Goal: Task Accomplishment & Management: Manage account settings

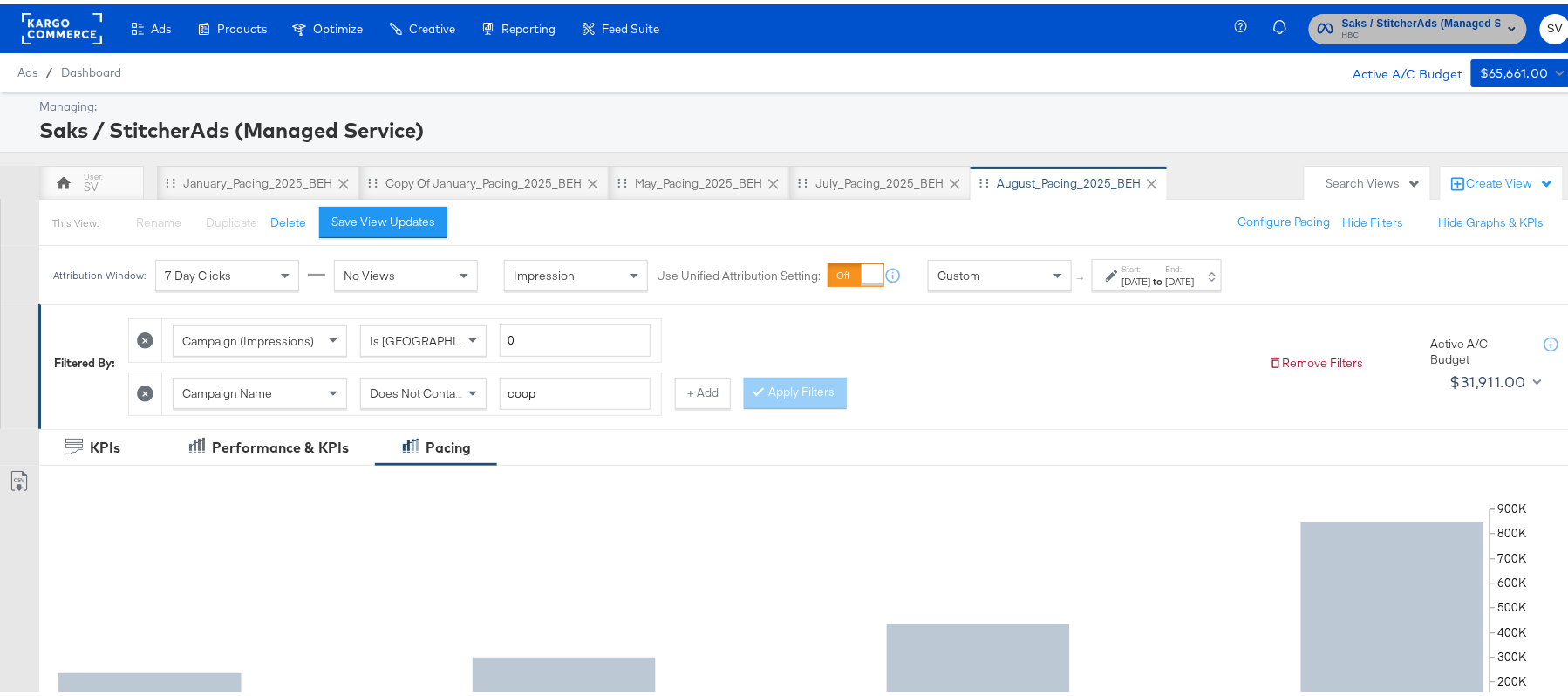
click at [1417, 18] on span "Saks / StitcherAds (Managed Service)" at bounding box center [1421, 19] width 159 height 18
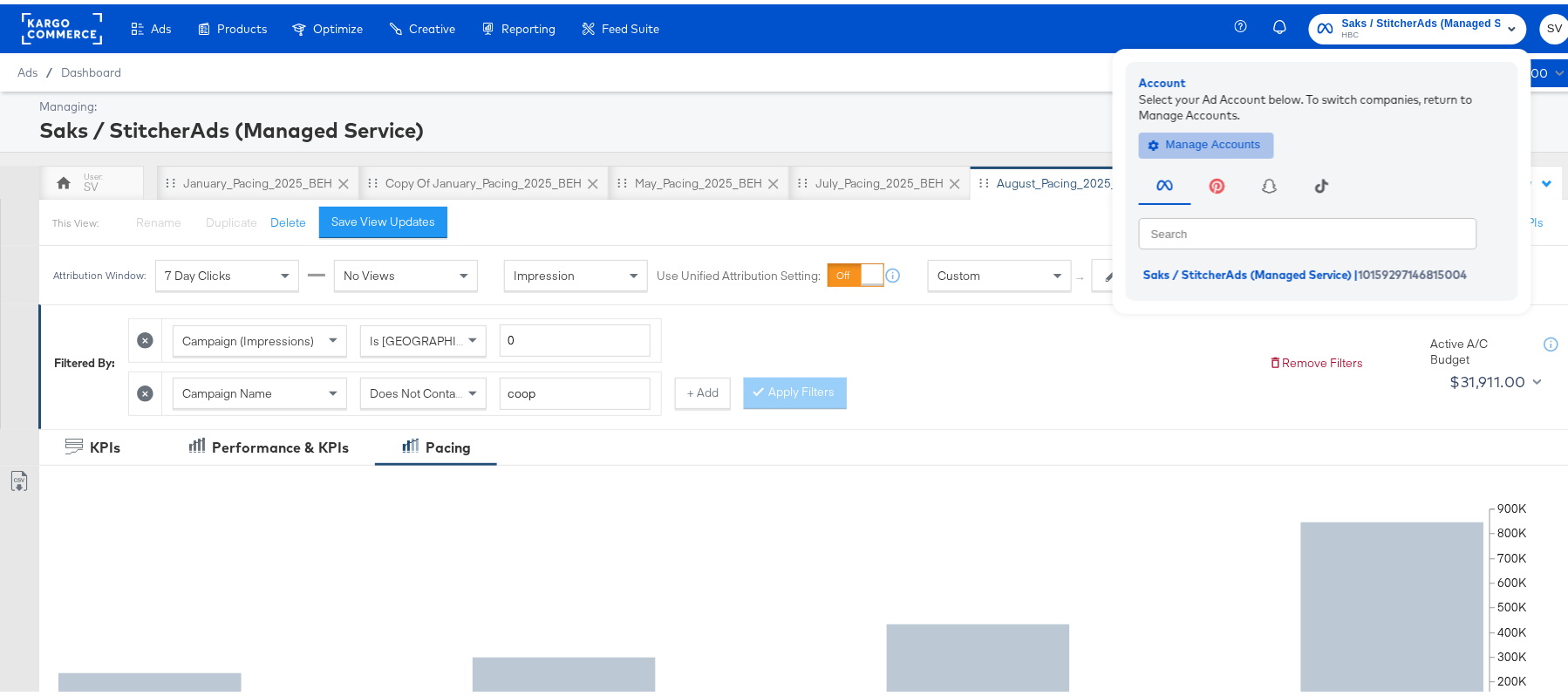
click at [1194, 145] on span "Manage Accounts" at bounding box center [1206, 140] width 109 height 20
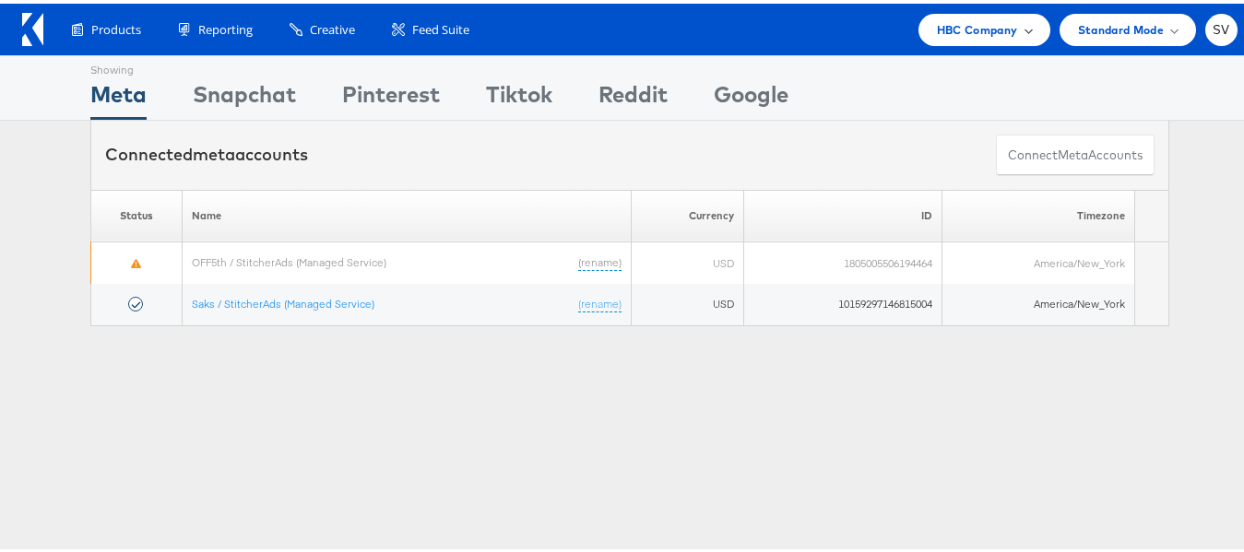
click at [995, 23] on span "HBC Company" at bounding box center [977, 26] width 81 height 19
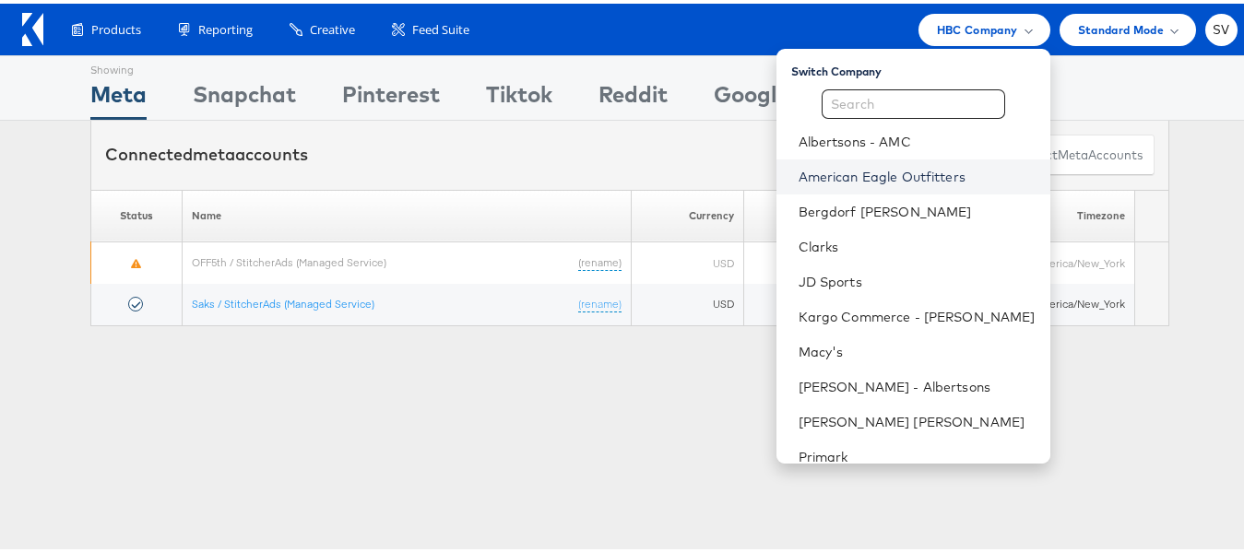
scroll to position [89, 0]
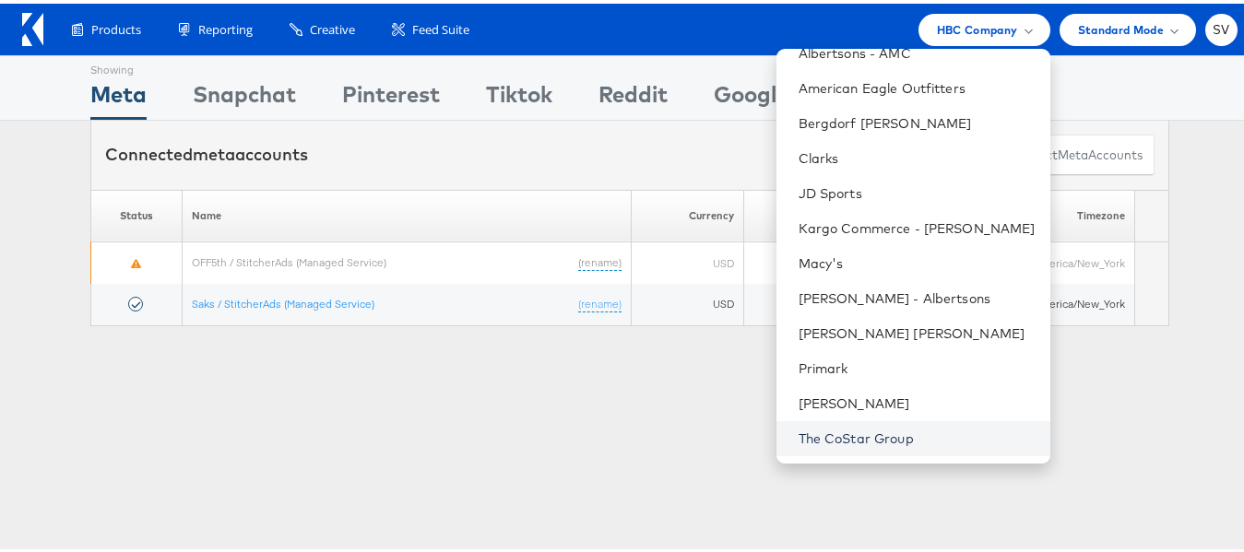
click at [852, 434] on link "The CoStar Group" at bounding box center [916, 435] width 237 height 18
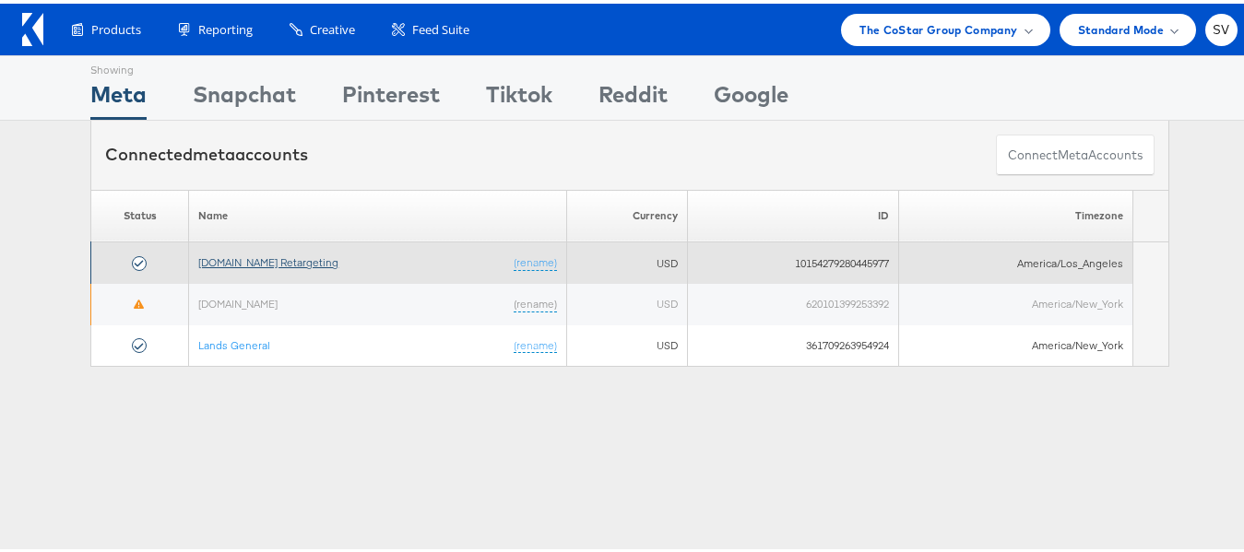
click at [293, 254] on link "[DOMAIN_NAME] Retargeting" at bounding box center [268, 259] width 140 height 14
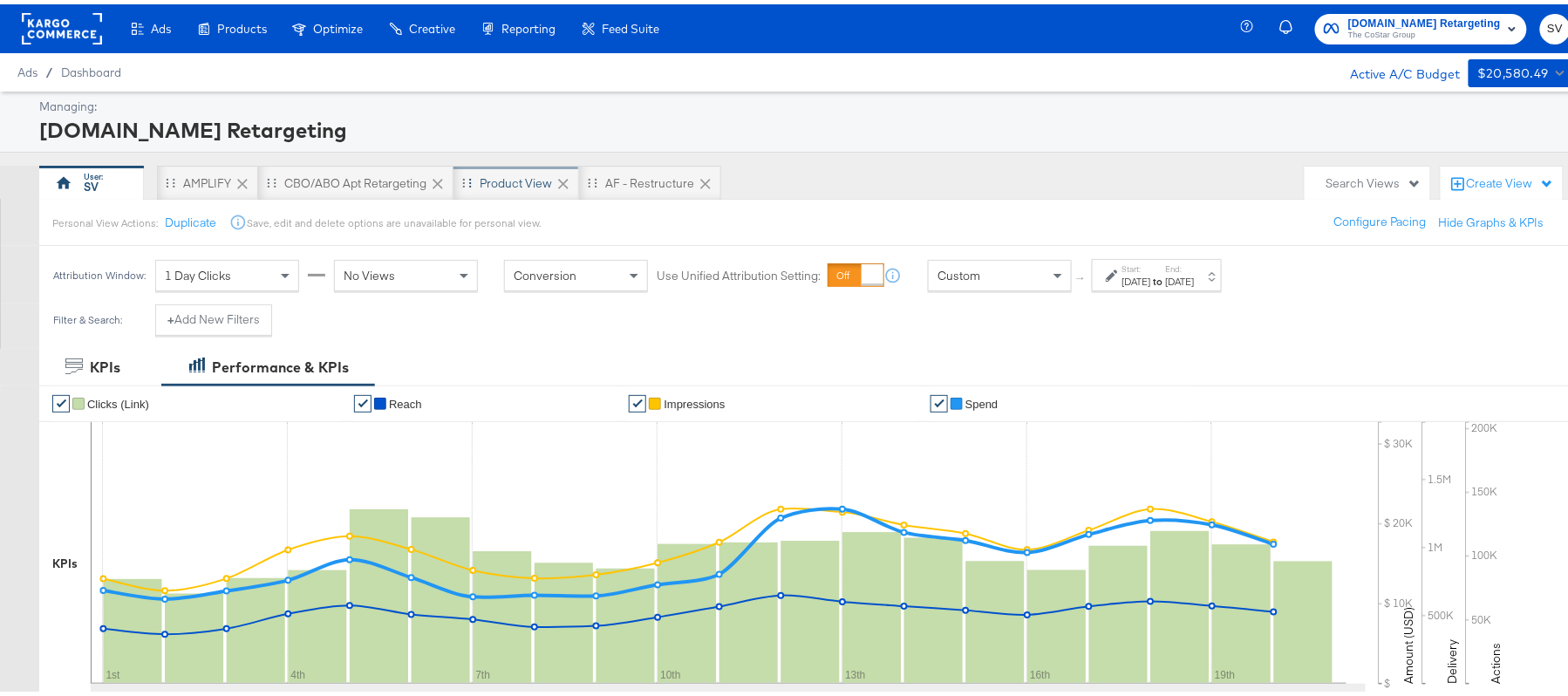
click at [514, 173] on div "Product View" at bounding box center [515, 180] width 73 height 17
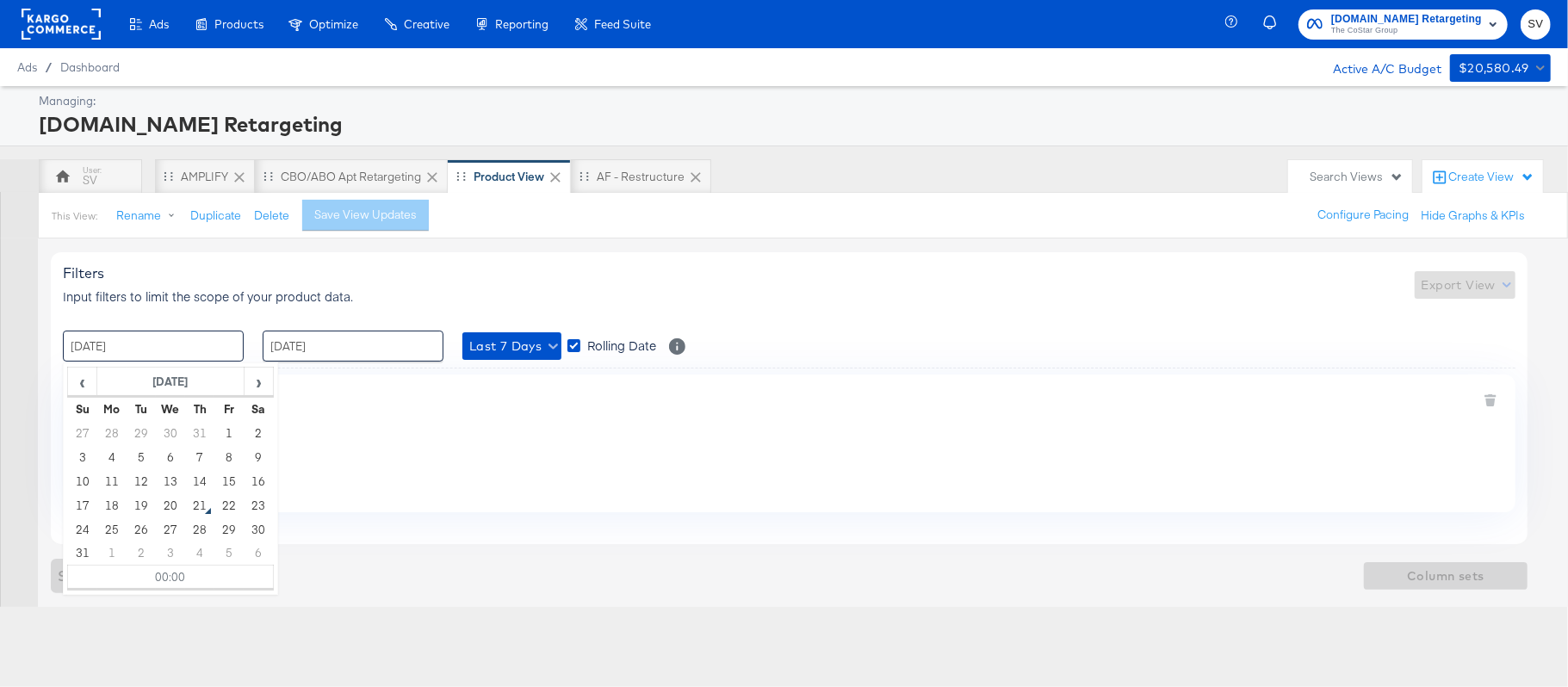
click at [151, 352] on input "14 / August / 2025" at bounding box center [153, 345] width 181 height 31
click at [227, 428] on td "1" at bounding box center [229, 433] width 29 height 24
type input "01 / August / 2025 00:00"
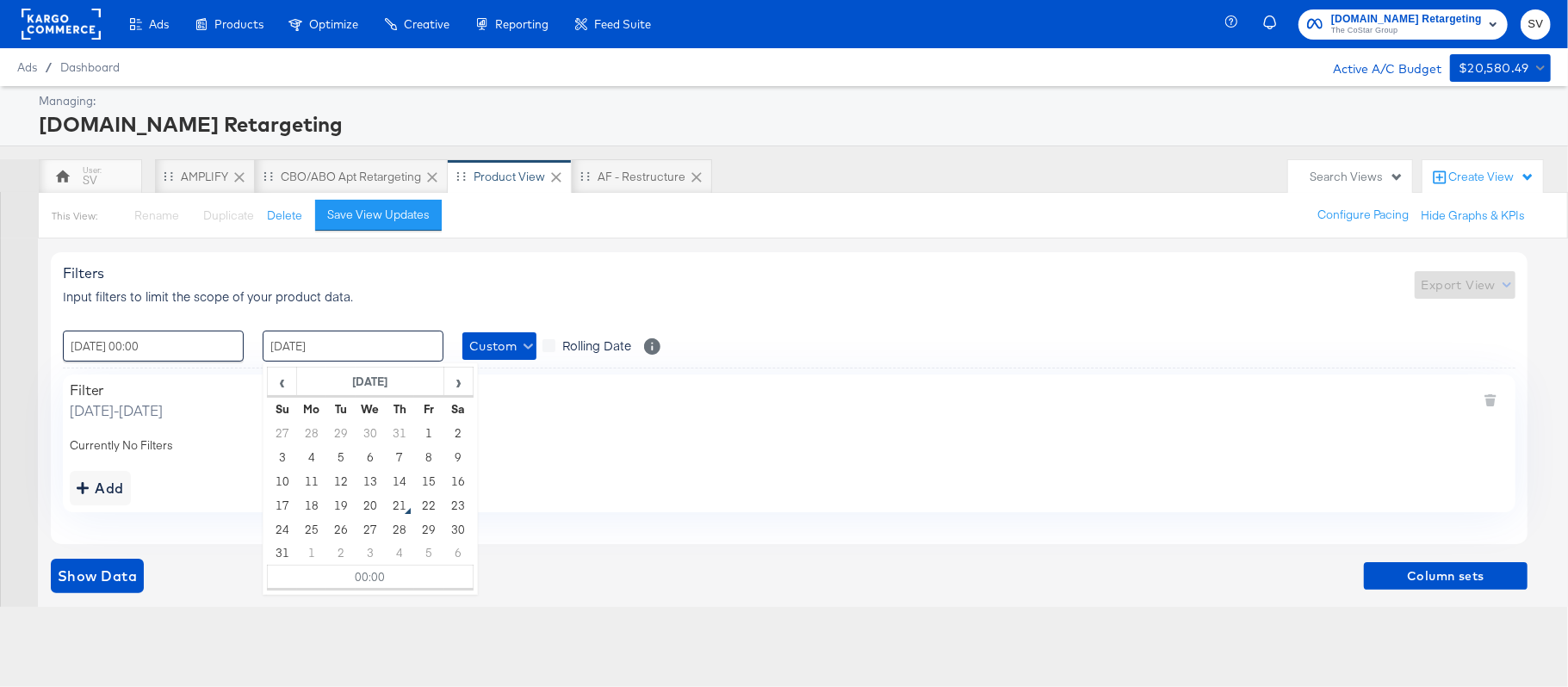
click at [370, 347] on input "20 / August / 2025" at bounding box center [353, 345] width 181 height 31
click at [401, 510] on td "21" at bounding box center [399, 505] width 29 height 24
type input "21 / August / 2025 00:00"
click at [106, 483] on div "Add" at bounding box center [100, 488] width 48 height 24
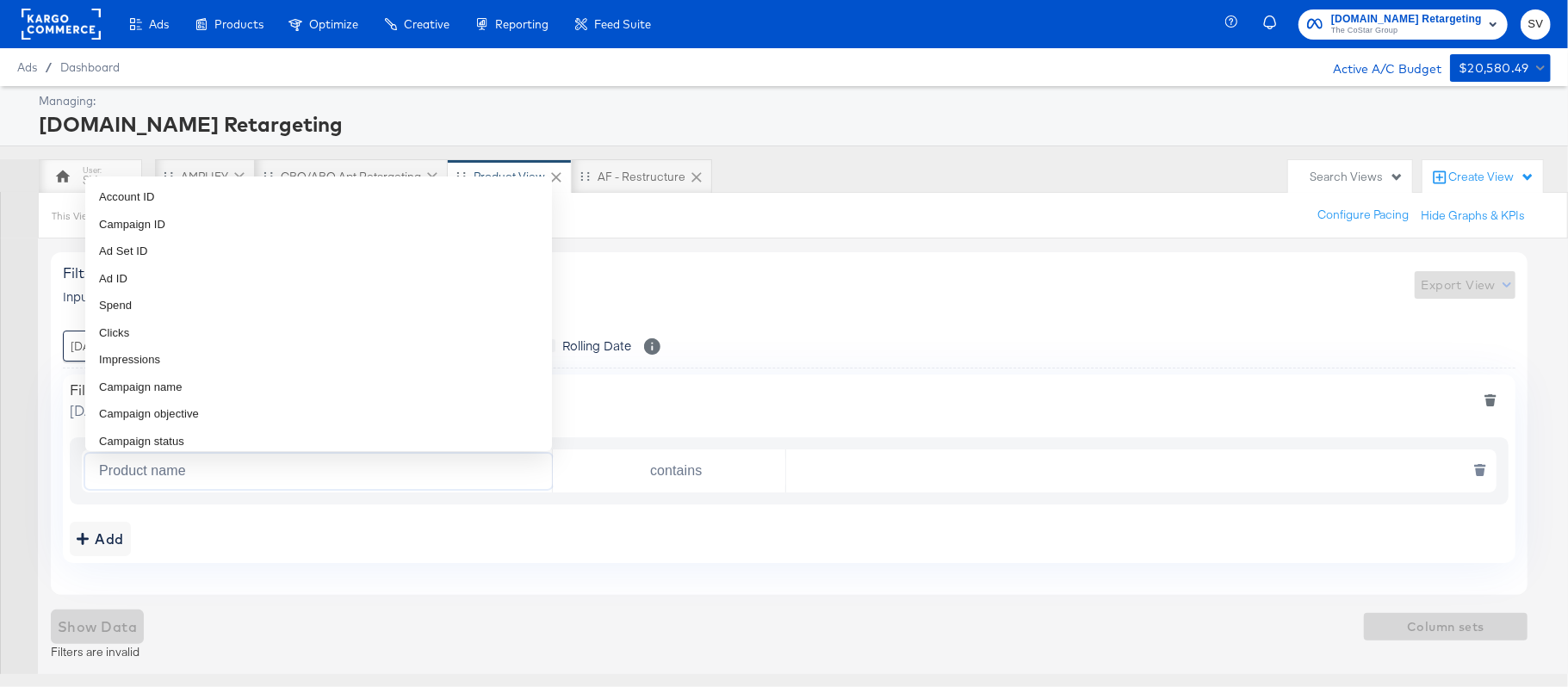
click at [318, 475] on input "Product name" at bounding box center [322, 471] width 459 height 35
click at [217, 386] on li "Campaign name" at bounding box center [318, 387] width 467 height 28
type input "Campaign name"
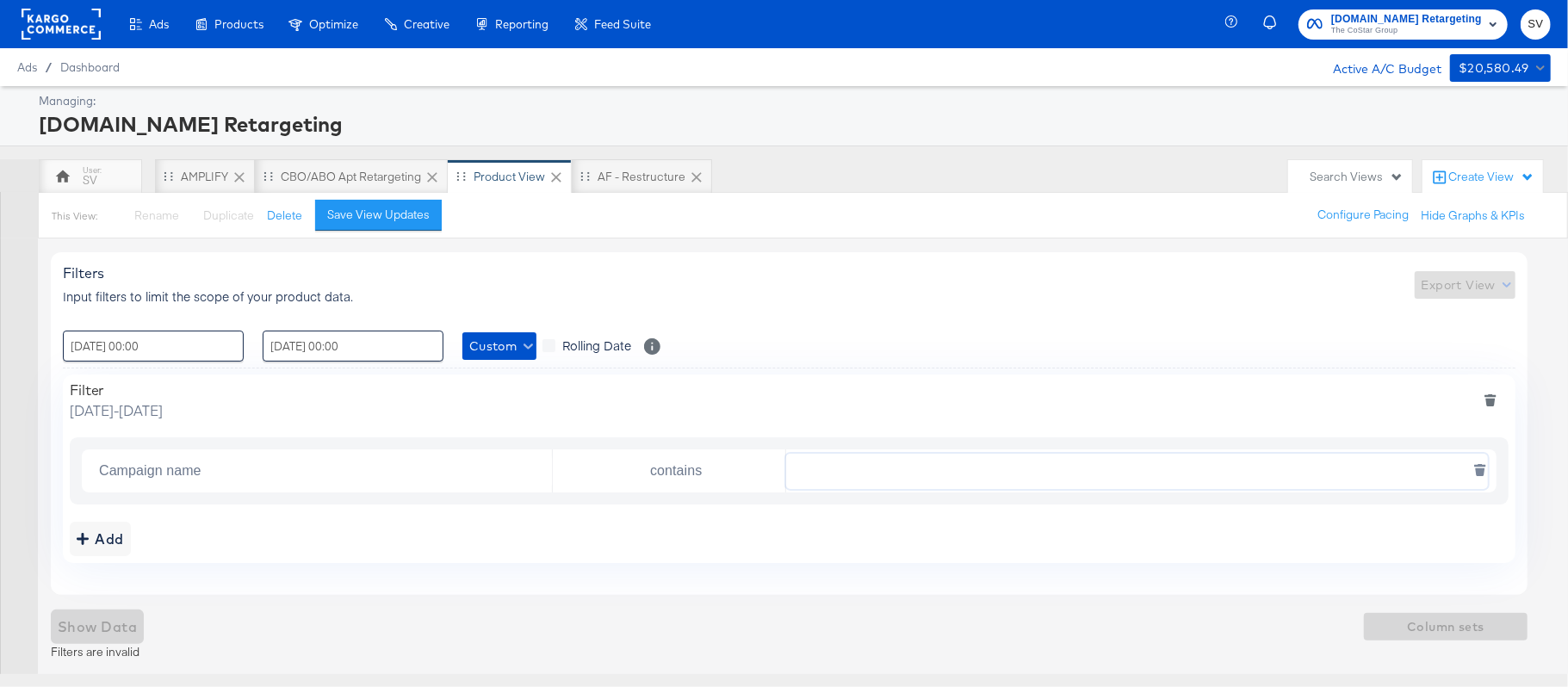
click at [873, 469] on input "text" at bounding box center [1137, 471] width 701 height 35
paste input "AHL24"
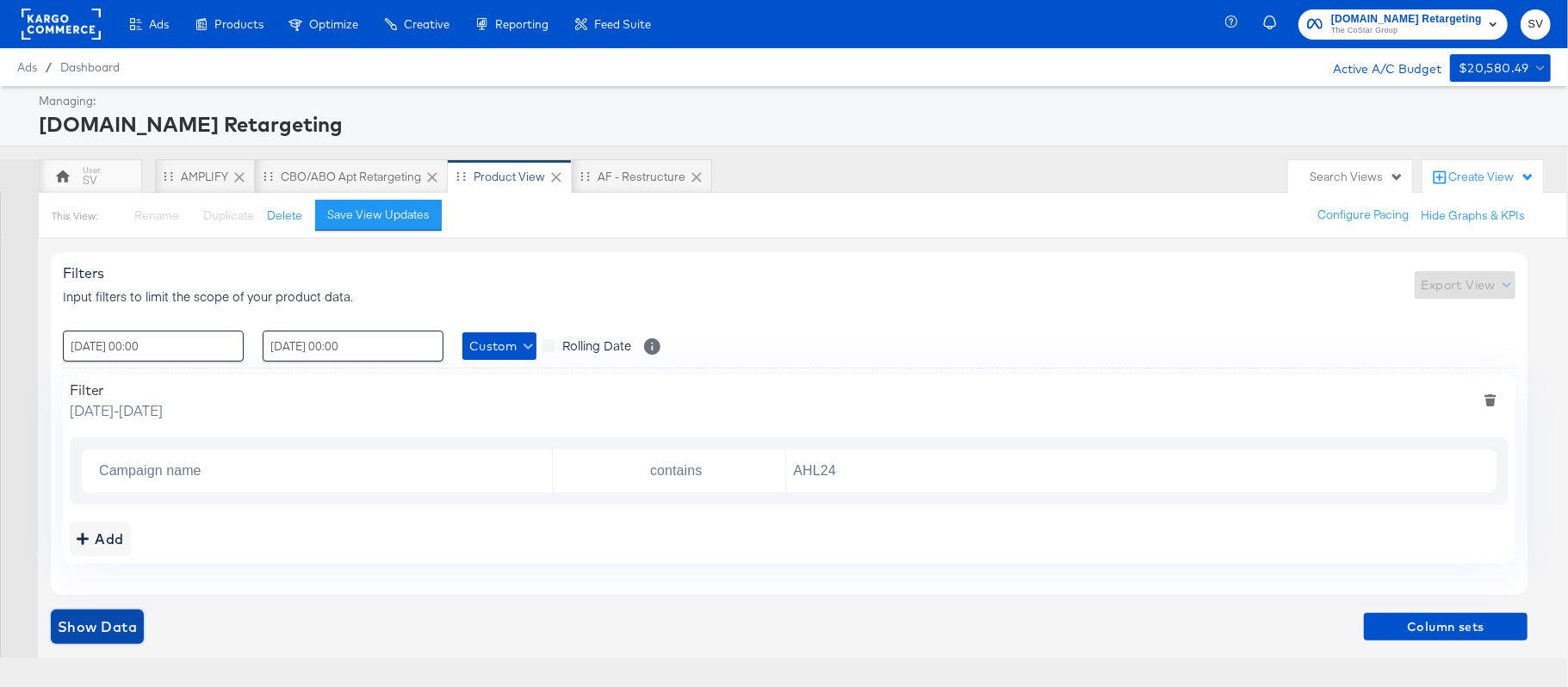
click at [117, 635] on span "Show Data" at bounding box center [97, 626] width 79 height 24
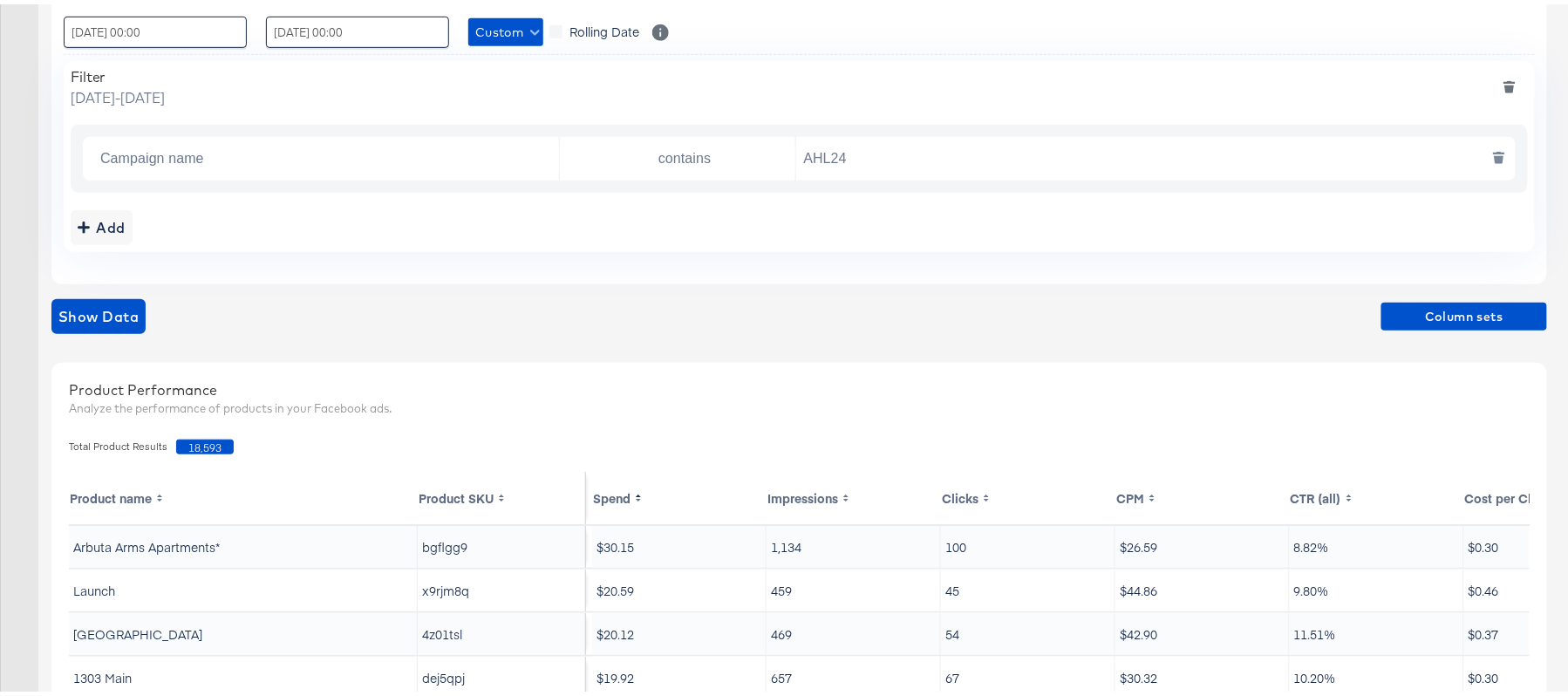
scroll to position [343, 0]
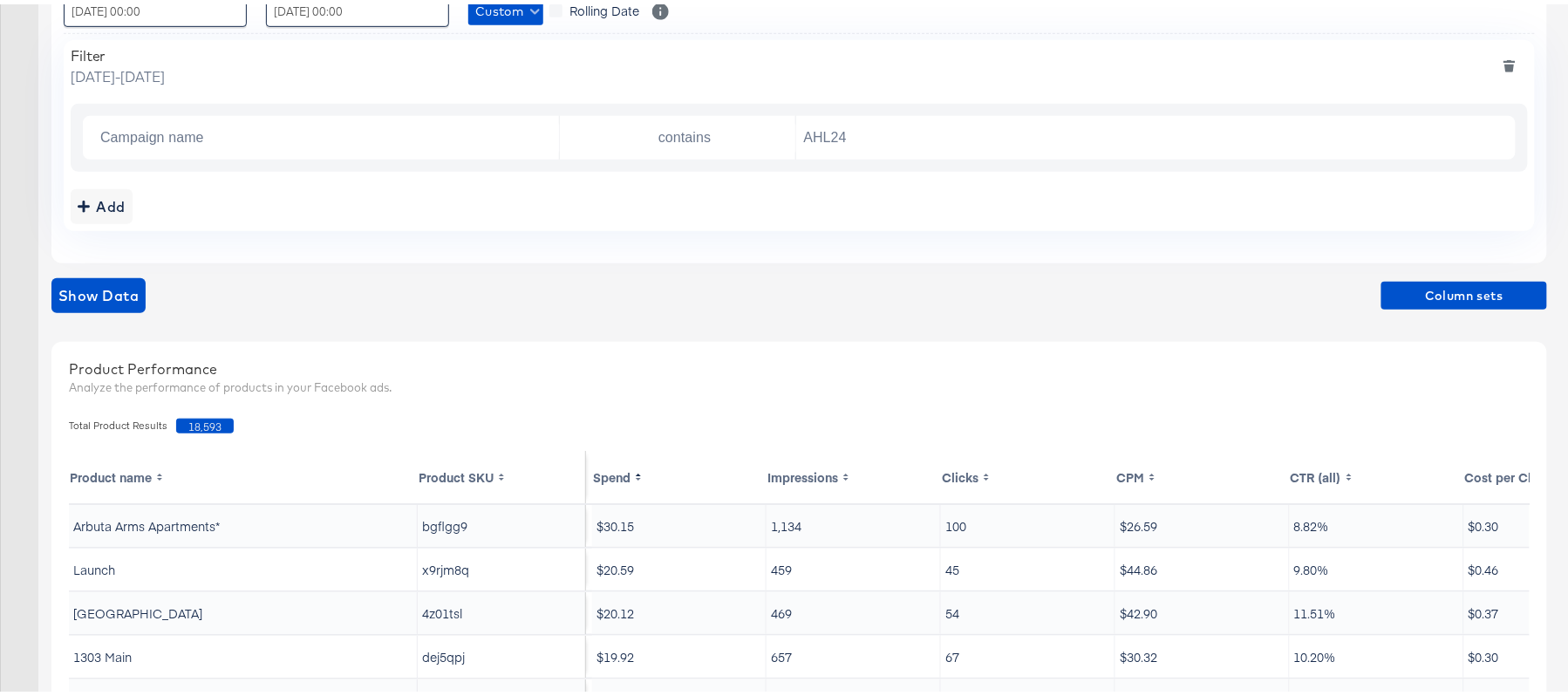
click at [197, 419] on span "18,593" at bounding box center [204, 422] width 58 height 15
copy span "18,593"
click at [855, 122] on input "AHL24" at bounding box center [1151, 134] width 710 height 36
paste input "F"
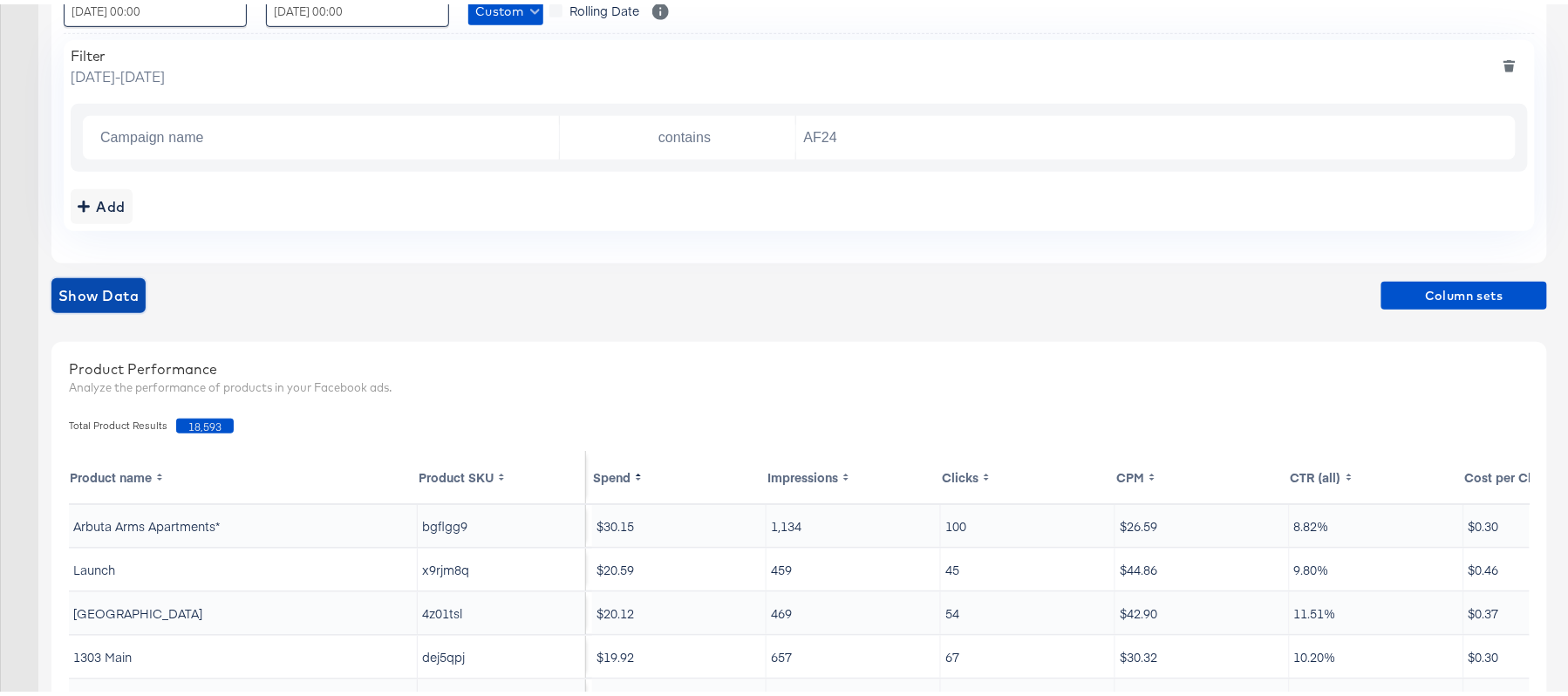
click at [123, 287] on span "Show Data" at bounding box center [98, 291] width 80 height 25
click at [202, 426] on span "15,893" at bounding box center [204, 422] width 58 height 15
copy span "15,893"
click at [855, 127] on input "AF24" at bounding box center [1151, 134] width 710 height 36
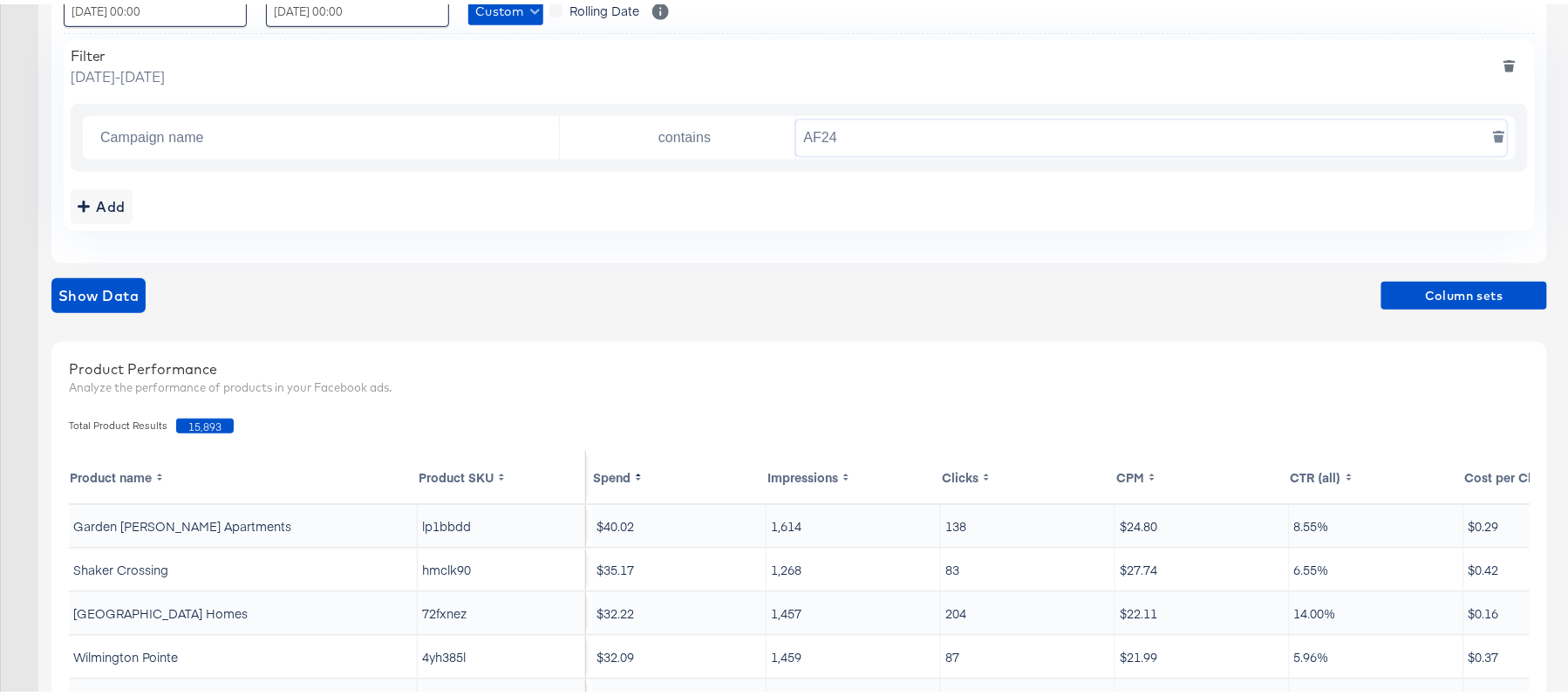
paste input "FR"
click at [95, 302] on span "Show Data" at bounding box center [98, 291] width 80 height 25
click at [197, 423] on span "25,348" at bounding box center [204, 422] width 58 height 15
copy span "25,348"
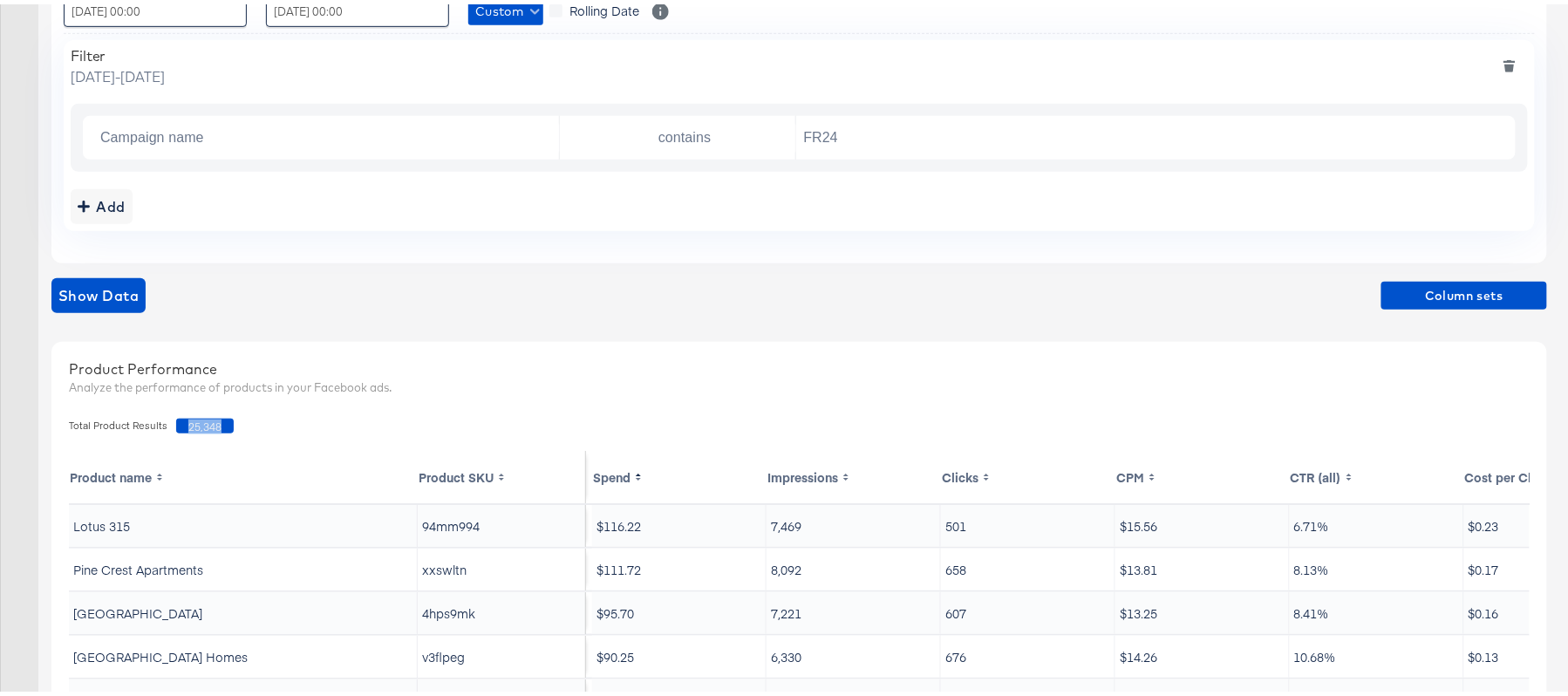
click at [204, 415] on span "25,348" at bounding box center [204, 422] width 58 height 15
click at [856, 141] on input "FR24" at bounding box center [1151, 134] width 710 height 36
paste input "DARE"
type input "DARE24"
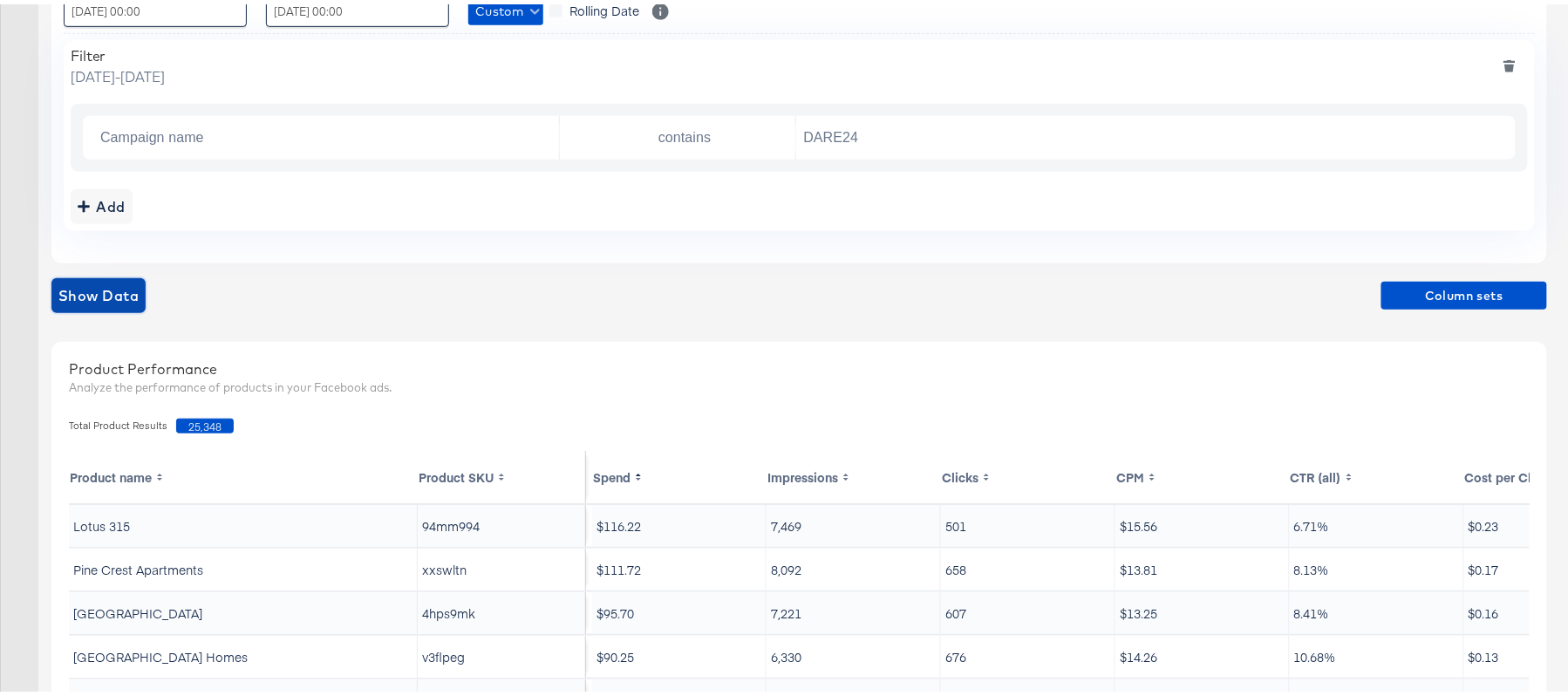
click at [113, 287] on span "Show Data" at bounding box center [98, 291] width 80 height 25
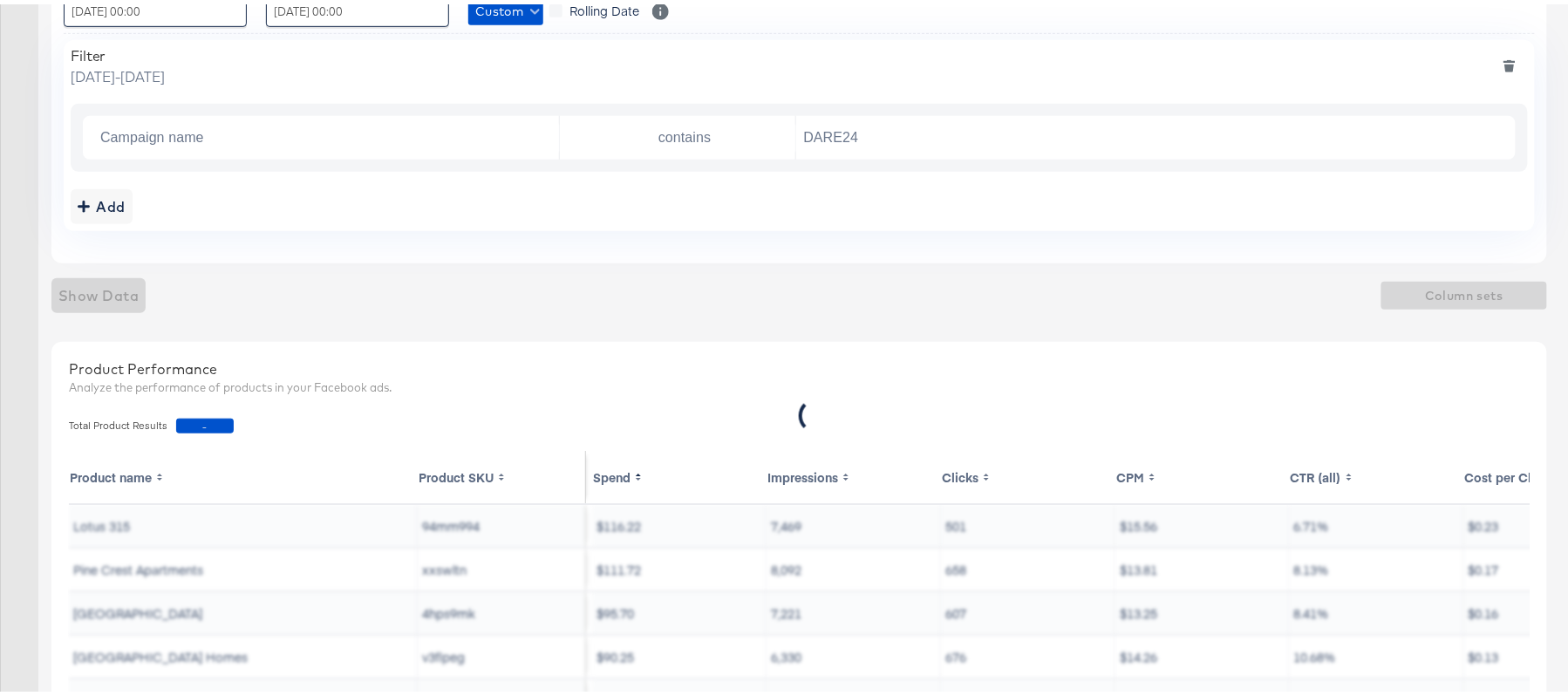
scroll to position [0, 0]
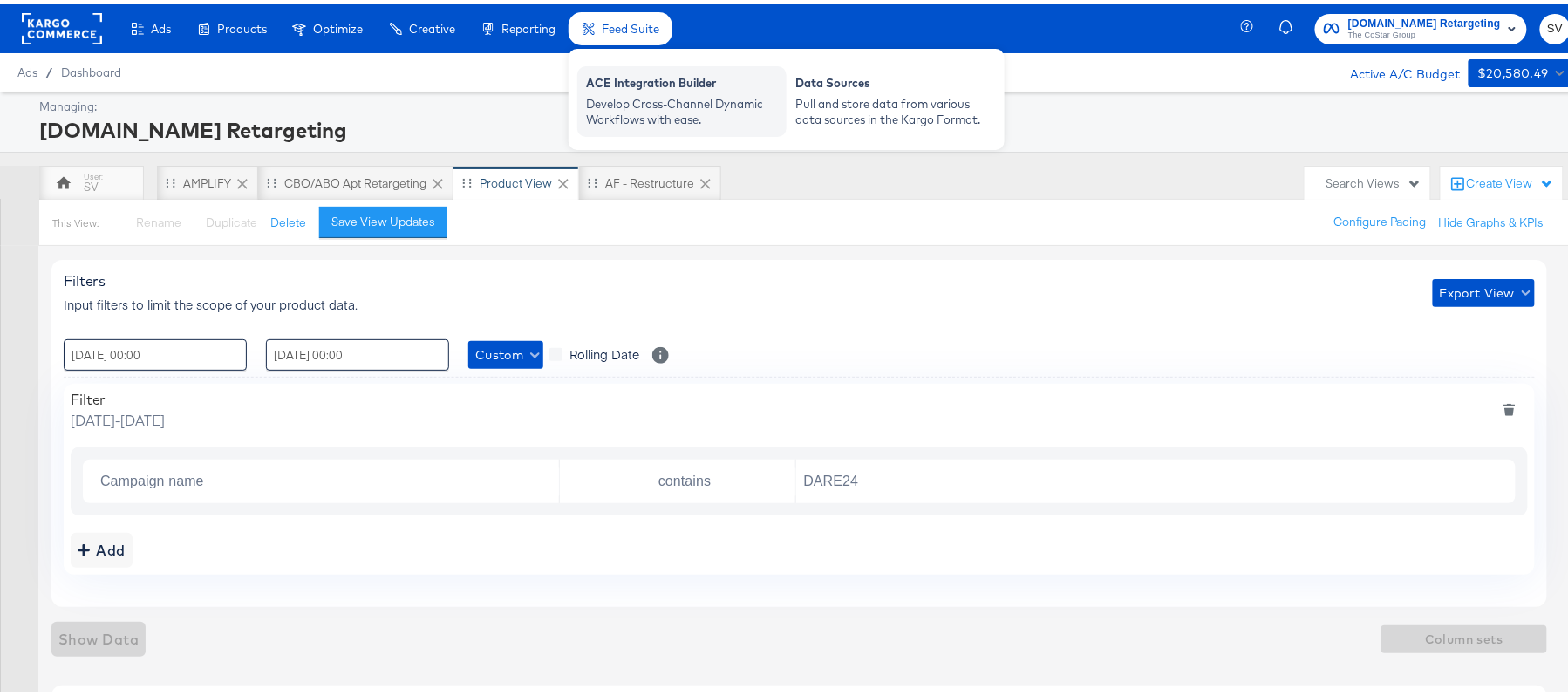
click at [649, 95] on div "Develop Cross-Channel Dynamic Workflows with ease." at bounding box center [682, 108] width 192 height 32
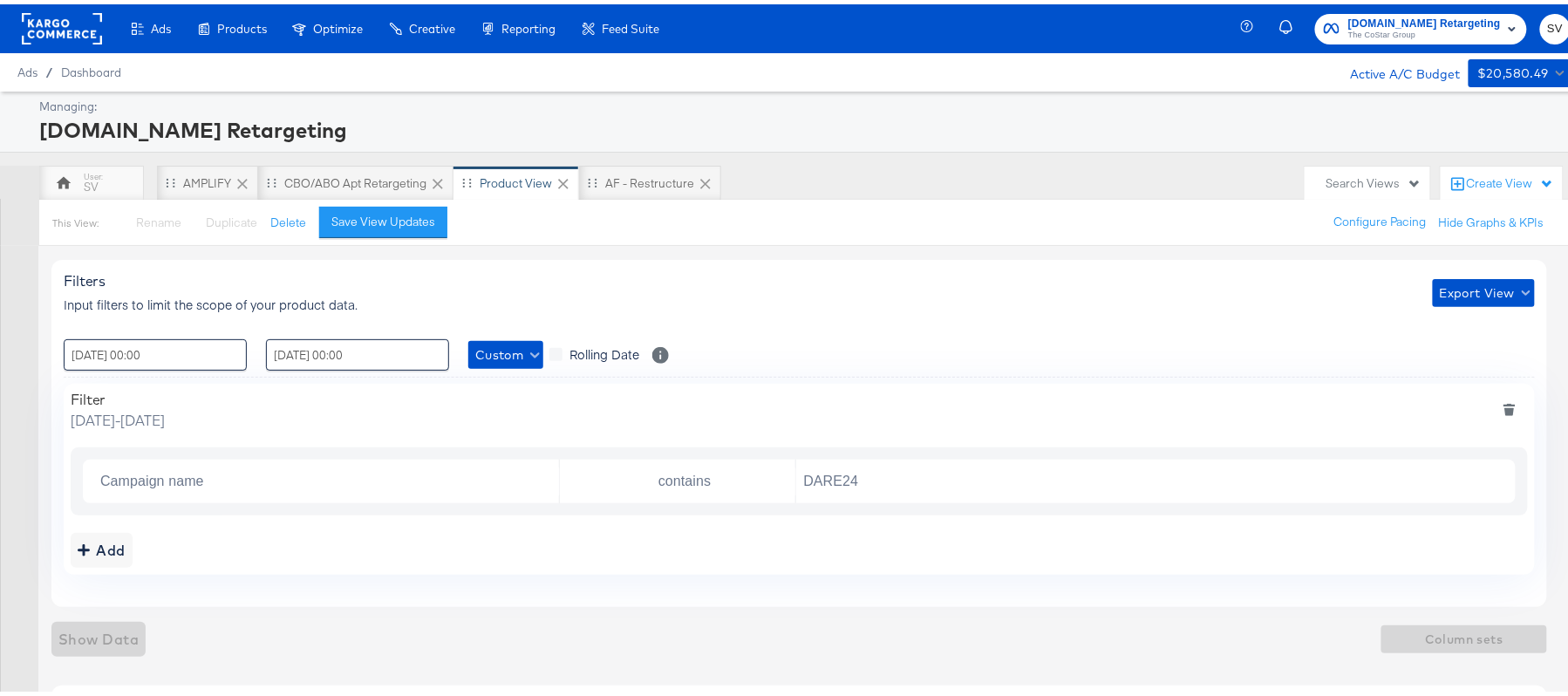
scroll to position [643, 0]
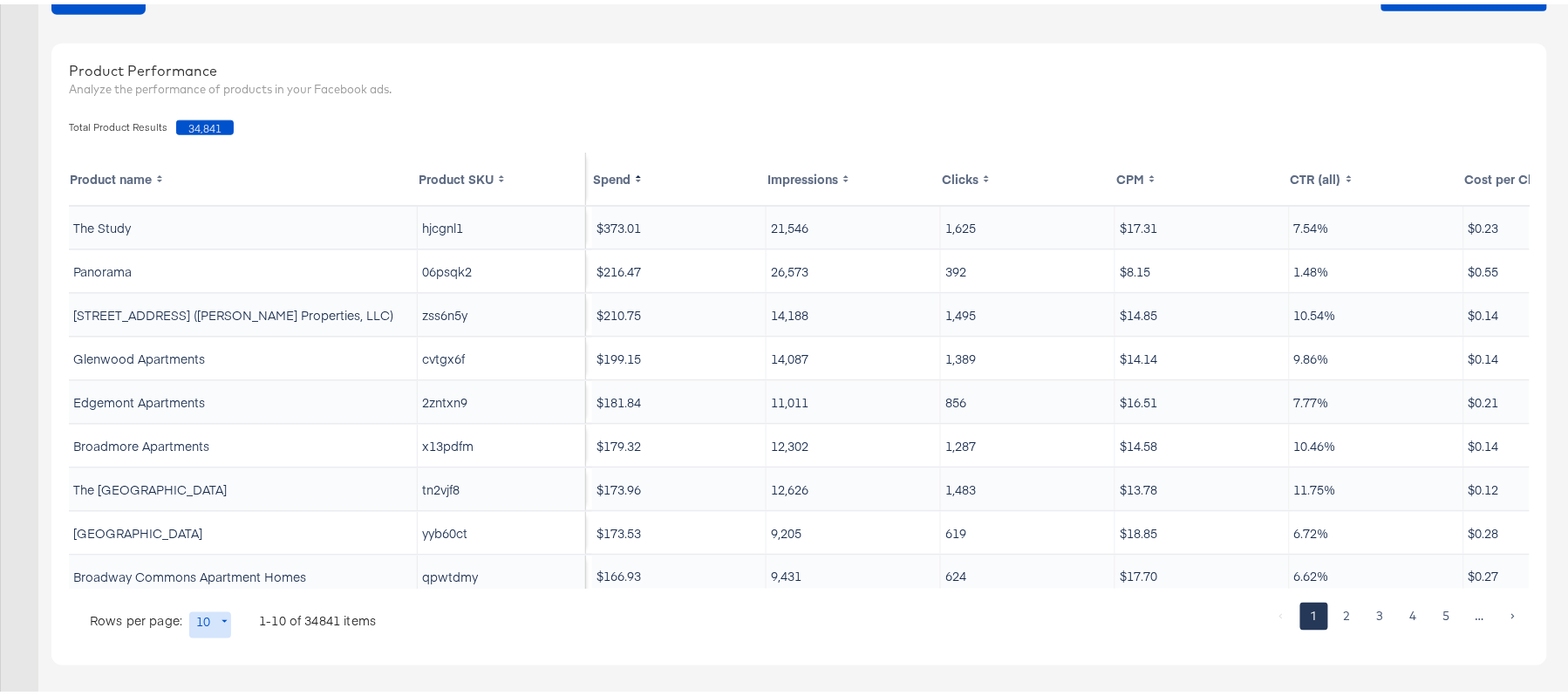
click at [196, 122] on span "34,841" at bounding box center [204, 124] width 58 height 15
copy span "34,841"
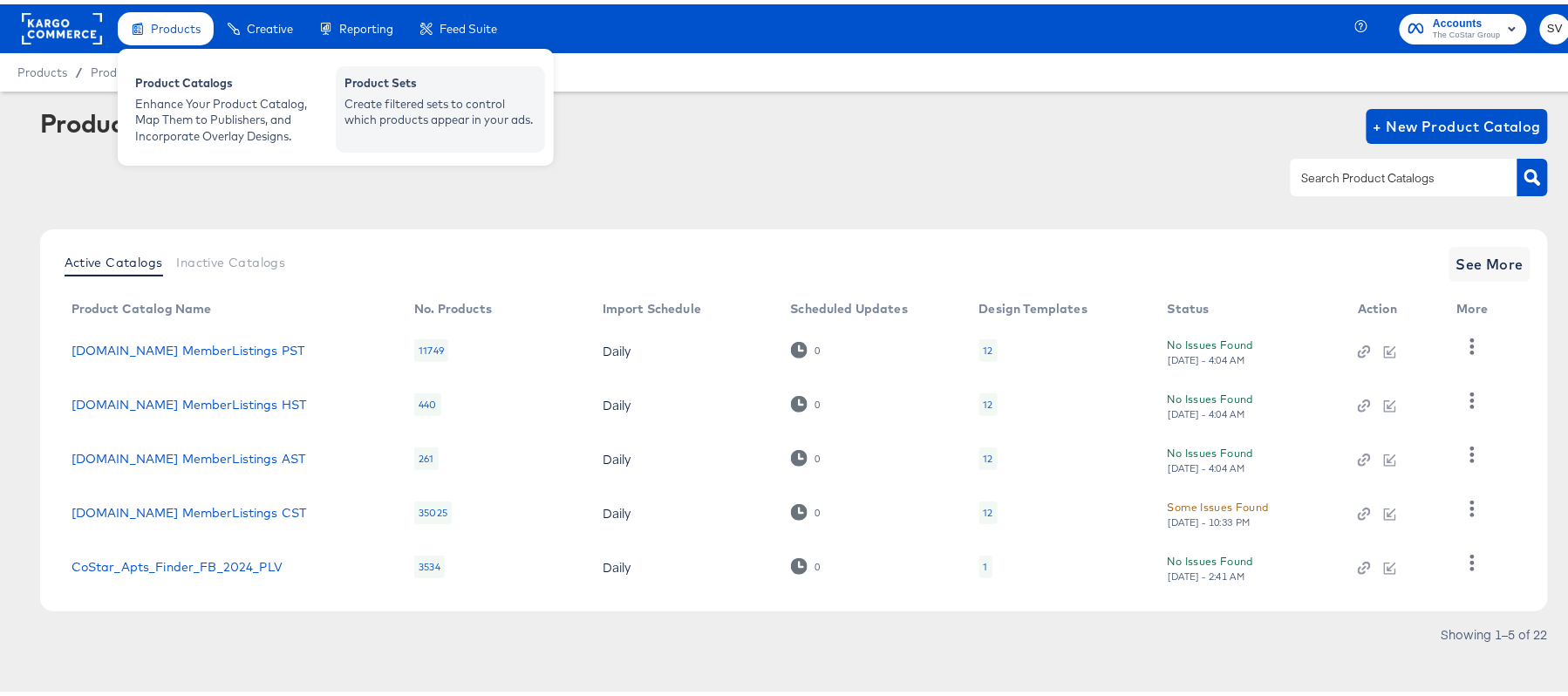
click at [389, 117] on div "Create filtered sets to control which products appear in your ads." at bounding box center [440, 108] width 192 height 32
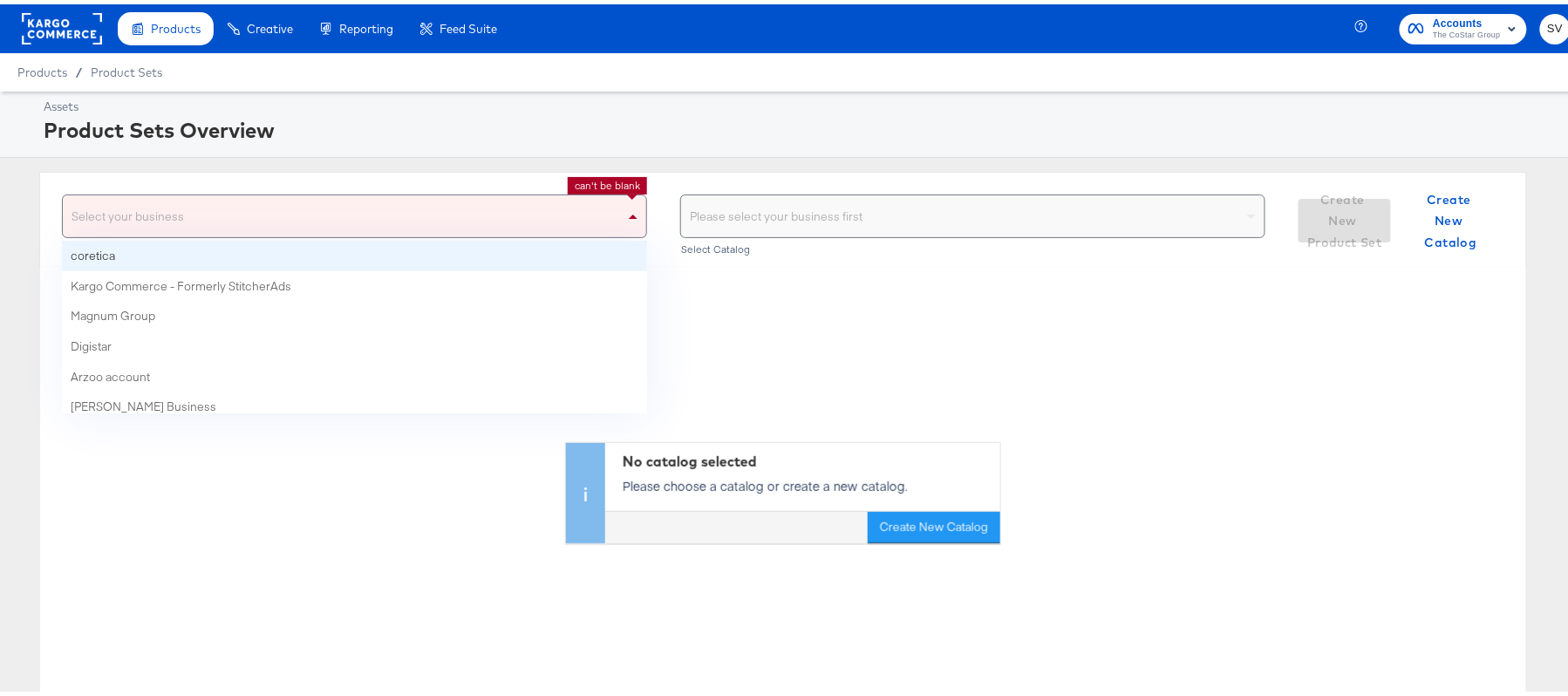
click at [382, 213] on div "Select your business" at bounding box center [354, 212] width 584 height 42
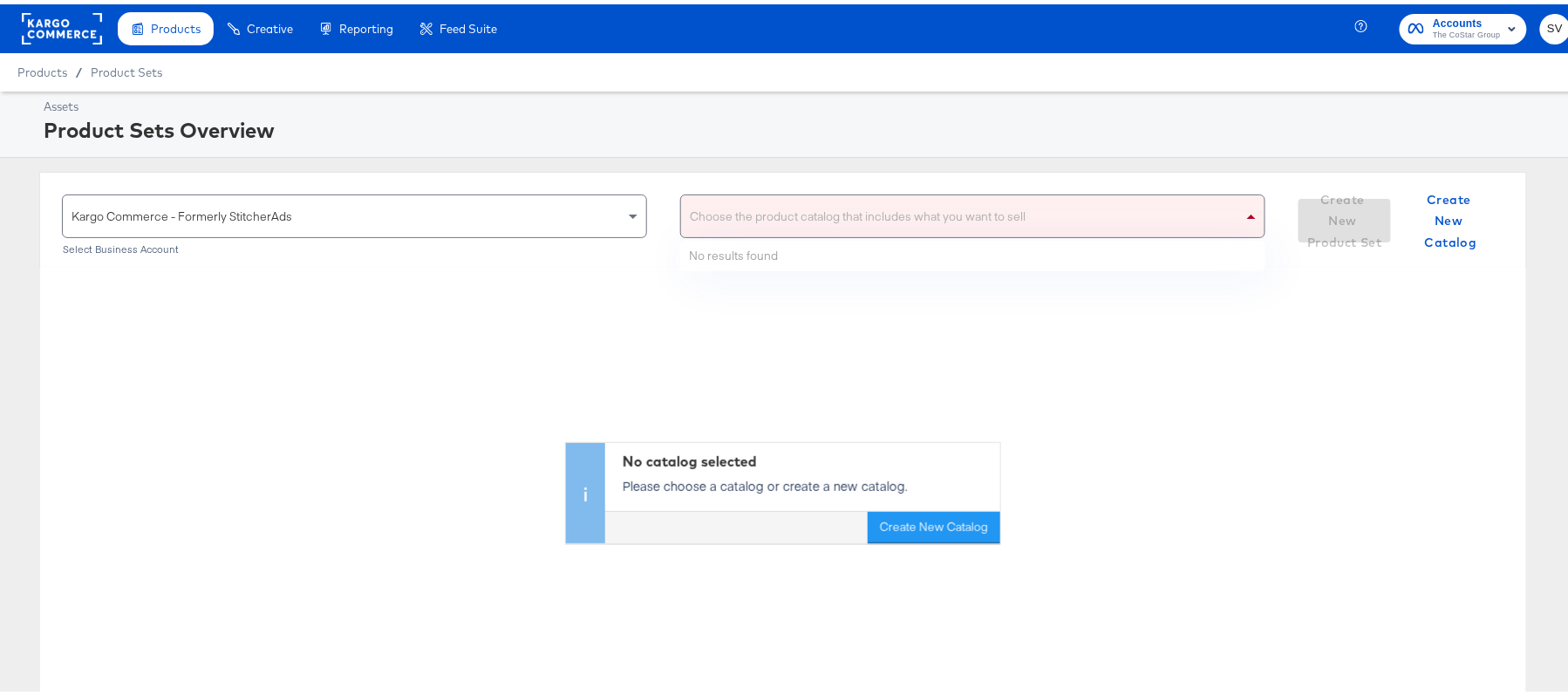
click at [776, 203] on div "Choose the product catalog that includes what you want to sell" at bounding box center [972, 212] width 584 height 42
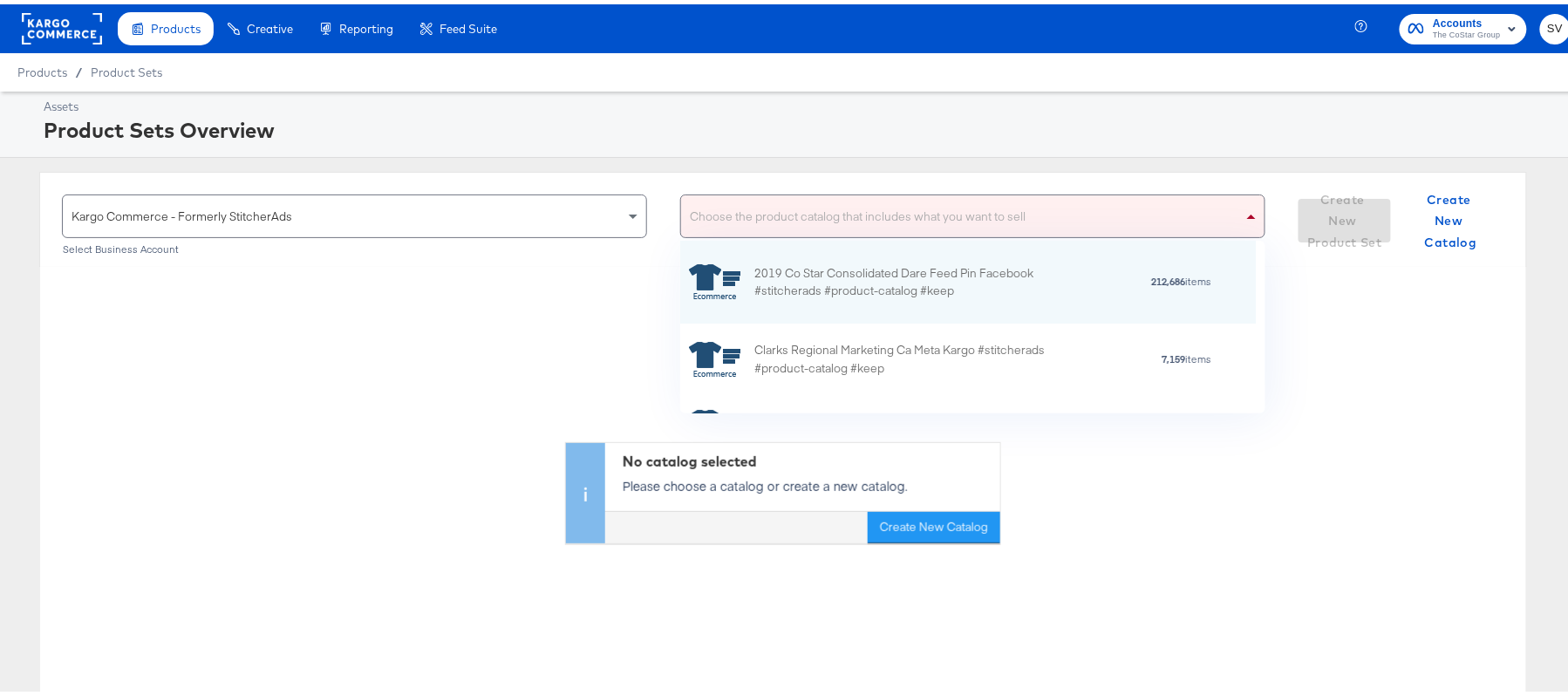
scroll to position [151, 554]
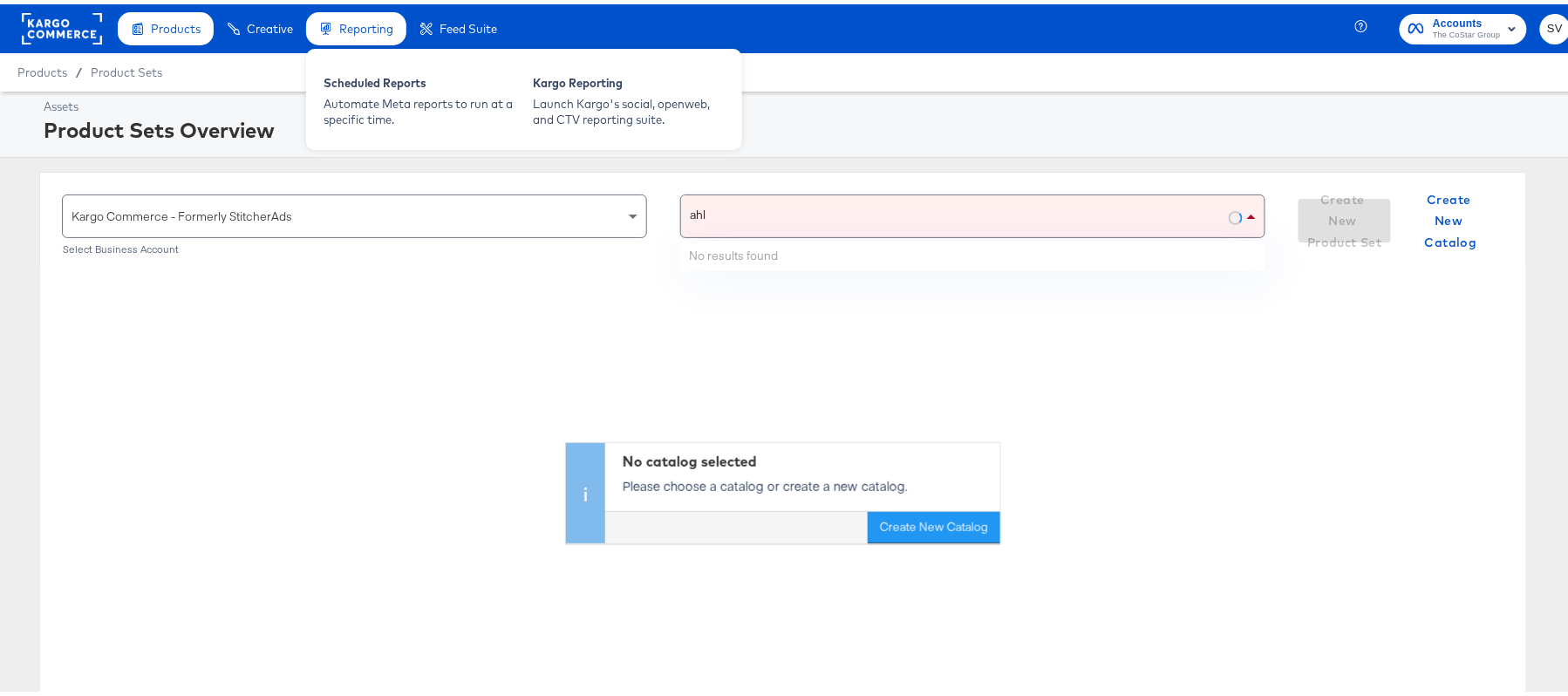
type input "ahl"
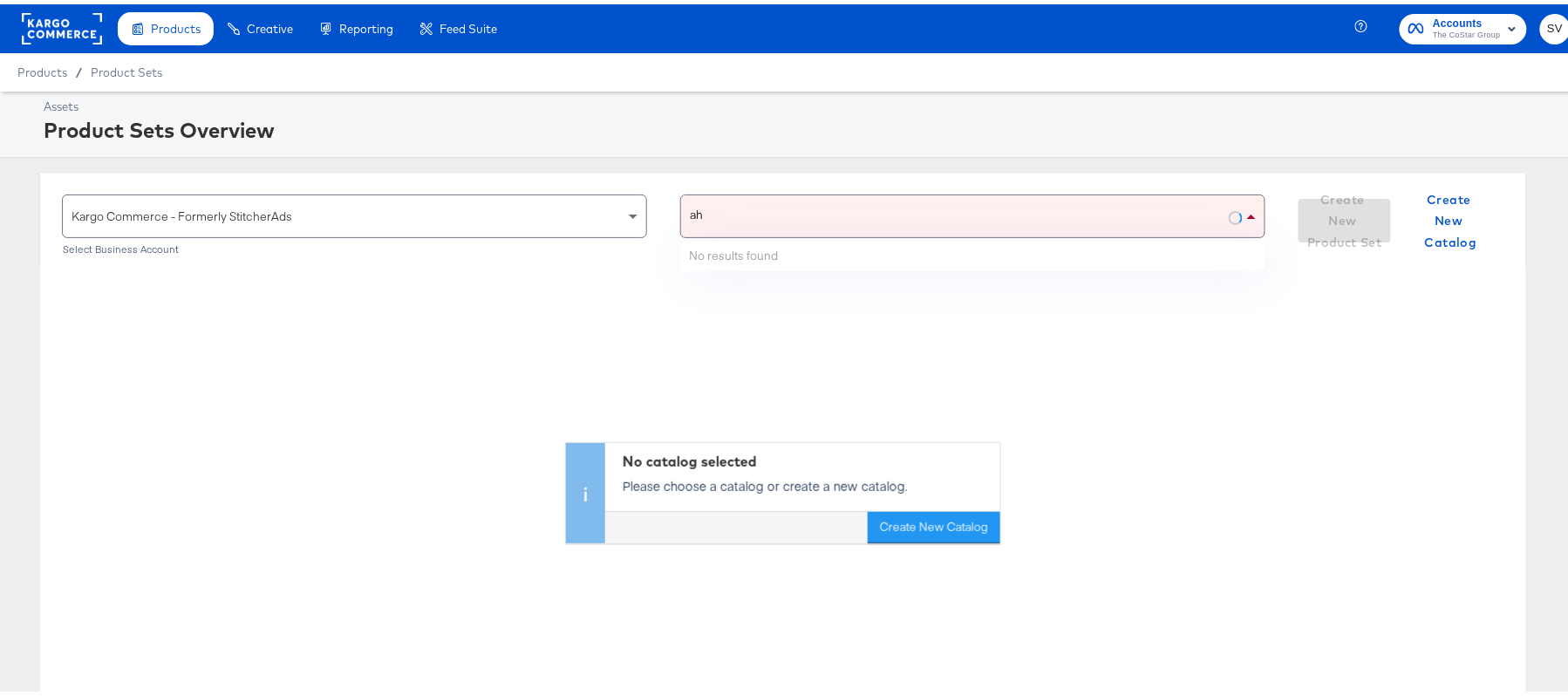
type input "ahl"
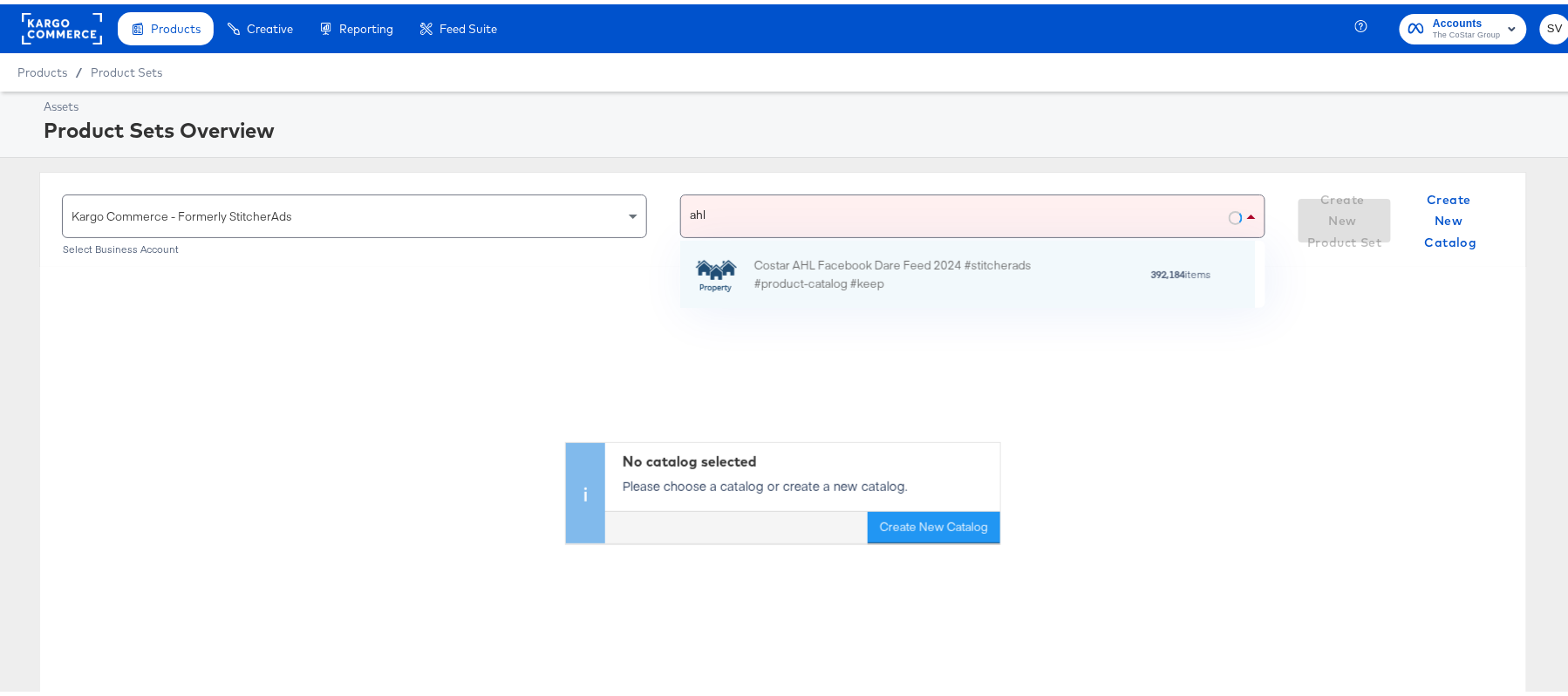
scroll to position [47, 554]
click at [764, 262] on div "Costar AHL Facebook Dare Feed 2024 #stitcherads #product-catalog #keep" at bounding box center [907, 270] width 305 height 37
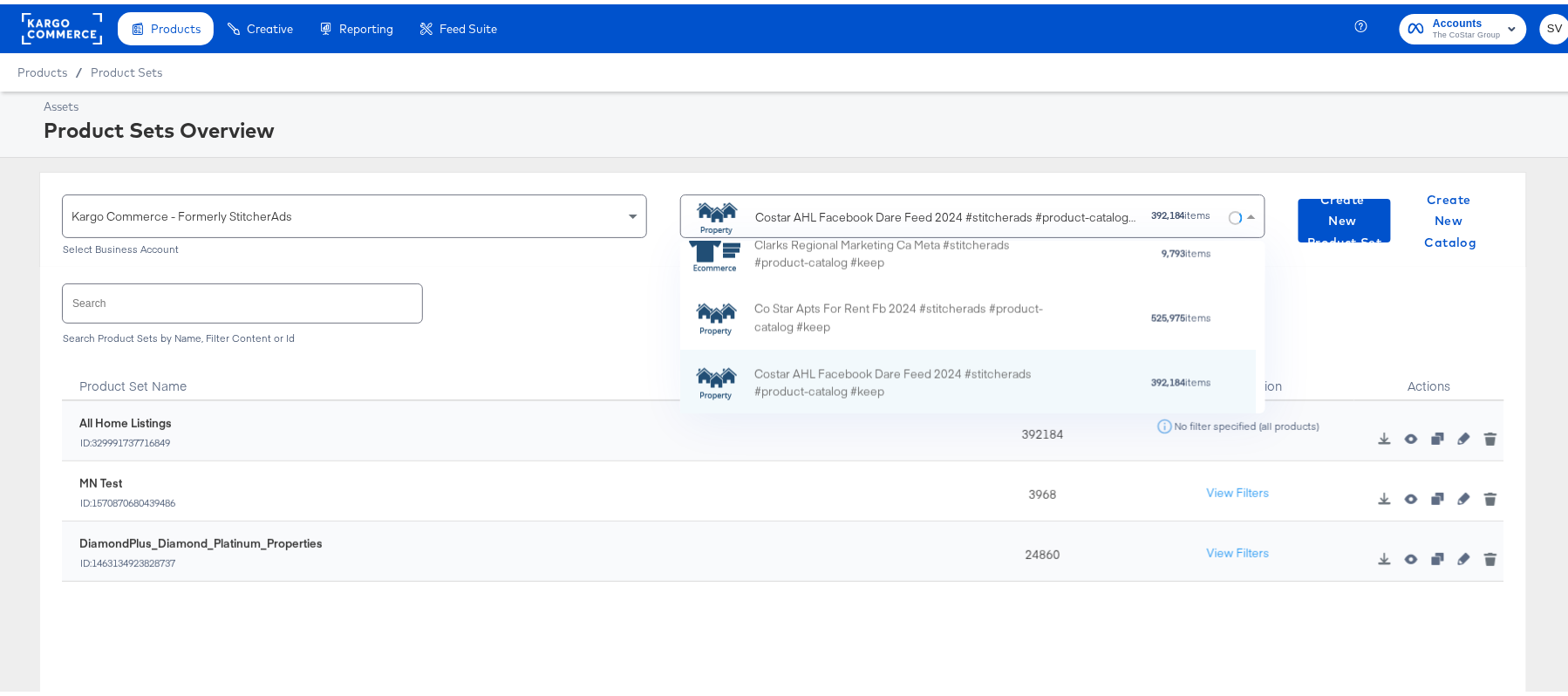
scroll to position [151, 554]
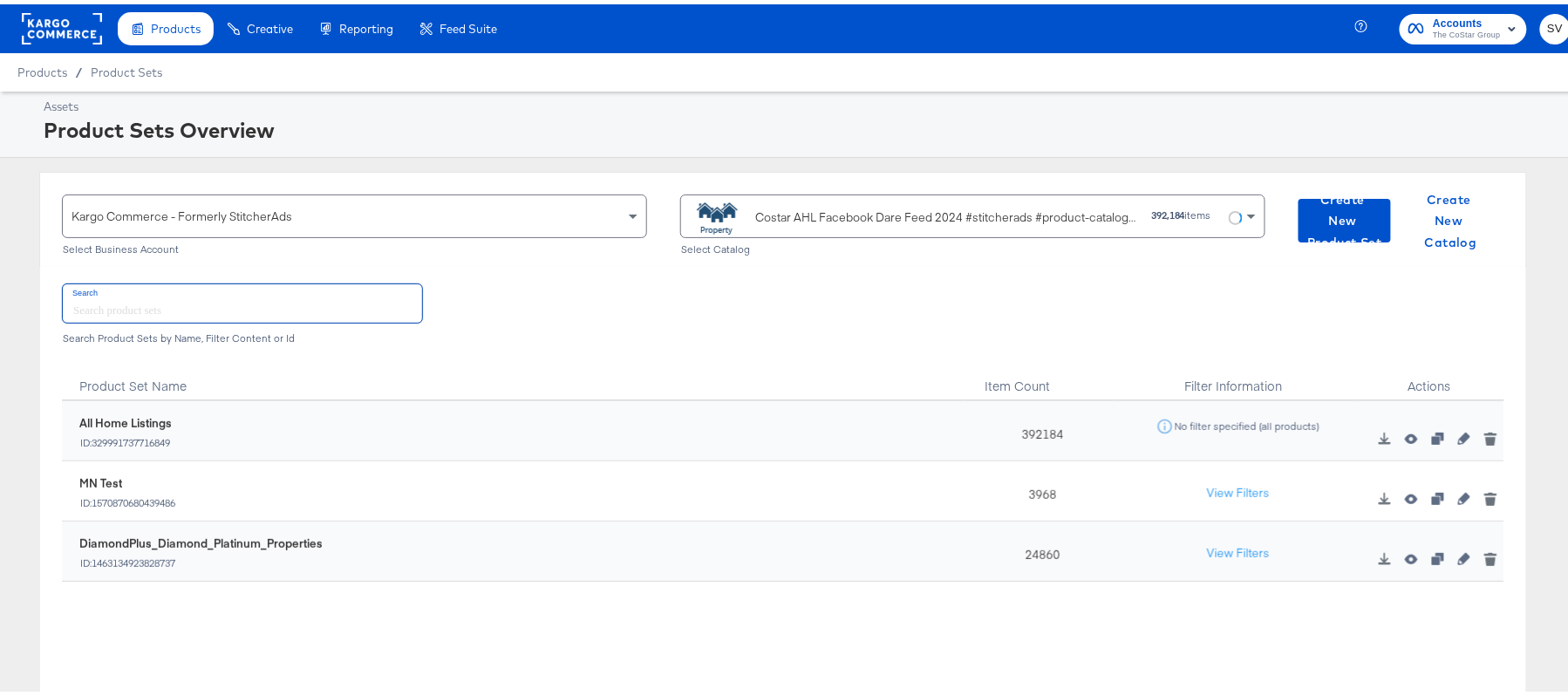
click at [302, 294] on input "text" at bounding box center [242, 299] width 359 height 38
paste input "DiamondPlus_Diamond_Platinum_Properties"
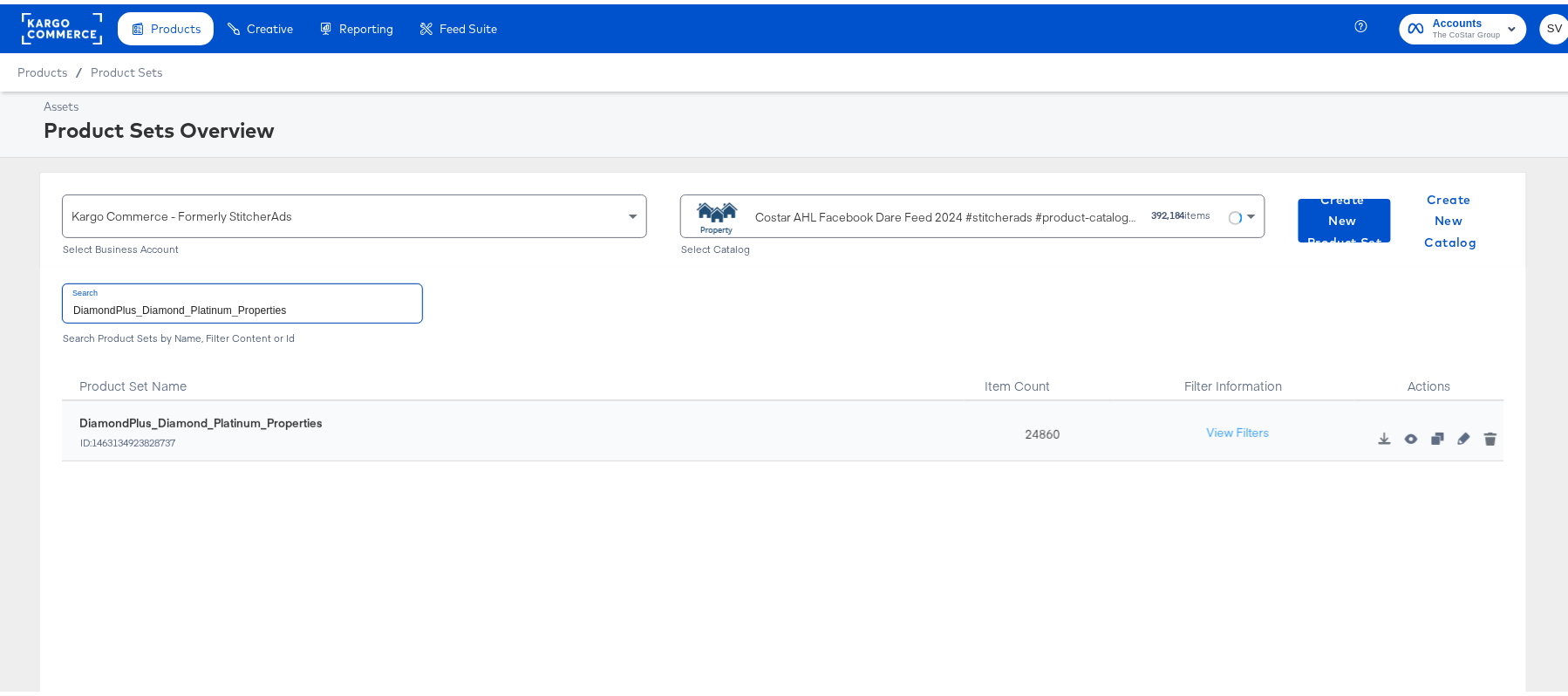
type input "DiamondPlus_Diamond_Platinum_Properties"
click at [1029, 429] on div "24860" at bounding box center [1038, 427] width 150 height 61
copy div "24860"
click at [789, 211] on div "Costar AHL Facebook Dare Feed 2024 #stitcherads #product-catalog #keep" at bounding box center [946, 213] width 382 height 18
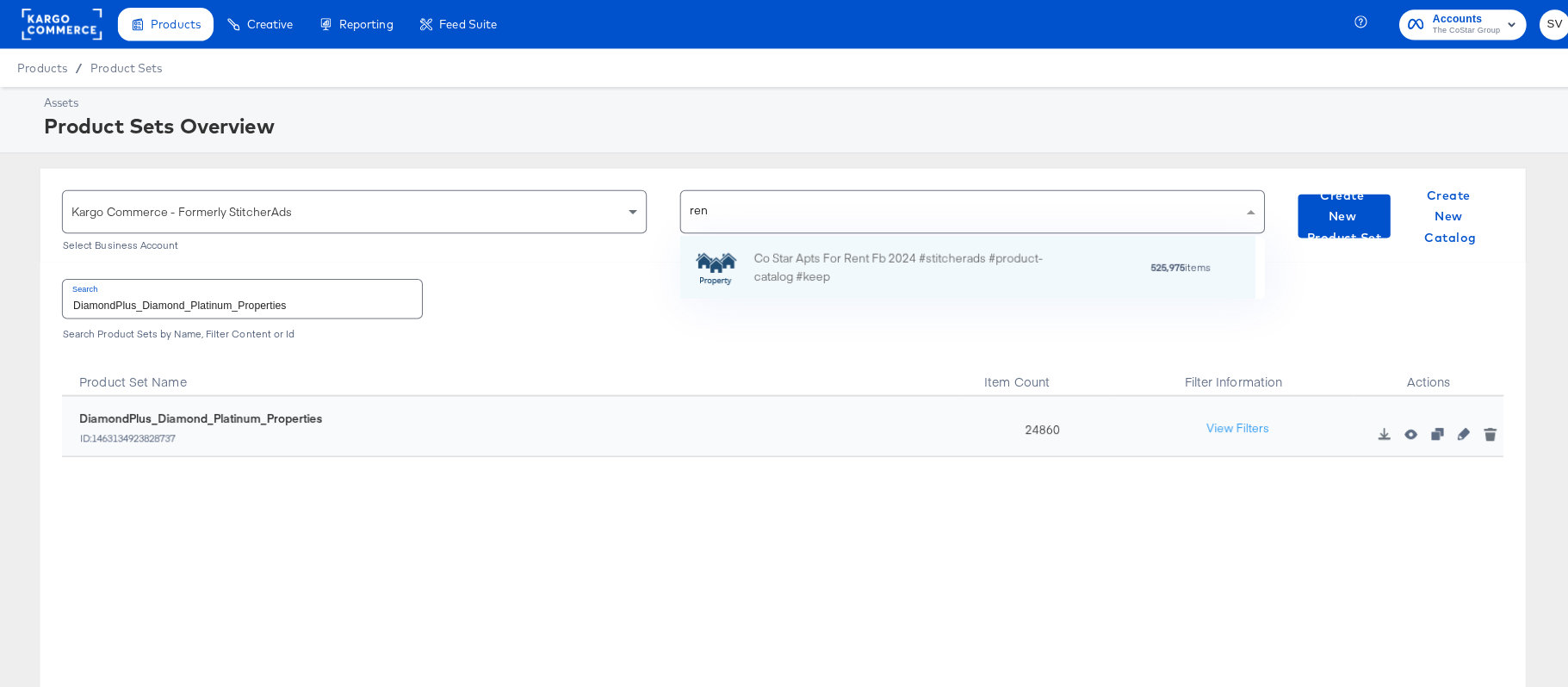
scroll to position [21, 21]
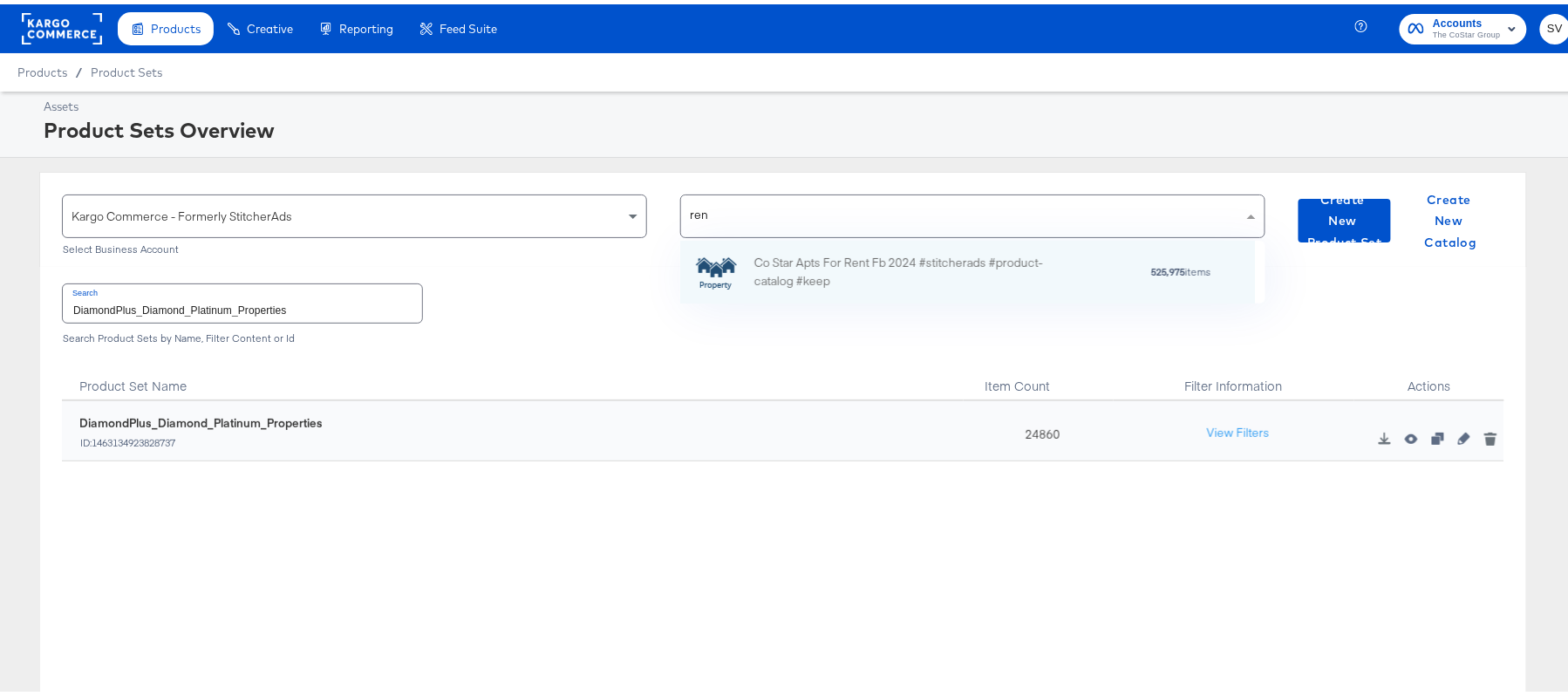
type input "rent"
click at [912, 287] on div "Co Star Apts For Rent Fb 2024 #stitcherads #product-catalog #keep 525,975 items" at bounding box center [967, 268] width 576 height 62
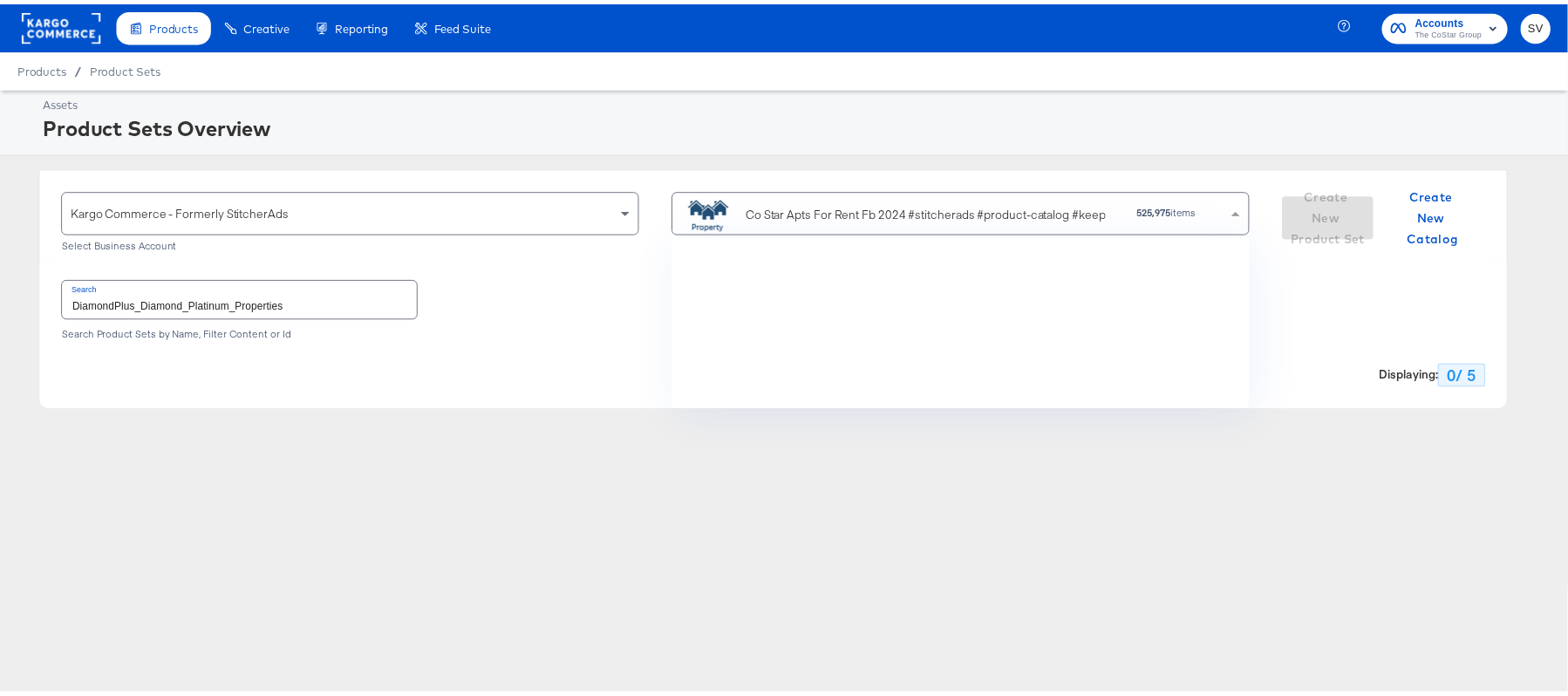
scroll to position [151, 565]
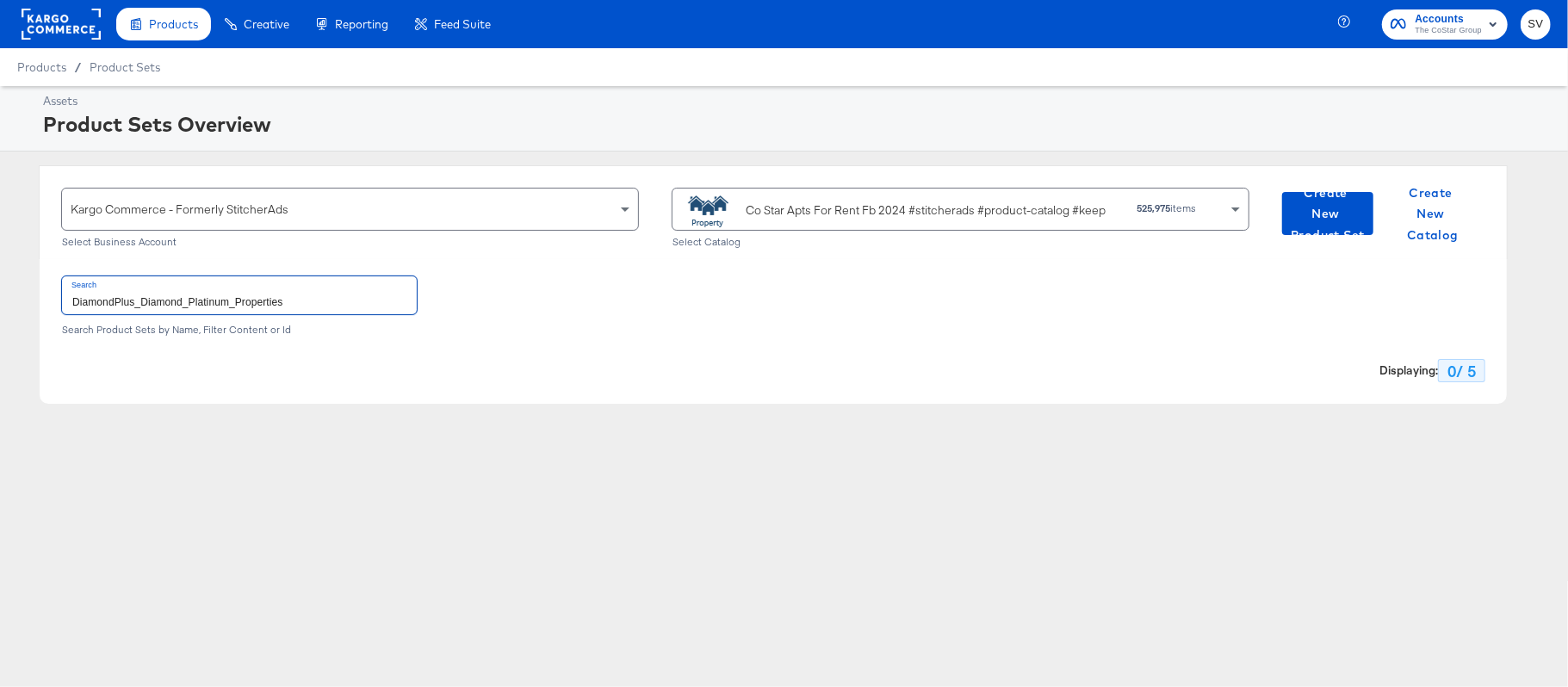
click at [260, 289] on input "DiamondPlus_Diamond_Platinum_Properties" at bounding box center [239, 295] width 355 height 37
paste input "ForRent.com_Diamond & Platinum"
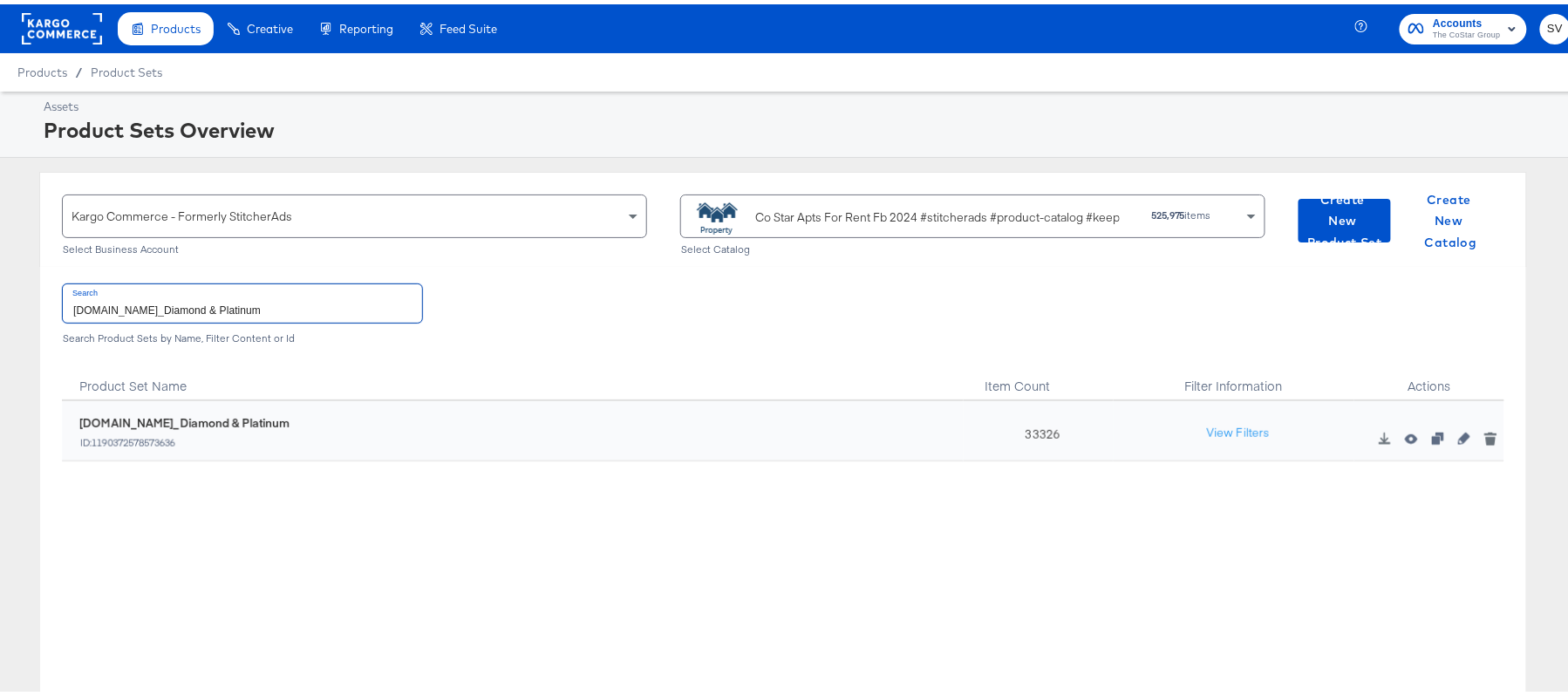
type input "ForRent.com_Diamond & Platinum"
click at [1022, 420] on div "33326" at bounding box center [1038, 427] width 150 height 61
copy div "33326"
click at [845, 218] on div "Co Star Apts For Rent Fb 2024 #stitcherads #product-catalog #keep" at bounding box center [936, 213] width 364 height 18
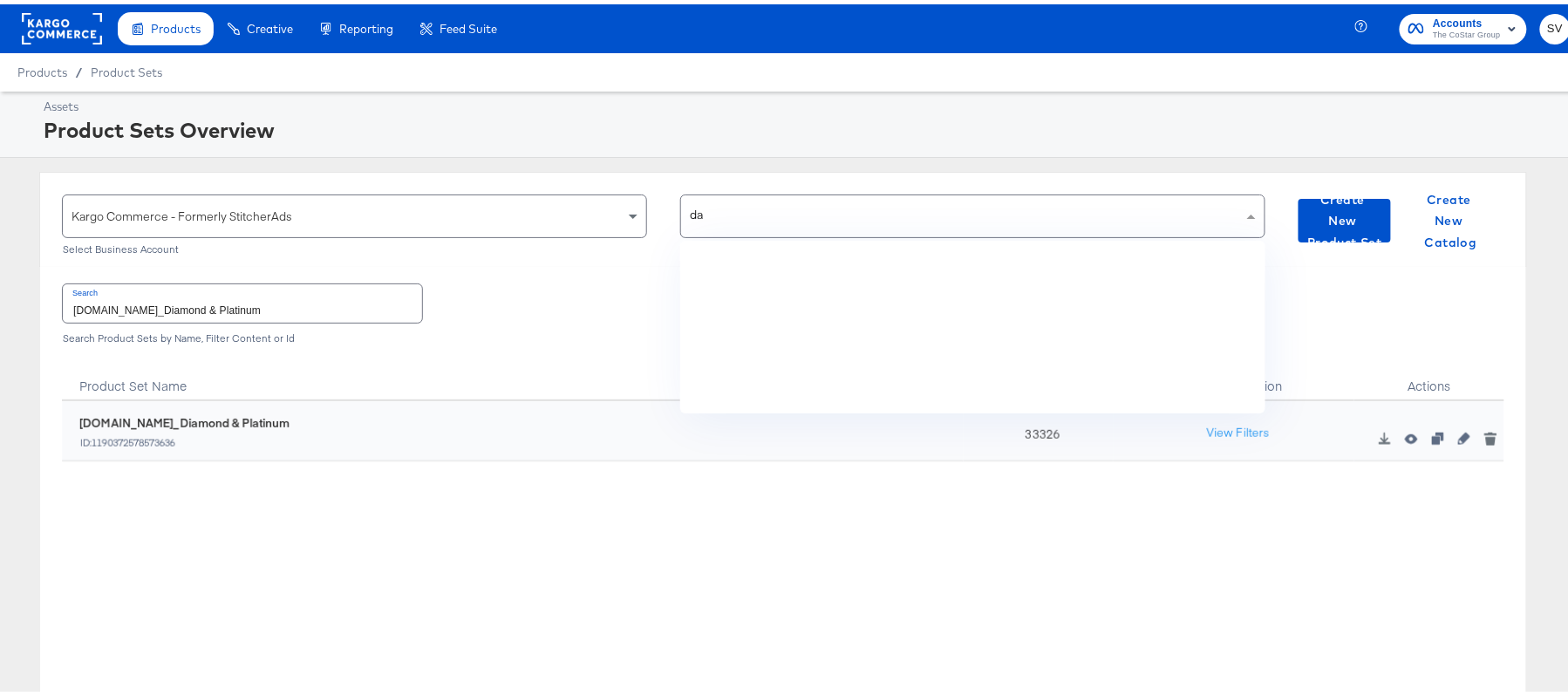
scroll to position [0, 0]
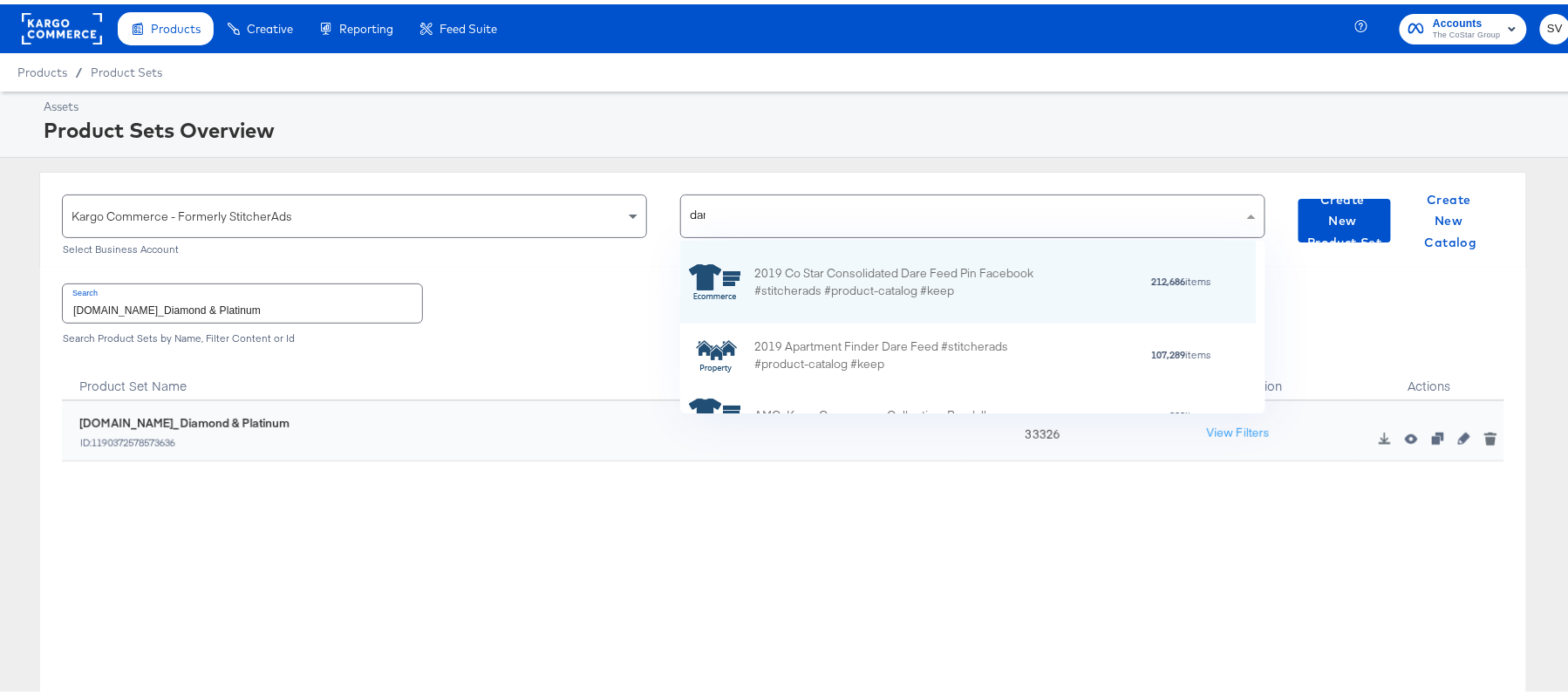
type input "dare"
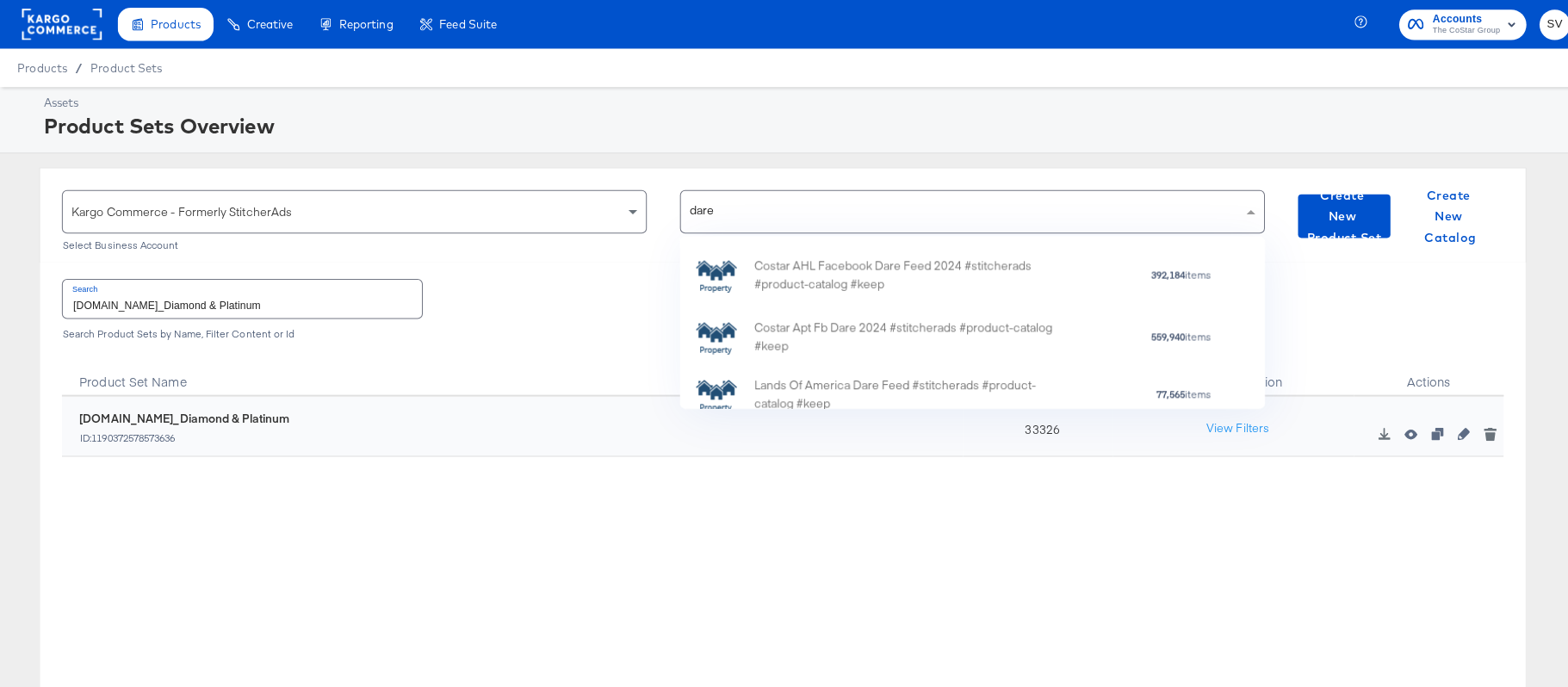
scroll to position [143, 0]
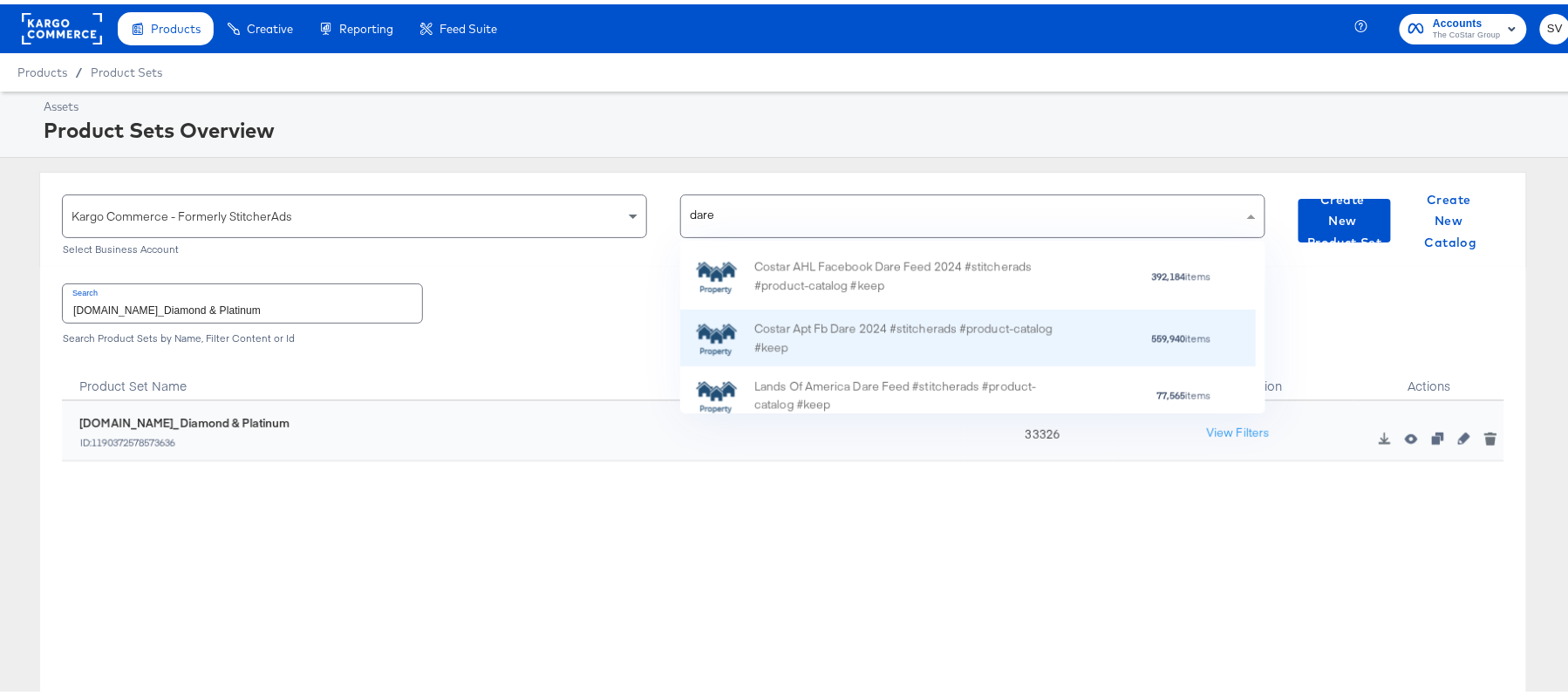
click at [883, 329] on div "Costar Apt Fb Dare 2024 #stitcherads #product-catalog #keep" at bounding box center [907, 334] width 305 height 37
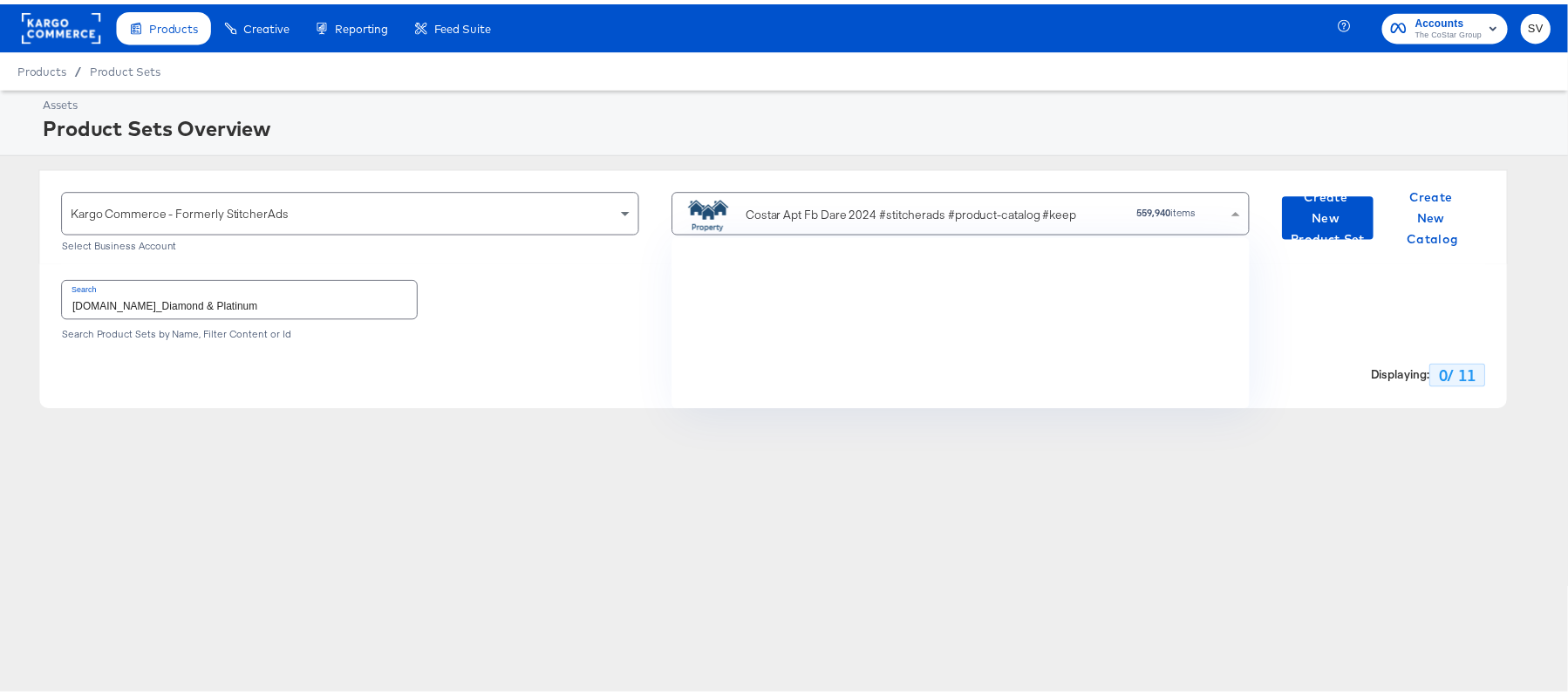
scroll to position [3463, 0]
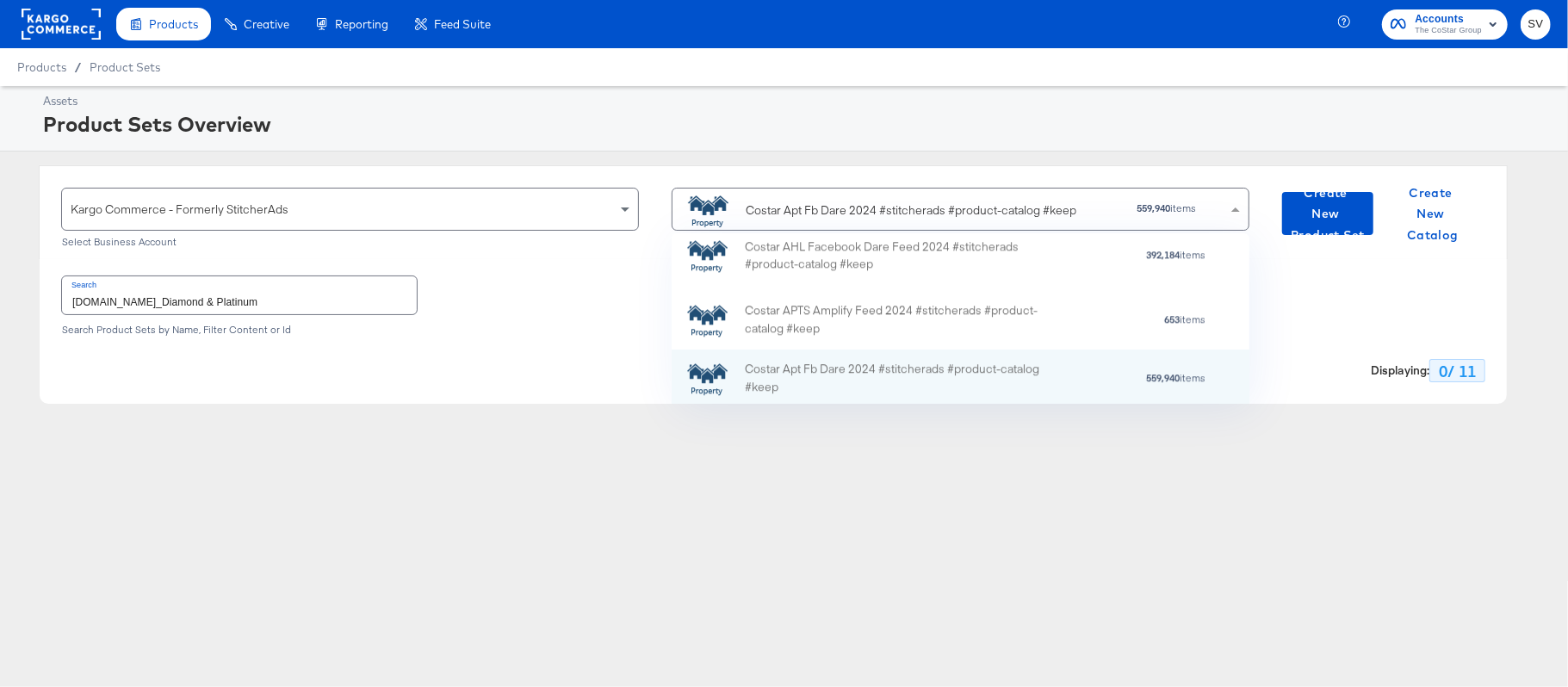
click at [369, 300] on input "ForRent.com_Diamond & Platinum" at bounding box center [239, 295] width 355 height 37
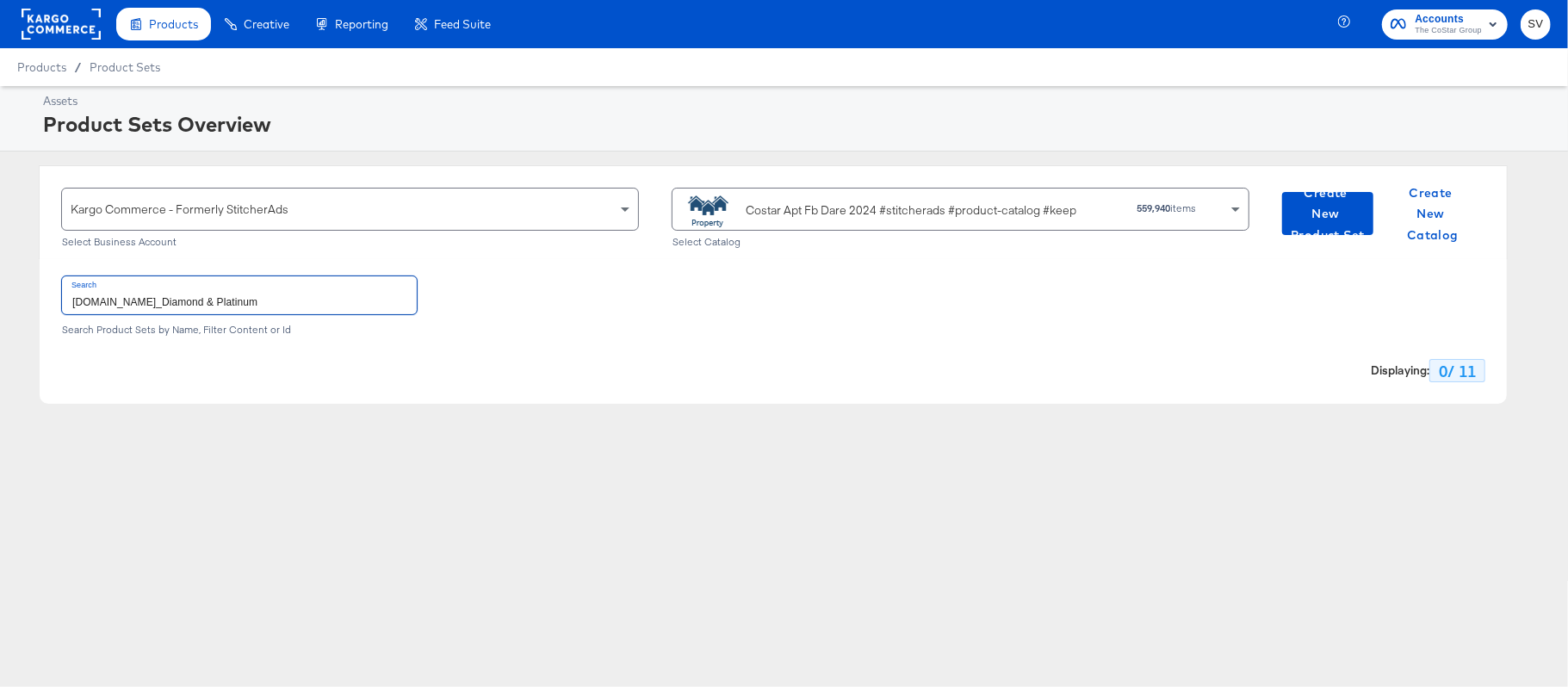
paste input "DARECatalog_Apts_AllPlatinum_AllDiamond"
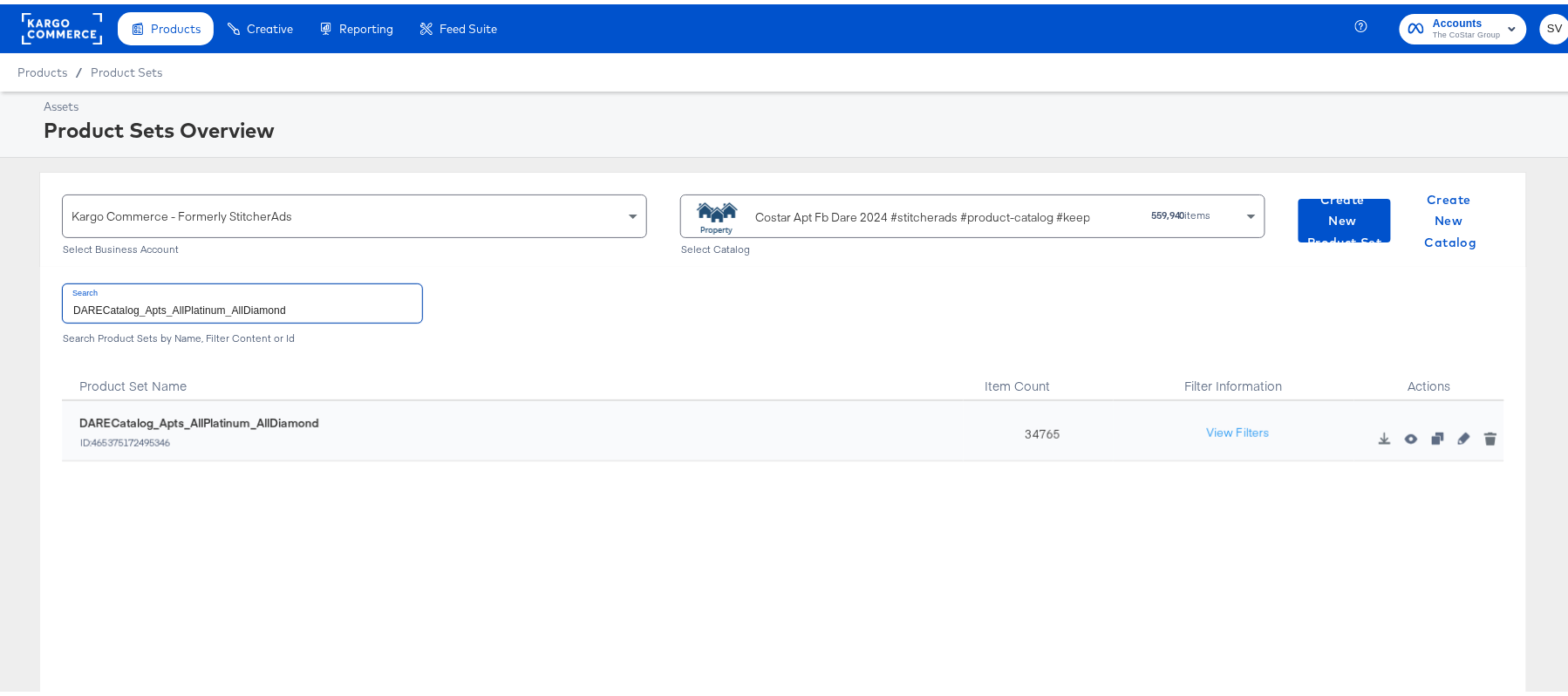
type input "DARECatalog_Apts_AllPlatinum_AllDiamond"
click at [1033, 423] on div "34765" at bounding box center [1038, 427] width 150 height 61
copy div "34765"
click at [858, 206] on div "Costar Apt Fb Dare 2024 #stitcherads #product-catalog #keep" at bounding box center [922, 213] width 335 height 18
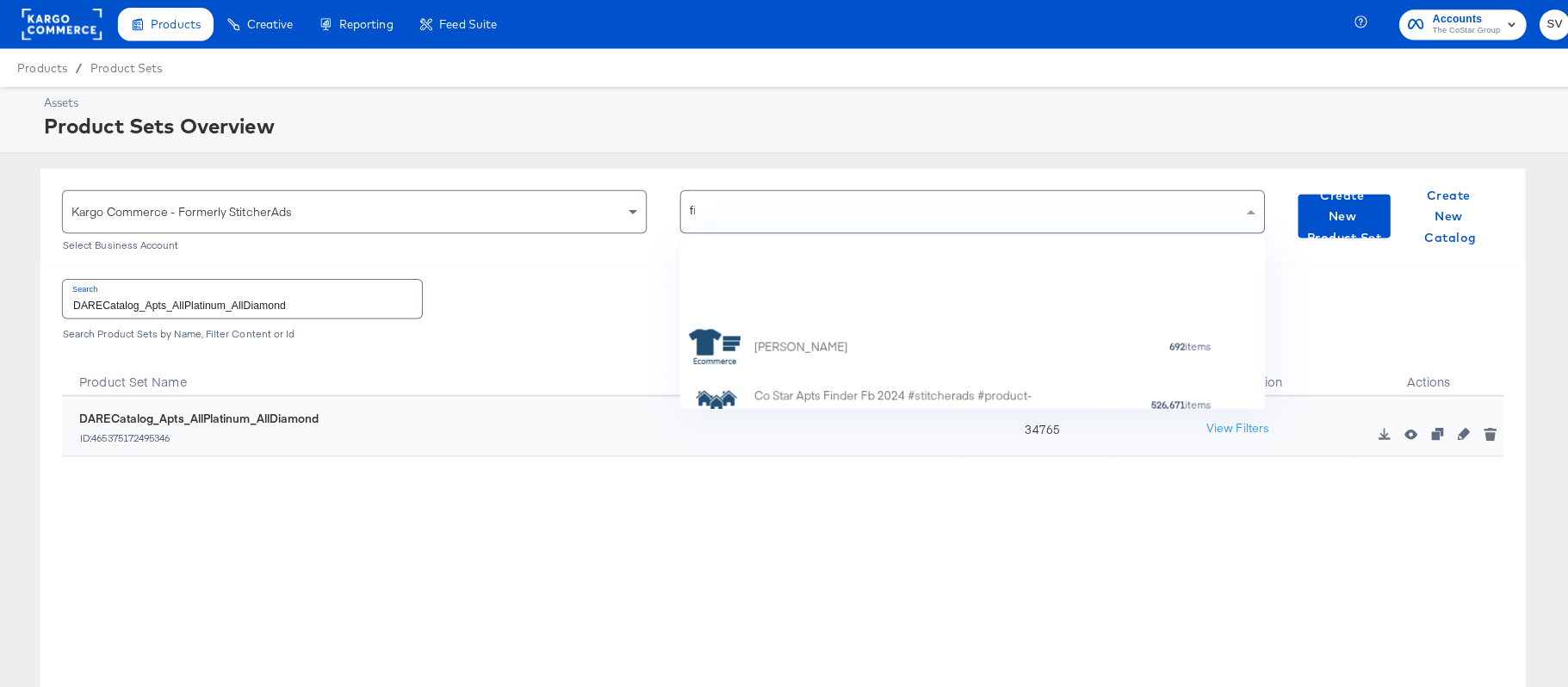
scroll to position [21, 21]
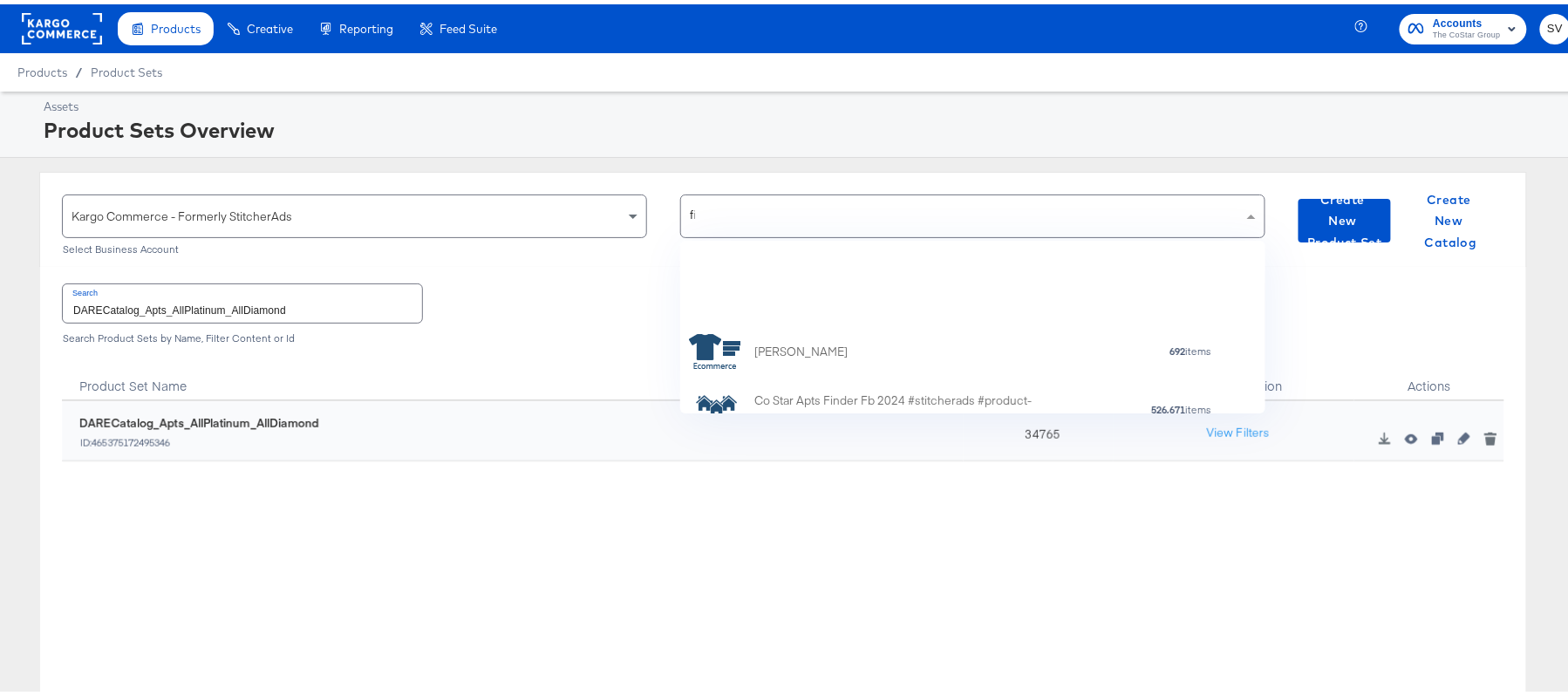
type input "fin"
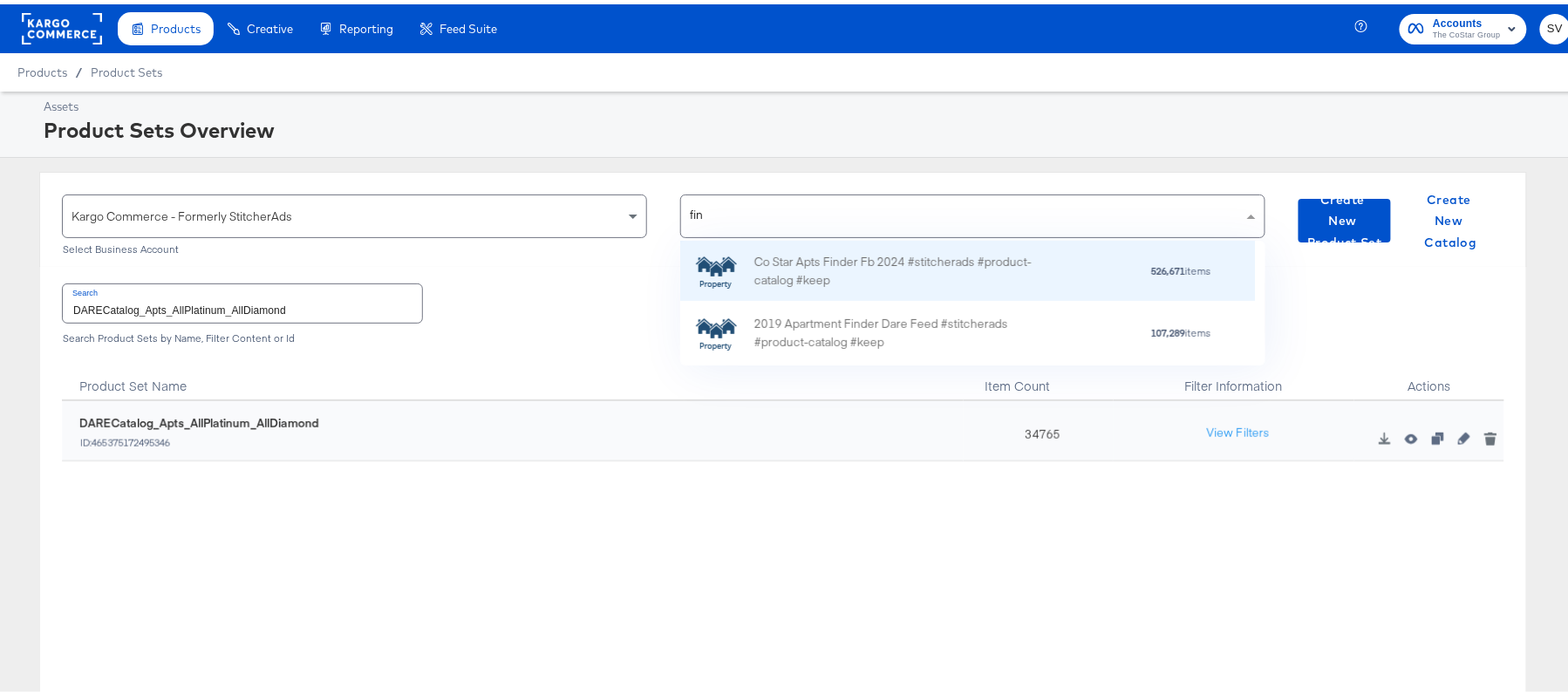
click at [832, 280] on div "Co Star Apts Finder Fb 2024 #stitcherads #product-catalog #keep" at bounding box center [907, 267] width 305 height 37
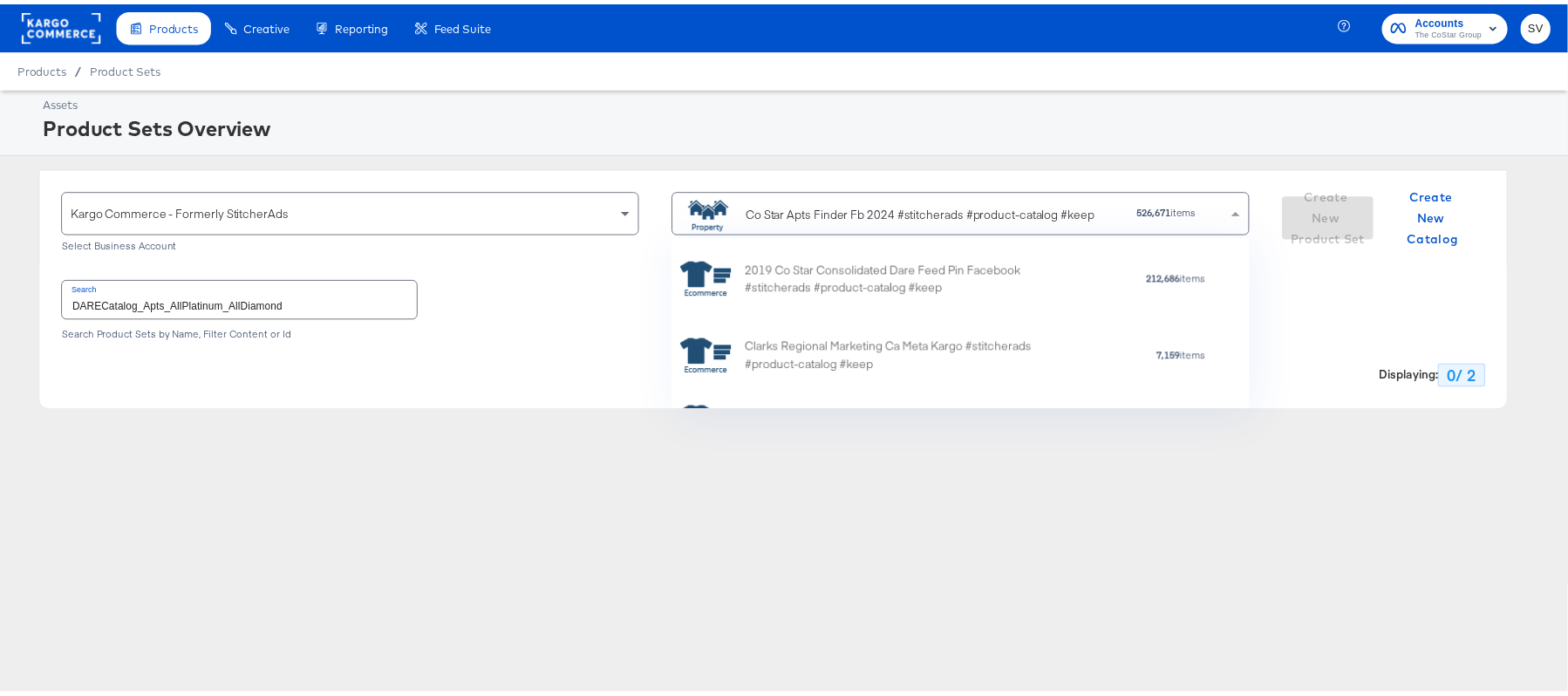
scroll to position [151, 565]
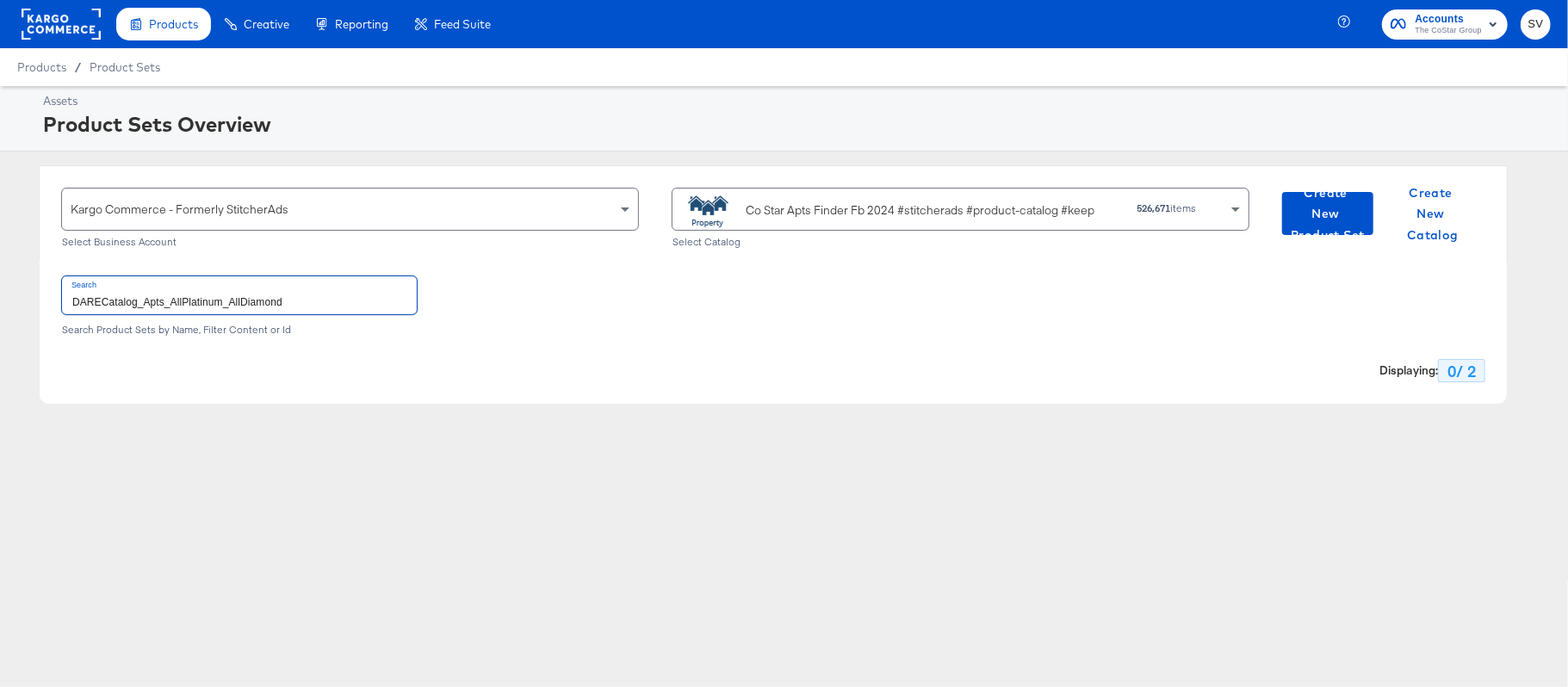
click at [284, 296] on input "DARECatalog_Apts_AllPlatinum_AllDiamond" at bounding box center [239, 295] width 355 height 37
paste input "ApartmentFinder_2024_Diamond & Platinum"
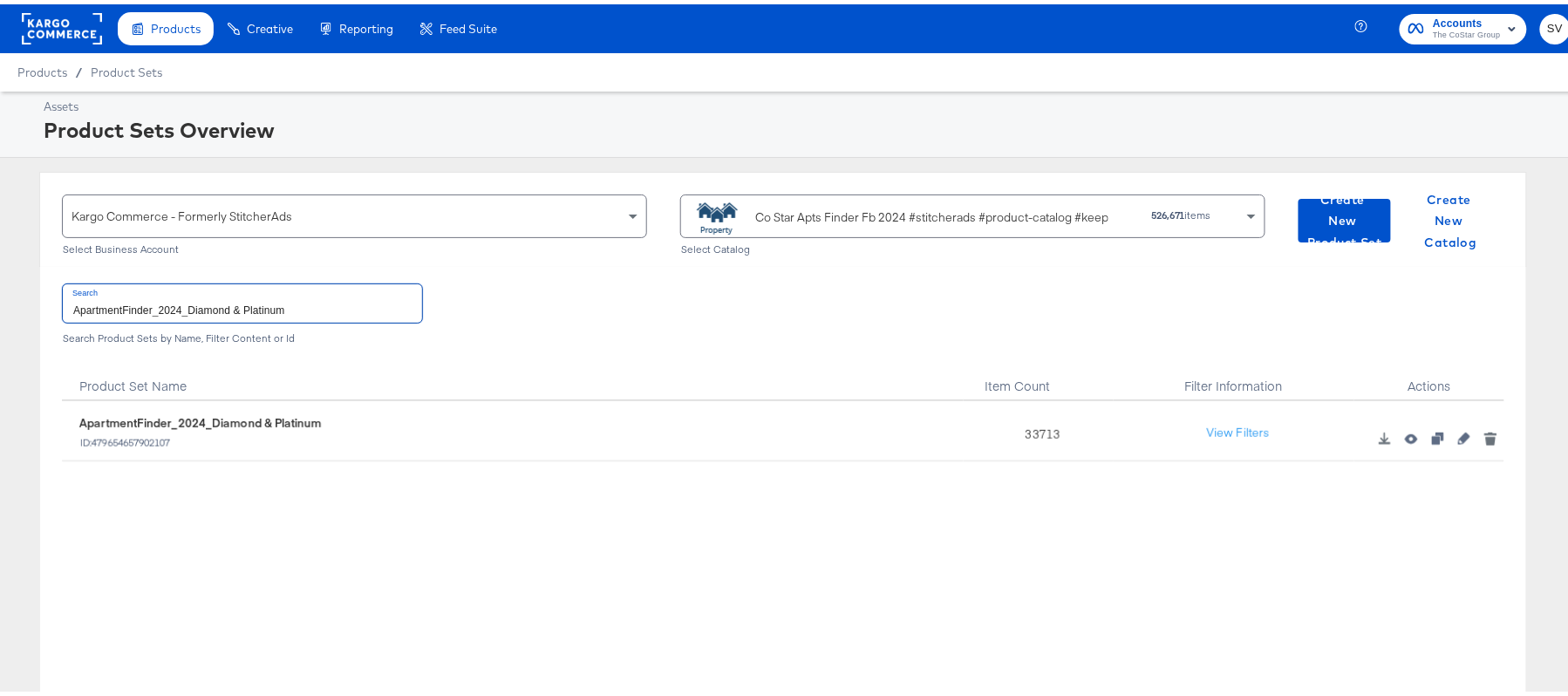
type input "ApartmentFinder_2024_Diamond & Platinum"
click at [1023, 427] on div "33713" at bounding box center [1038, 427] width 150 height 61
copy div "33713"
click at [78, 28] on rect at bounding box center [61, 24] width 80 height 31
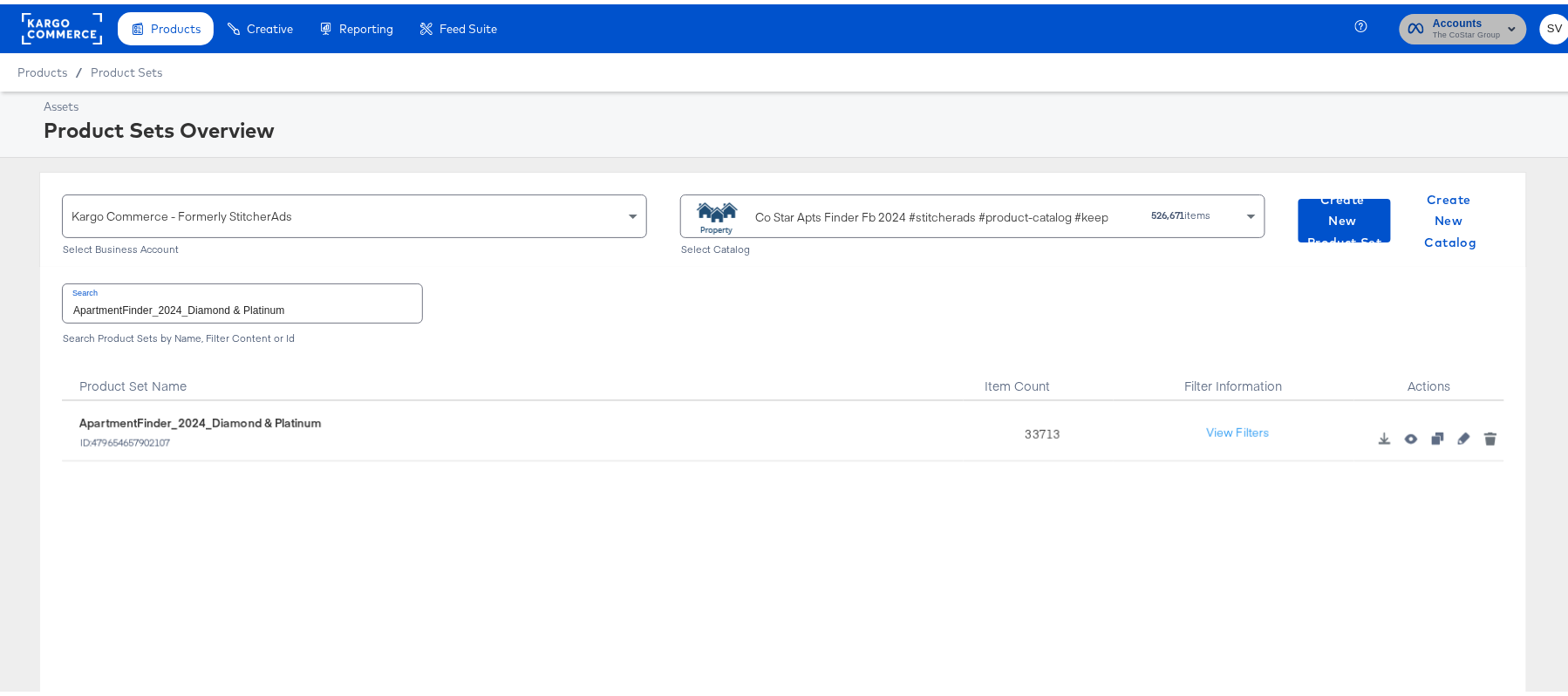
click at [1442, 29] on span "The CoStar Group" at bounding box center [1467, 31] width 68 height 14
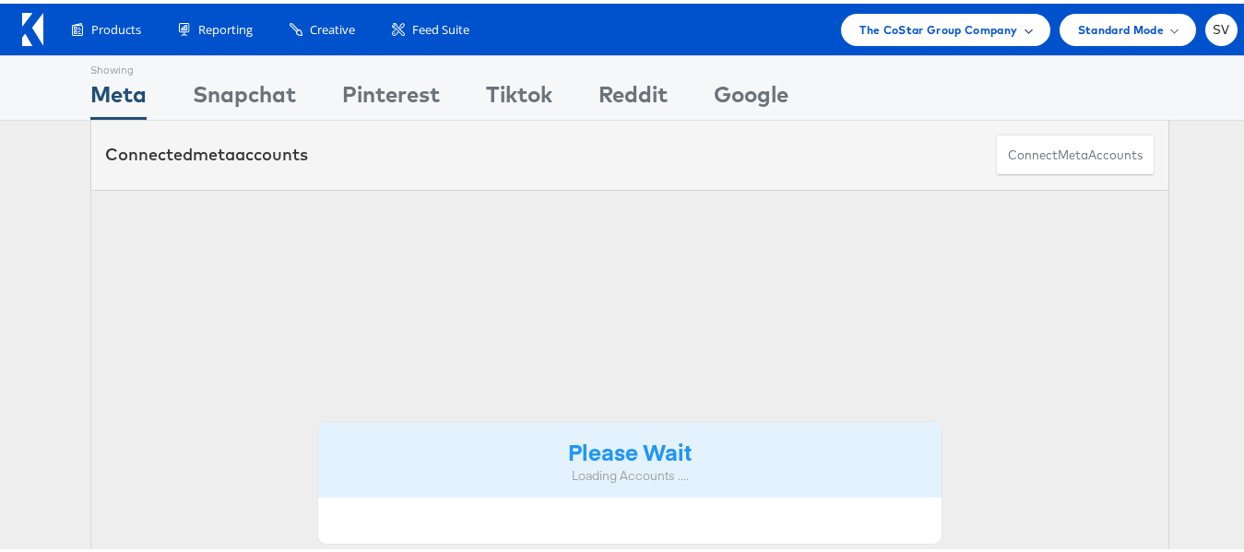
click at [1013, 40] on div "The CoStar Group Company" at bounding box center [945, 26] width 208 height 32
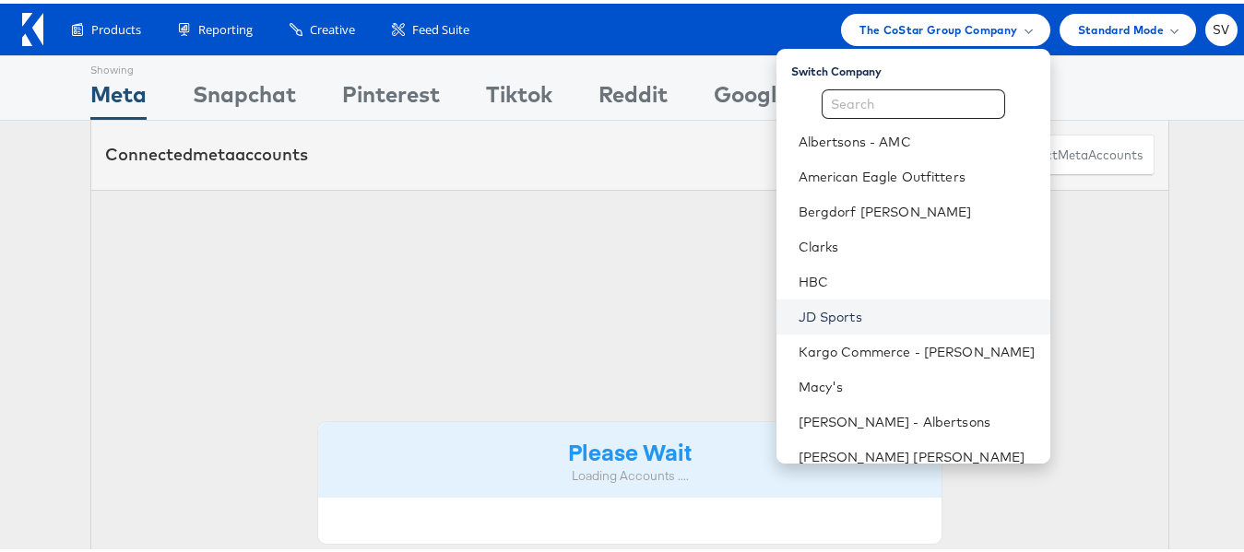
scroll to position [89, 0]
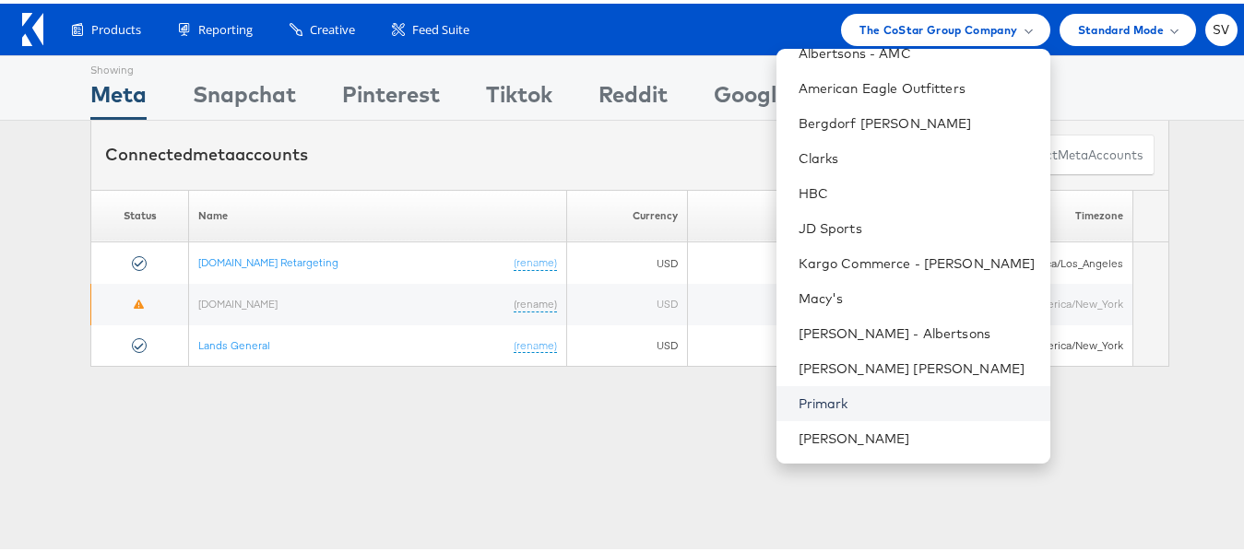
click at [814, 391] on link "Primark" at bounding box center [916, 400] width 237 height 18
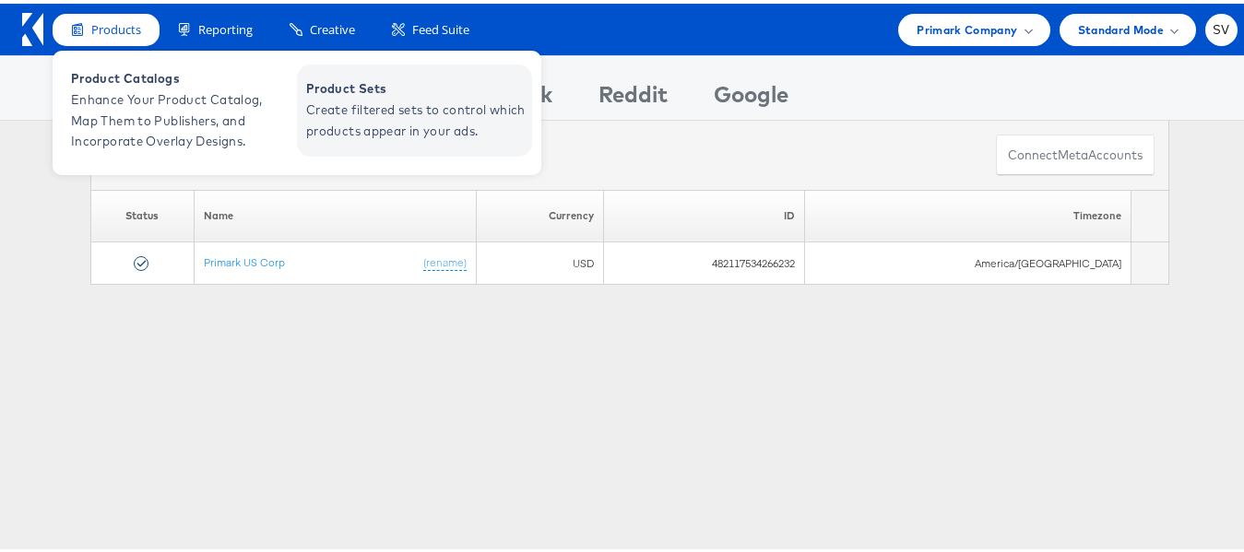
click at [382, 112] on span "Create filtered sets to control which products appear in your ads." at bounding box center [416, 117] width 221 height 42
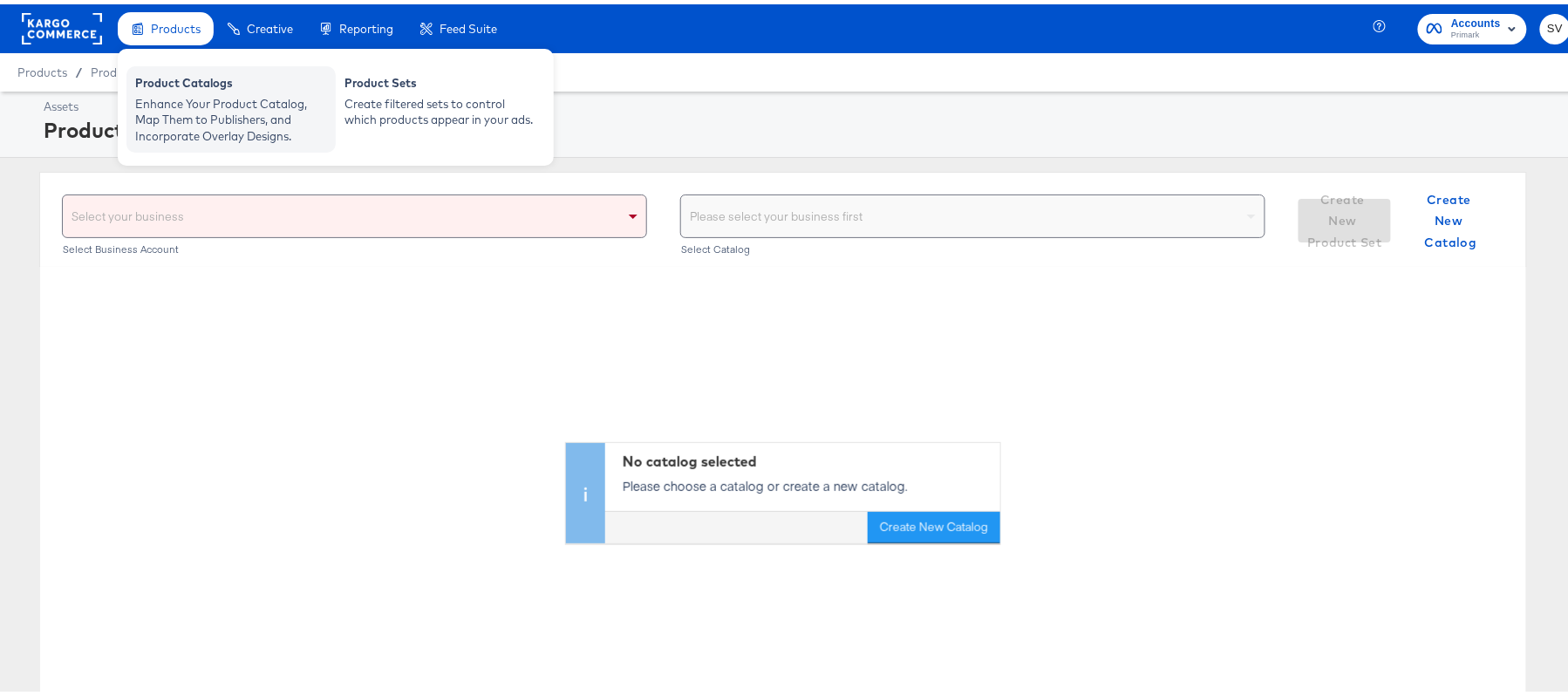
click at [172, 106] on div "Enhance Your Product Catalog, Map Them to Publishers, and Incorporate Overlay D…" at bounding box center [231, 116] width 192 height 49
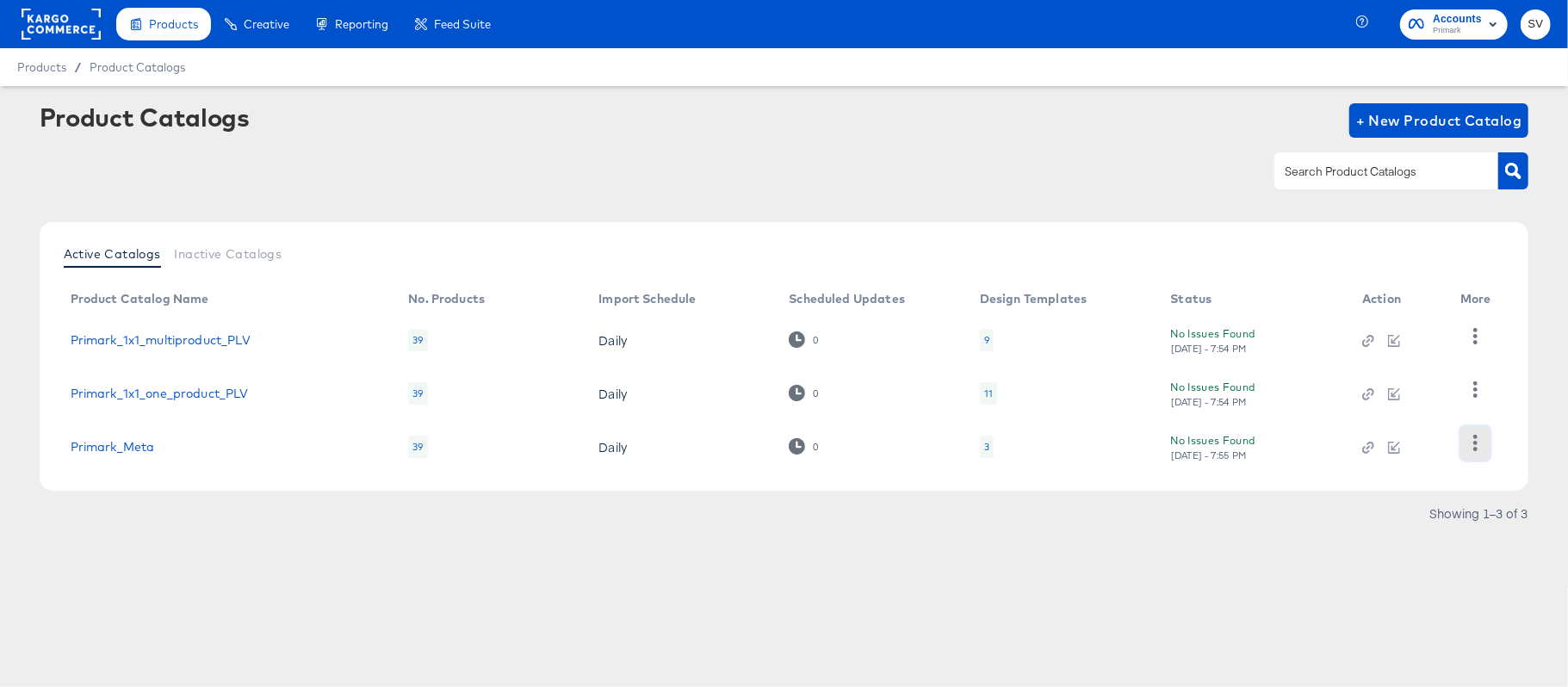
click at [1468, 448] on icon "button" at bounding box center [1476, 443] width 17 height 17
click at [1361, 362] on div "Changelog" at bounding box center [1405, 358] width 172 height 28
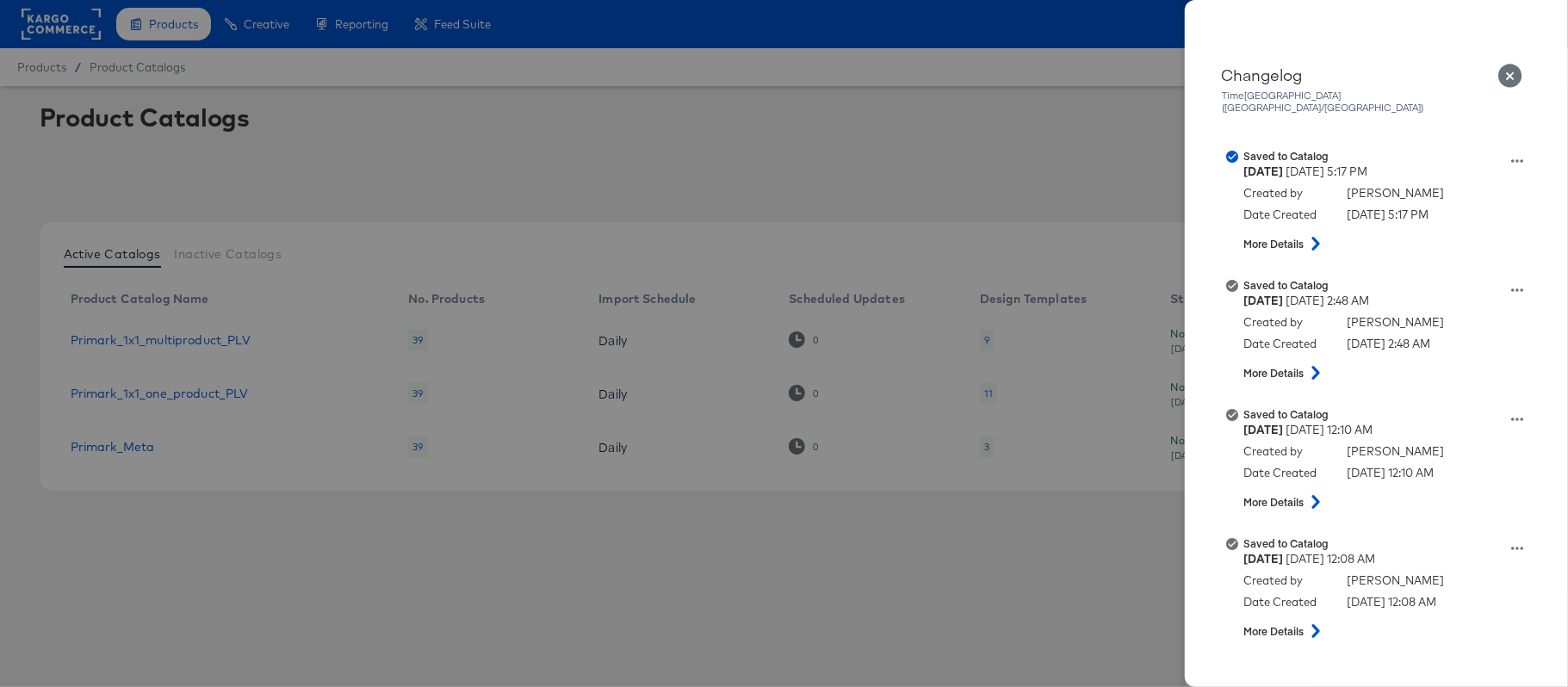
click at [1507, 63] on icon "Close" at bounding box center [1510, 76] width 24 height 24
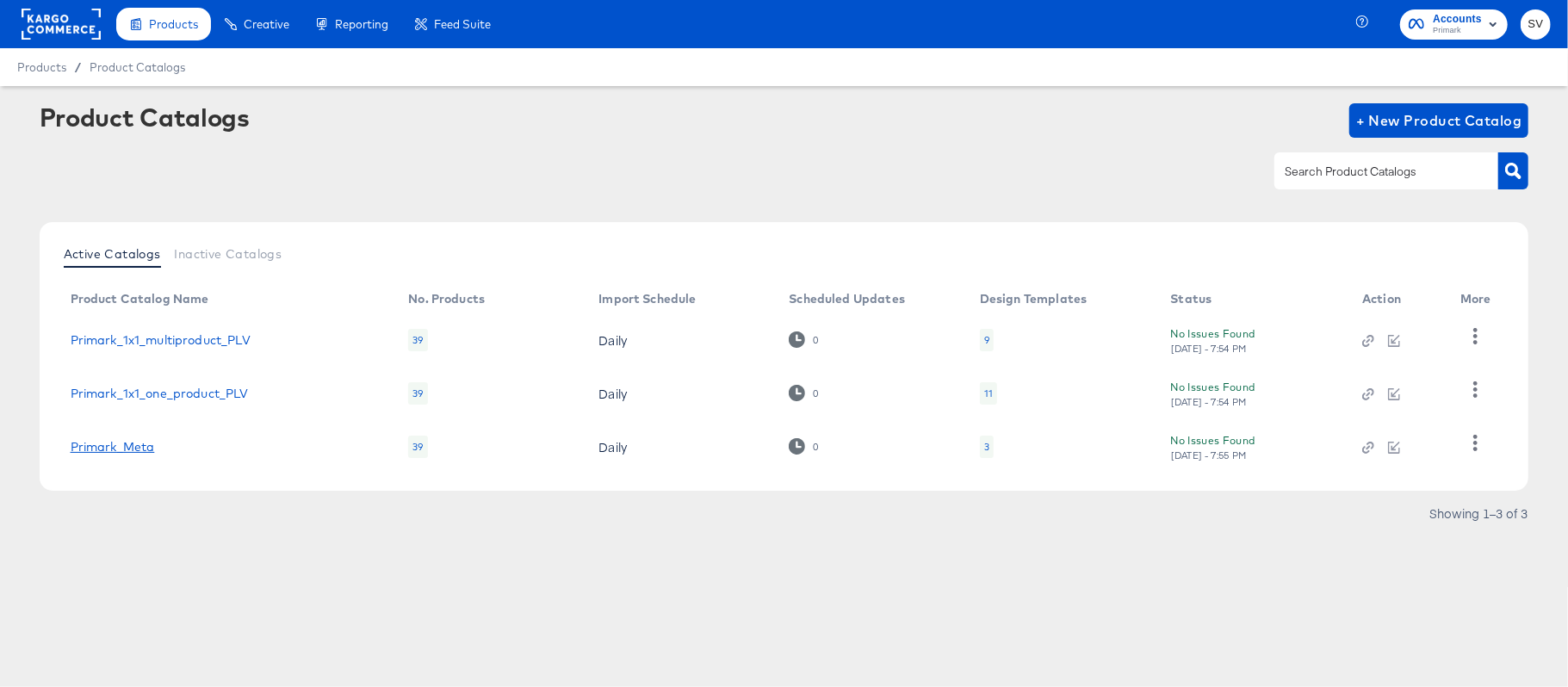
click at [121, 442] on link "Primark_Meta" at bounding box center [113, 446] width 84 height 14
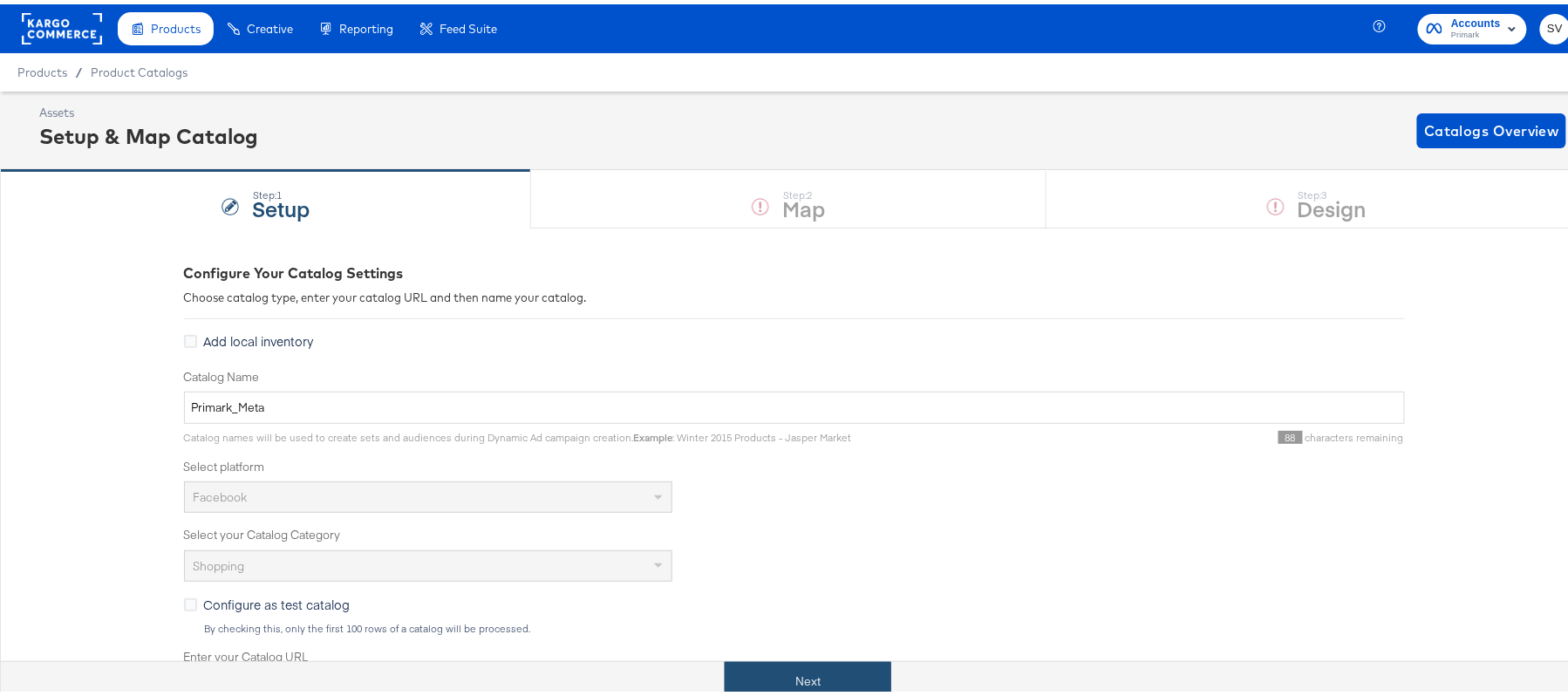
click at [758, 677] on button "Next" at bounding box center [808, 676] width 166 height 39
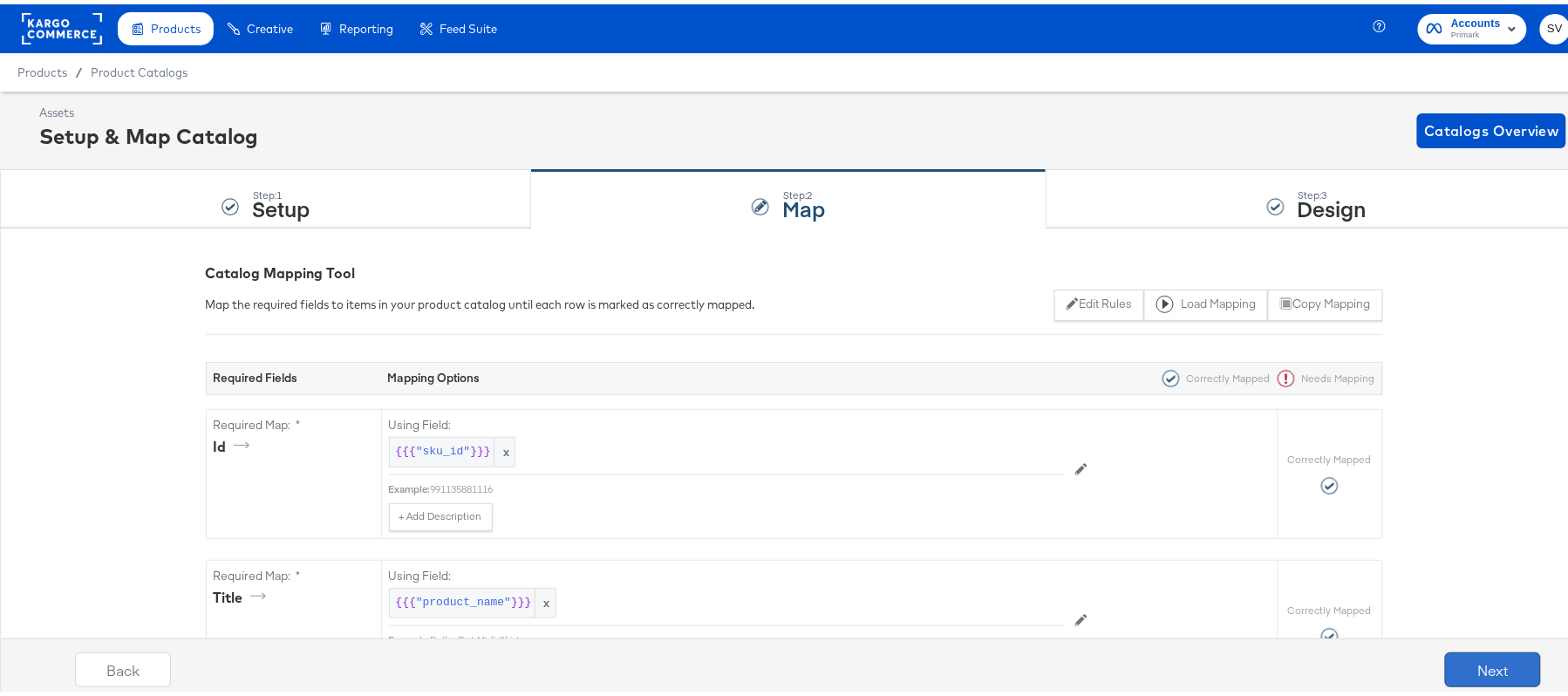
click at [1452, 665] on button "Next" at bounding box center [1492, 665] width 96 height 35
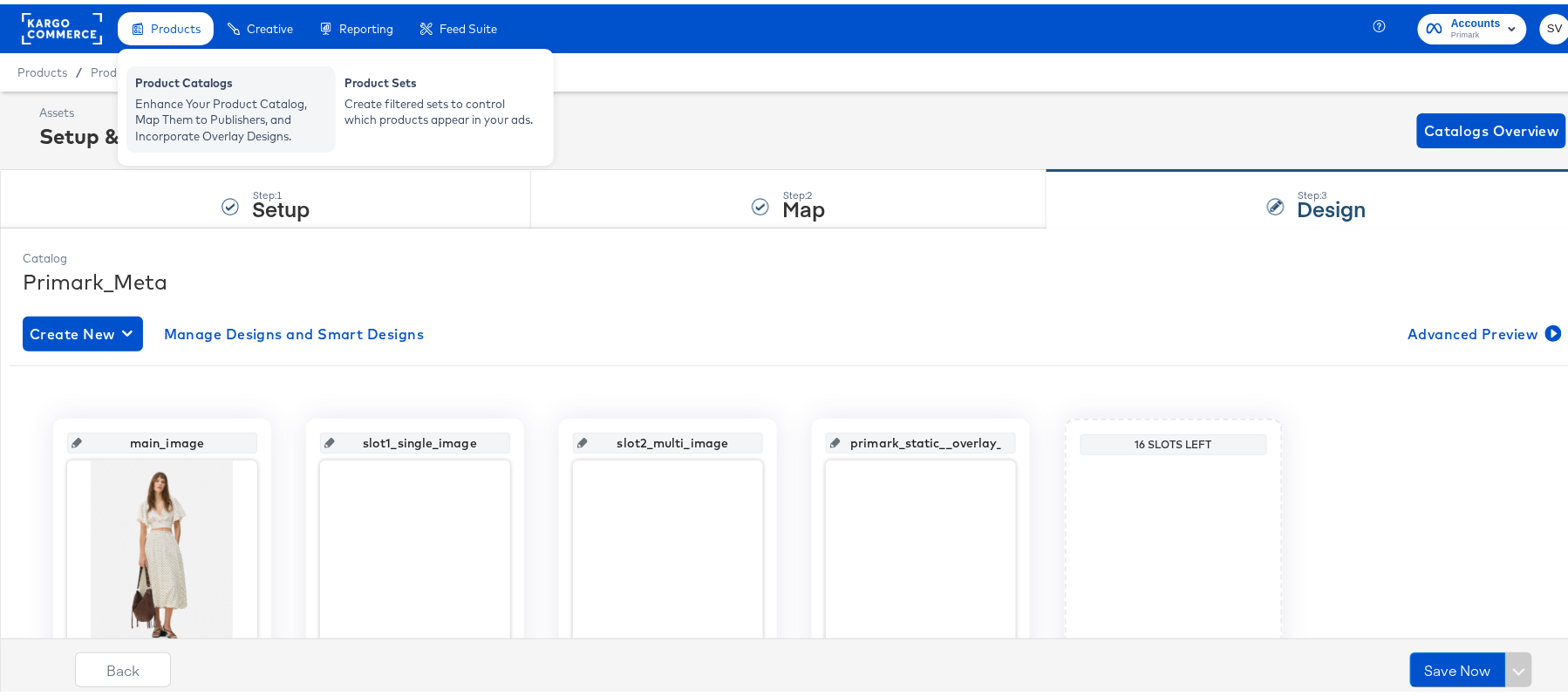
click at [217, 98] on div "Enhance Your Product Catalog, Map Them to Publishers, and Incorporate Overlay D…" at bounding box center [231, 116] width 192 height 49
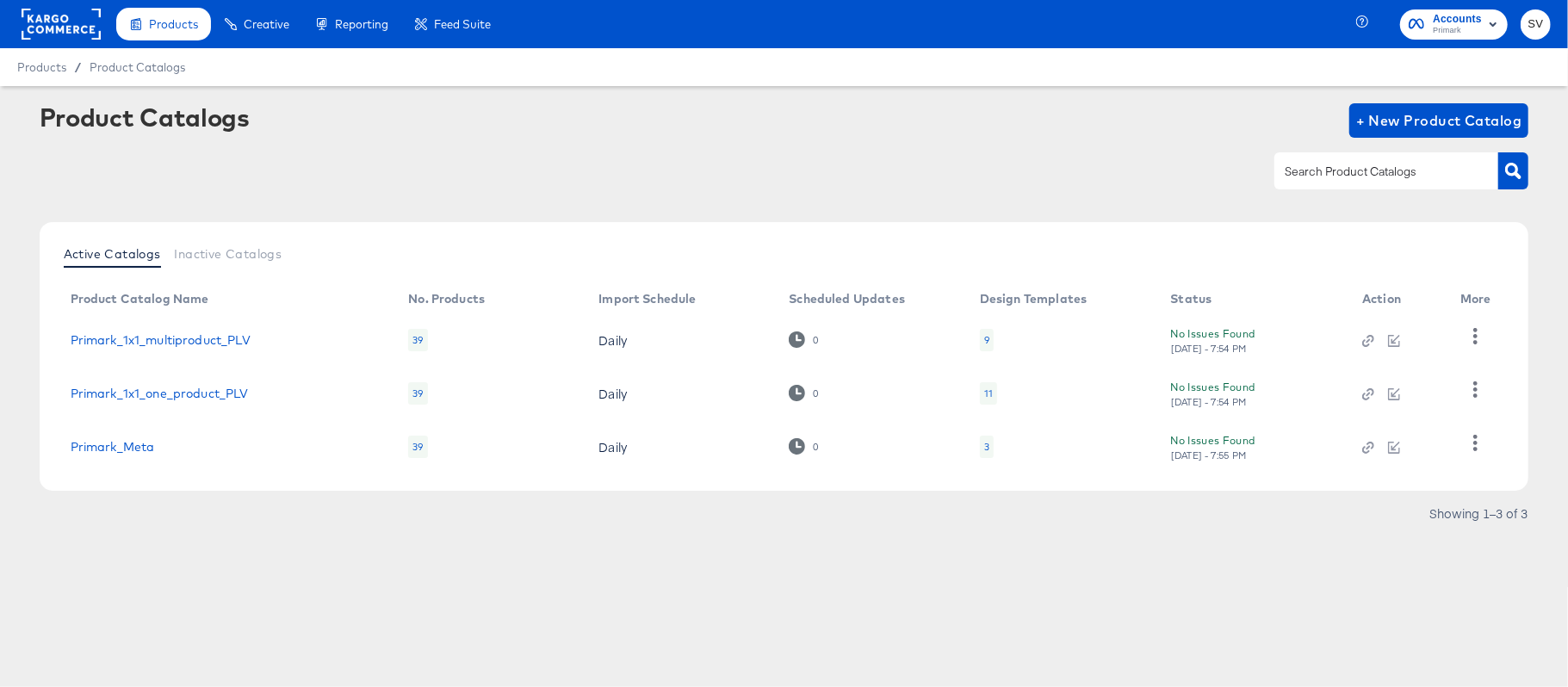
click at [1013, 601] on div "Products Products Product Catalogs Enhance Your Product Catalog, Map Them to Pu…" at bounding box center [784, 344] width 1568 height 687
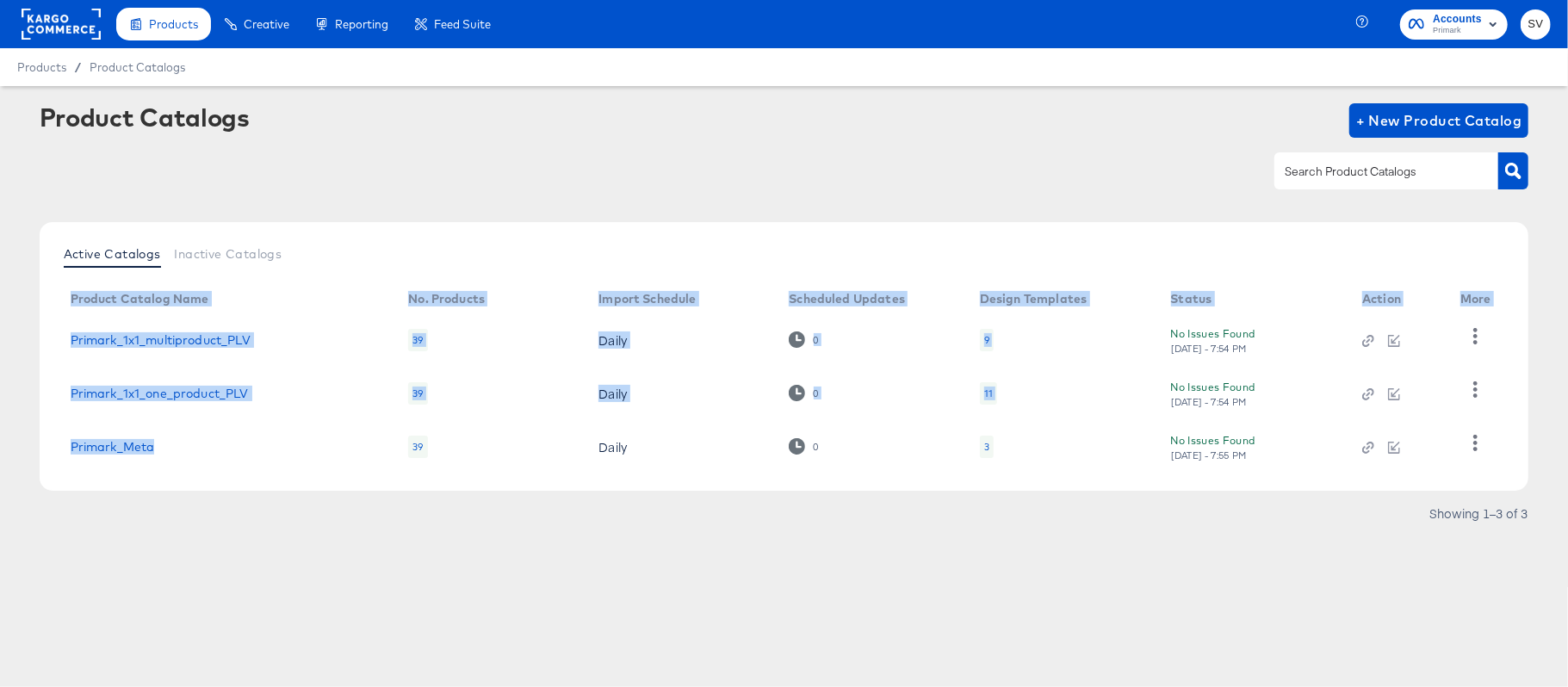
drag, startPoint x: 191, startPoint y: 445, endPoint x: 45, endPoint y: 451, distance: 146.1
click at [45, 451] on div "Active Catalogs Inactive Catalogs Product Catalog Name No. Products Import Sche…" at bounding box center [784, 357] width 1490 height 269
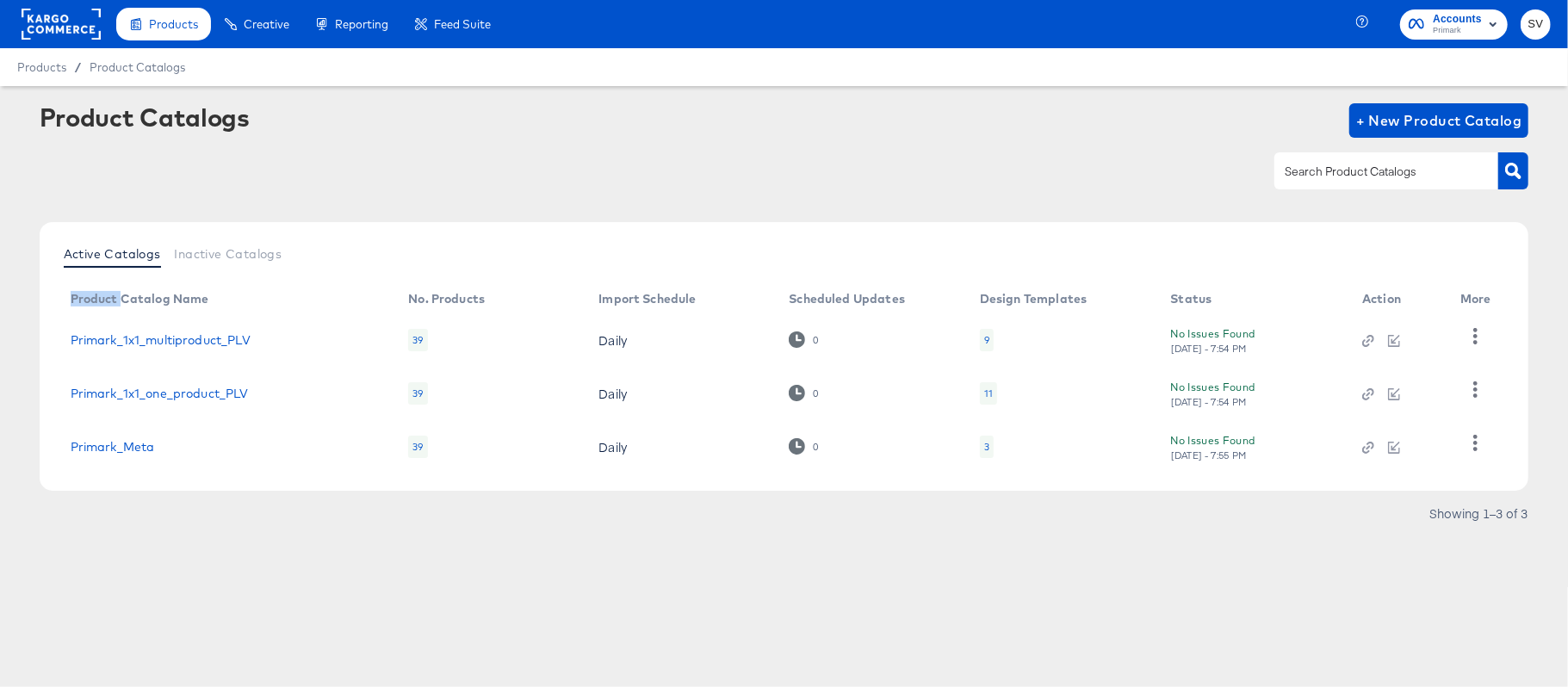
click at [45, 451] on div "Active Catalogs Inactive Catalogs Product Catalog Name No. Products Import Sche…" at bounding box center [784, 357] width 1490 height 269
click at [49, 449] on div "Active Catalogs Inactive Catalogs Product Catalog Name No. Products Import Sche…" at bounding box center [784, 357] width 1490 height 269
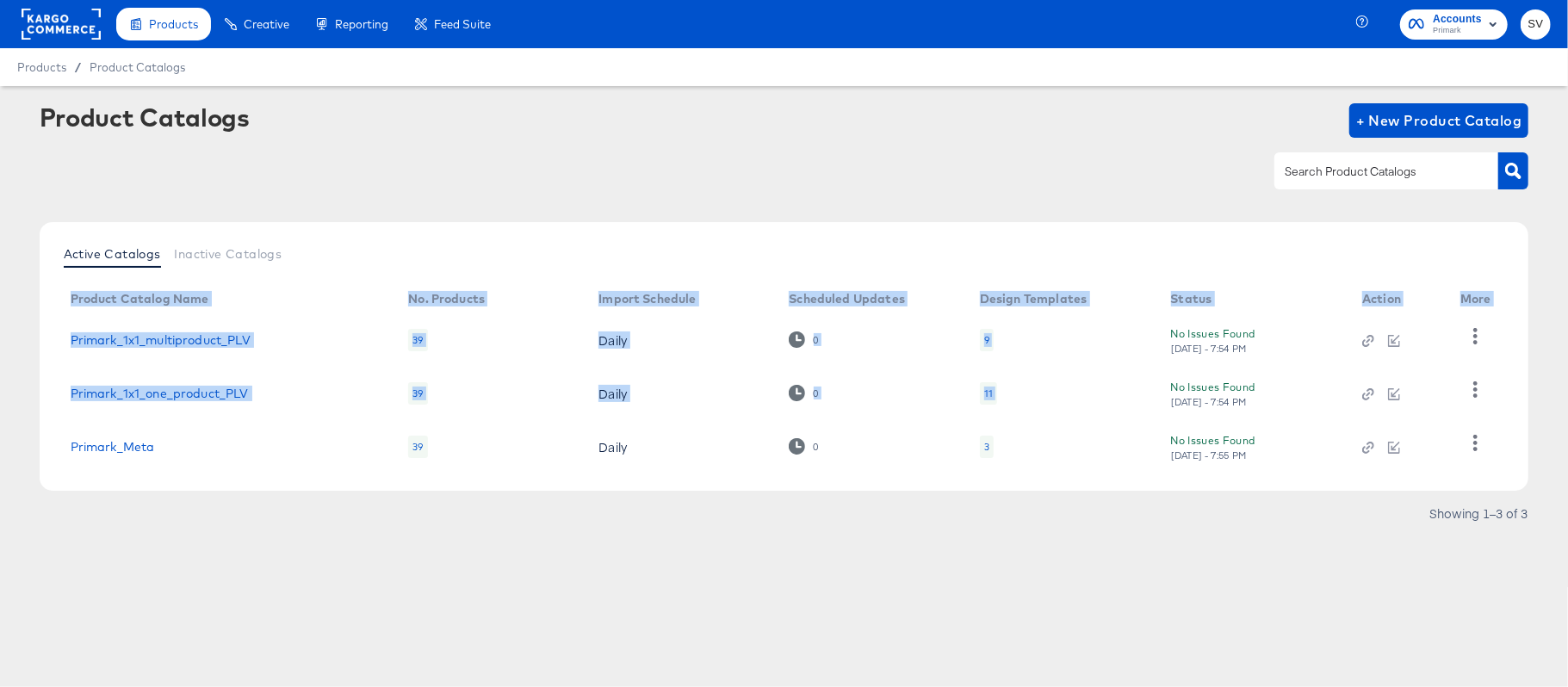
drag, startPoint x: 24, startPoint y: 459, endPoint x: 59, endPoint y: 445, distance: 37.7
click at [59, 445] on article "Product Catalogs + New Product Catalog Active Catalogs Inactive Catalogs Produc…" at bounding box center [784, 336] width 1568 height 501
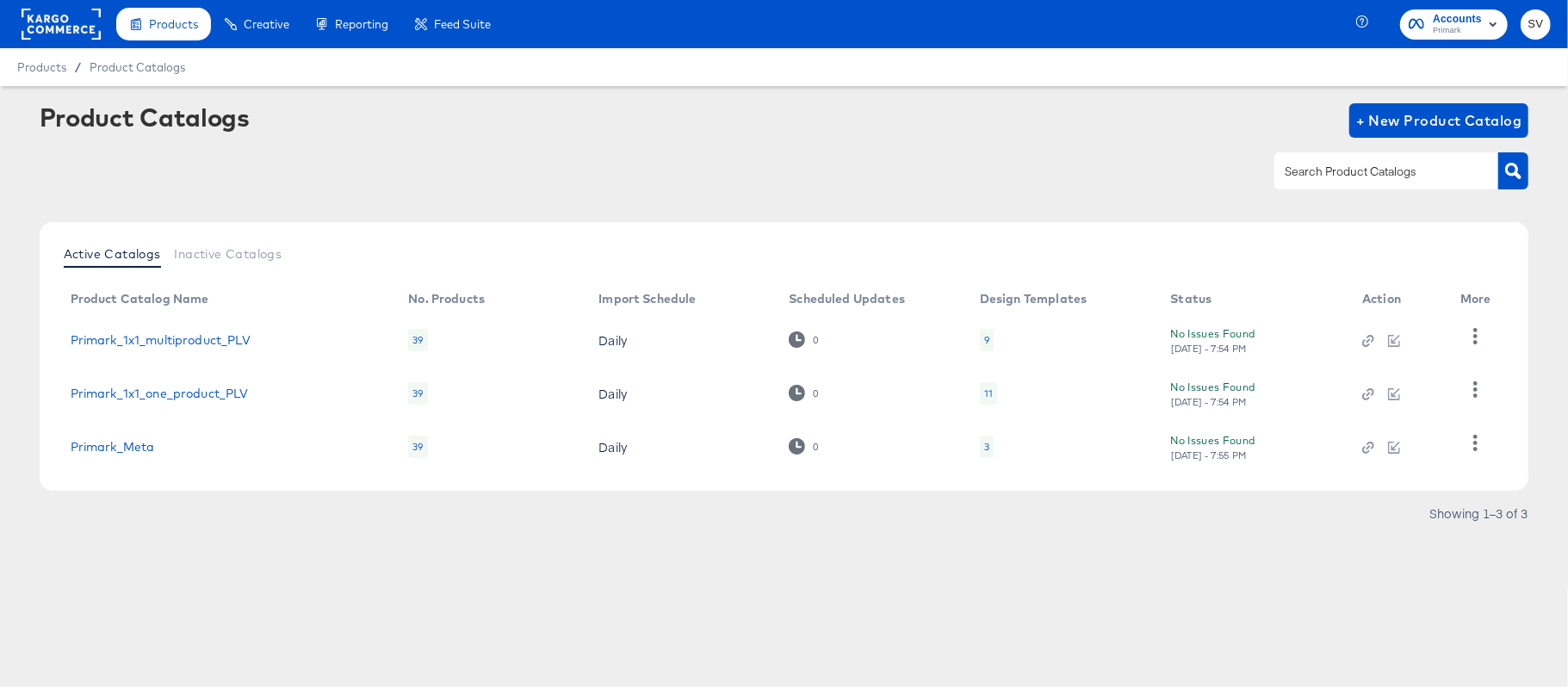
click at [159, 520] on div "Showing 1–3 of 3" at bounding box center [784, 522] width 1490 height 28
drag, startPoint x: 167, startPoint y: 448, endPoint x: 73, endPoint y: 453, distance: 94.1
click at [73, 453] on div "Primark_Meta" at bounding box center [222, 446] width 304 height 14
copy link "Primark_Meta"
click at [138, 440] on link "Primark_Meta" at bounding box center [113, 446] width 84 height 14
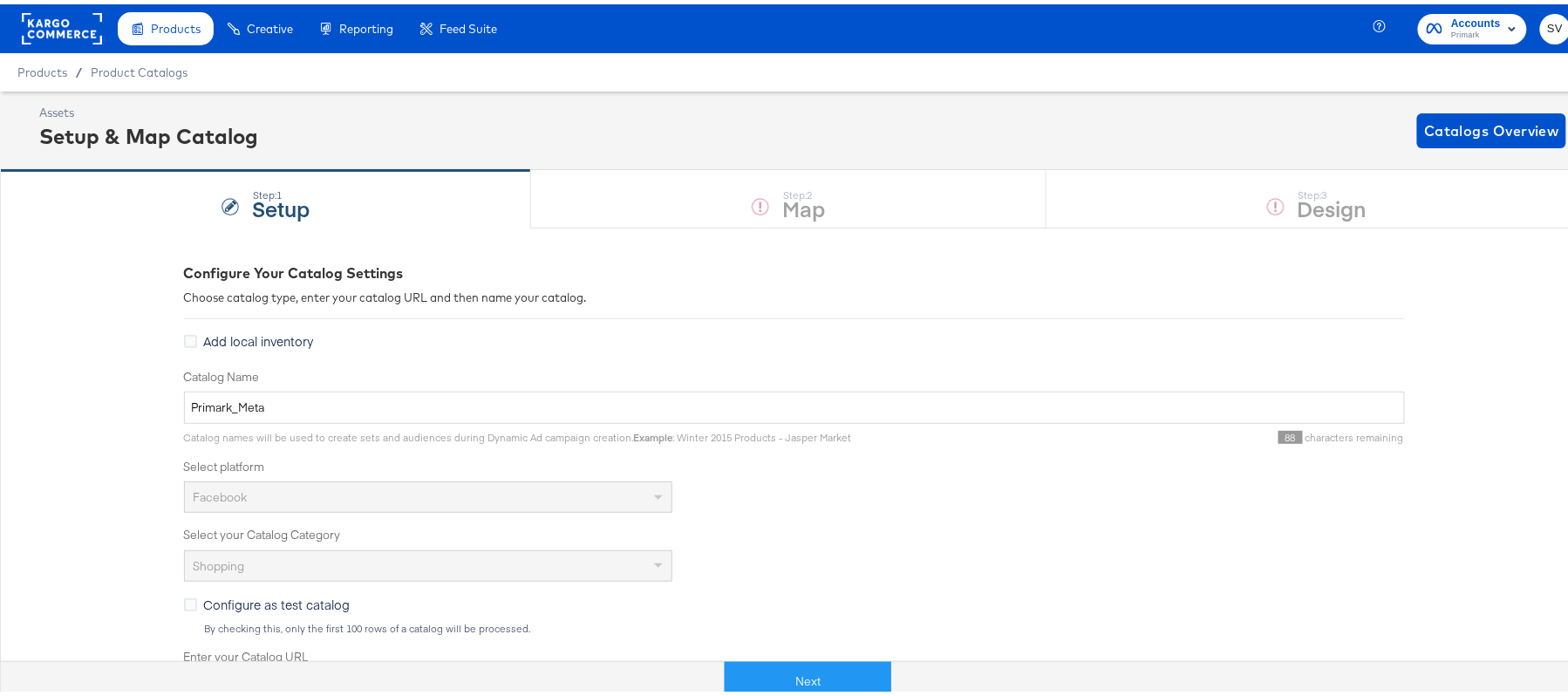
drag, startPoint x: 39, startPoint y: 129, endPoint x: 357, endPoint y: 116, distance: 318.3
click at [357, 116] on div "Assets Setup & Map Catalog Catalogs Overview" at bounding box center [802, 126] width 1526 height 51
drag, startPoint x: 276, startPoint y: 126, endPoint x: 36, endPoint y: 147, distance: 240.9
click at [36, 147] on div "Assets Setup & Map Catalog Catalogs Overview" at bounding box center [793, 126] width 1588 height 78
copy div "Setup & Map Catalog"
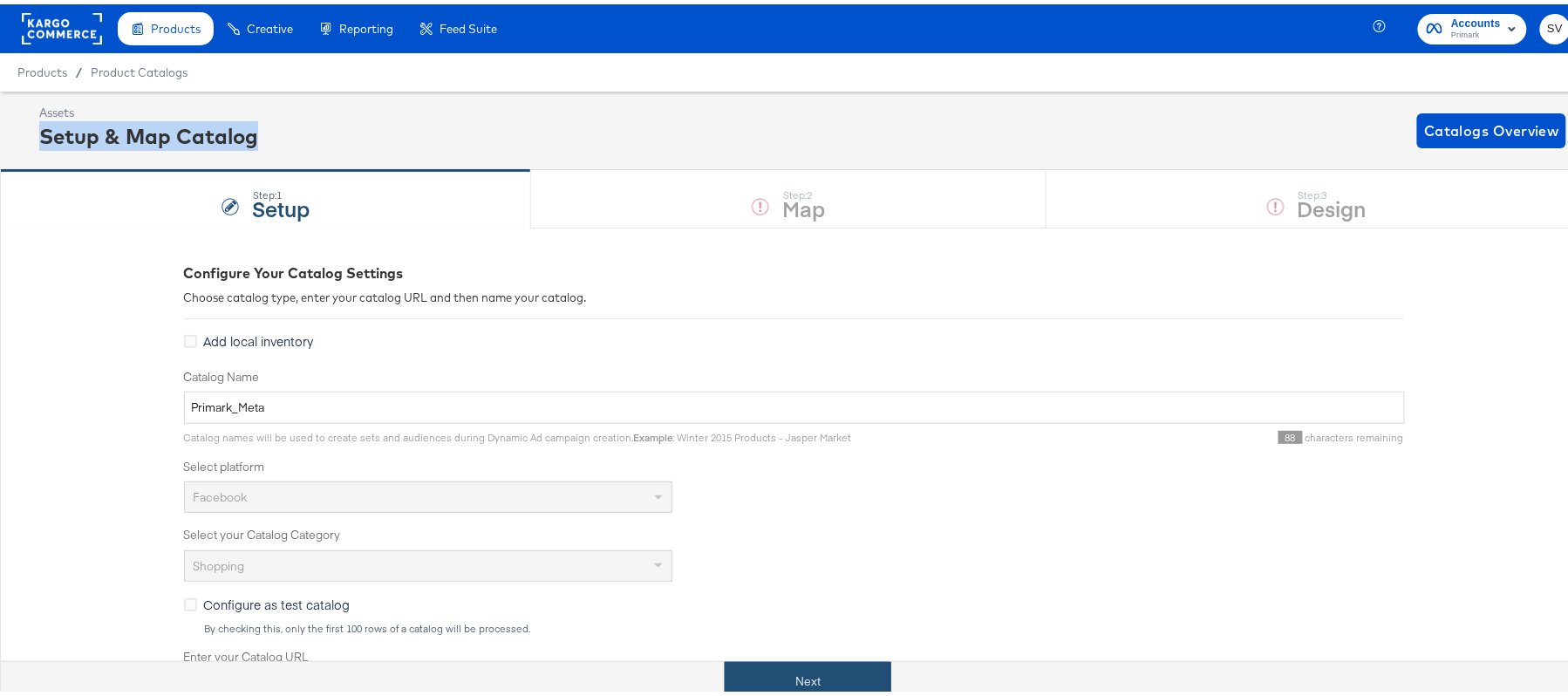
click at [781, 670] on button "Next" at bounding box center [808, 676] width 166 height 39
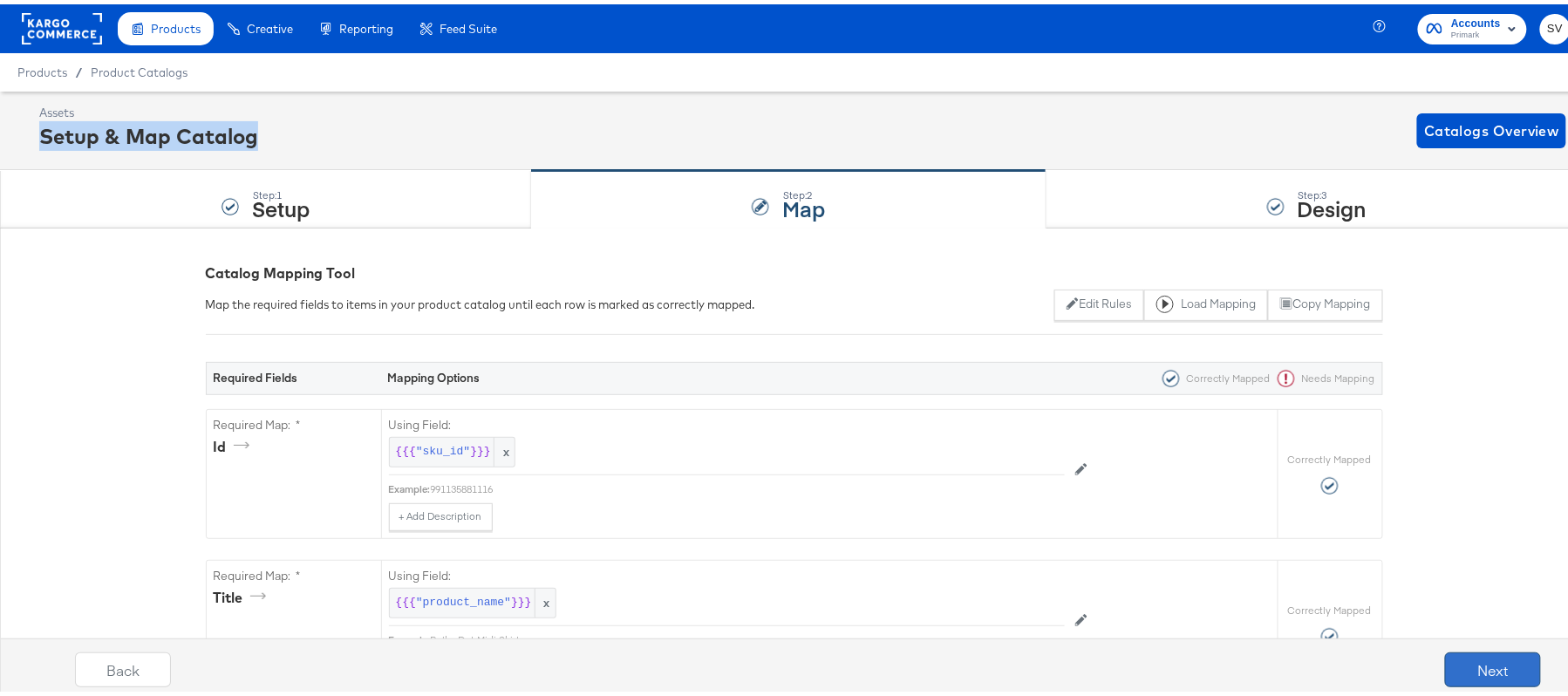
click at [1487, 660] on button "Next" at bounding box center [1492, 665] width 96 height 35
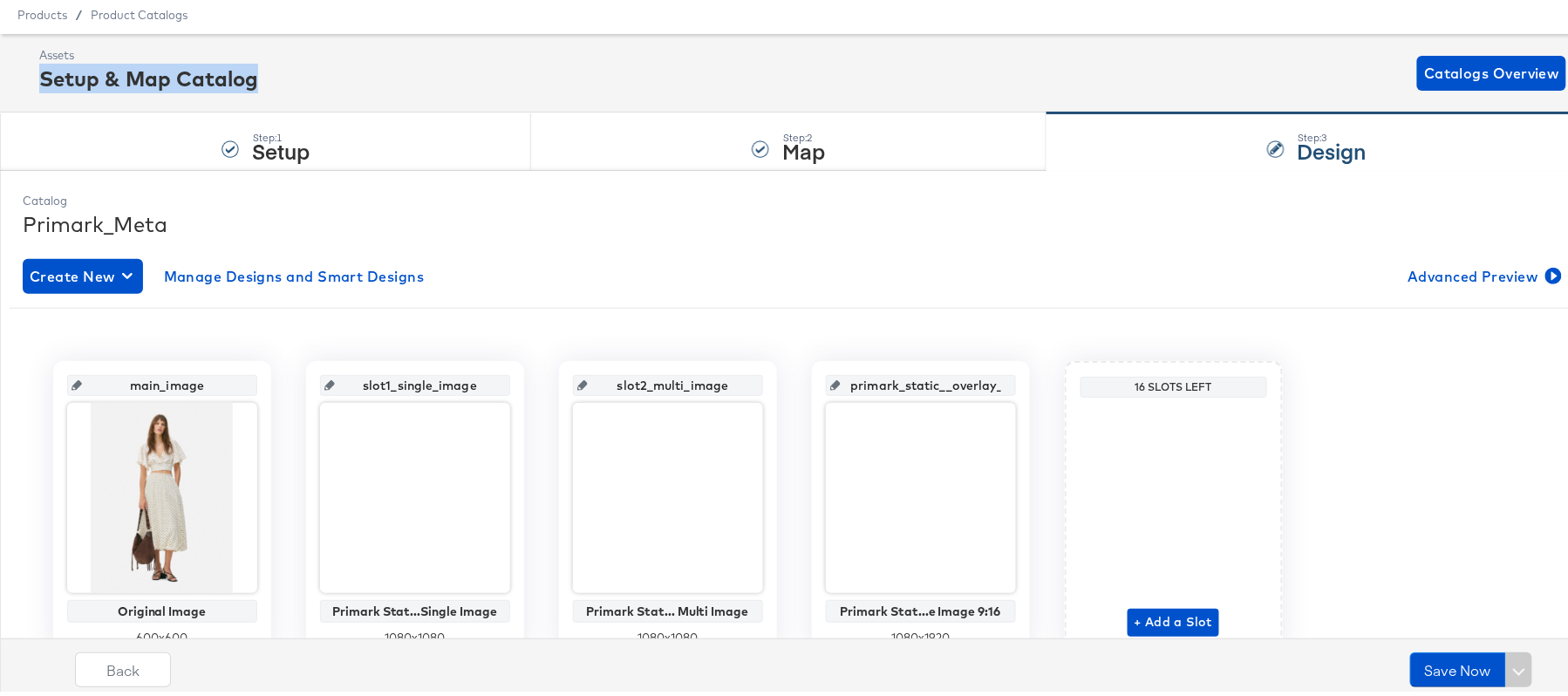
scroll to position [61, 0]
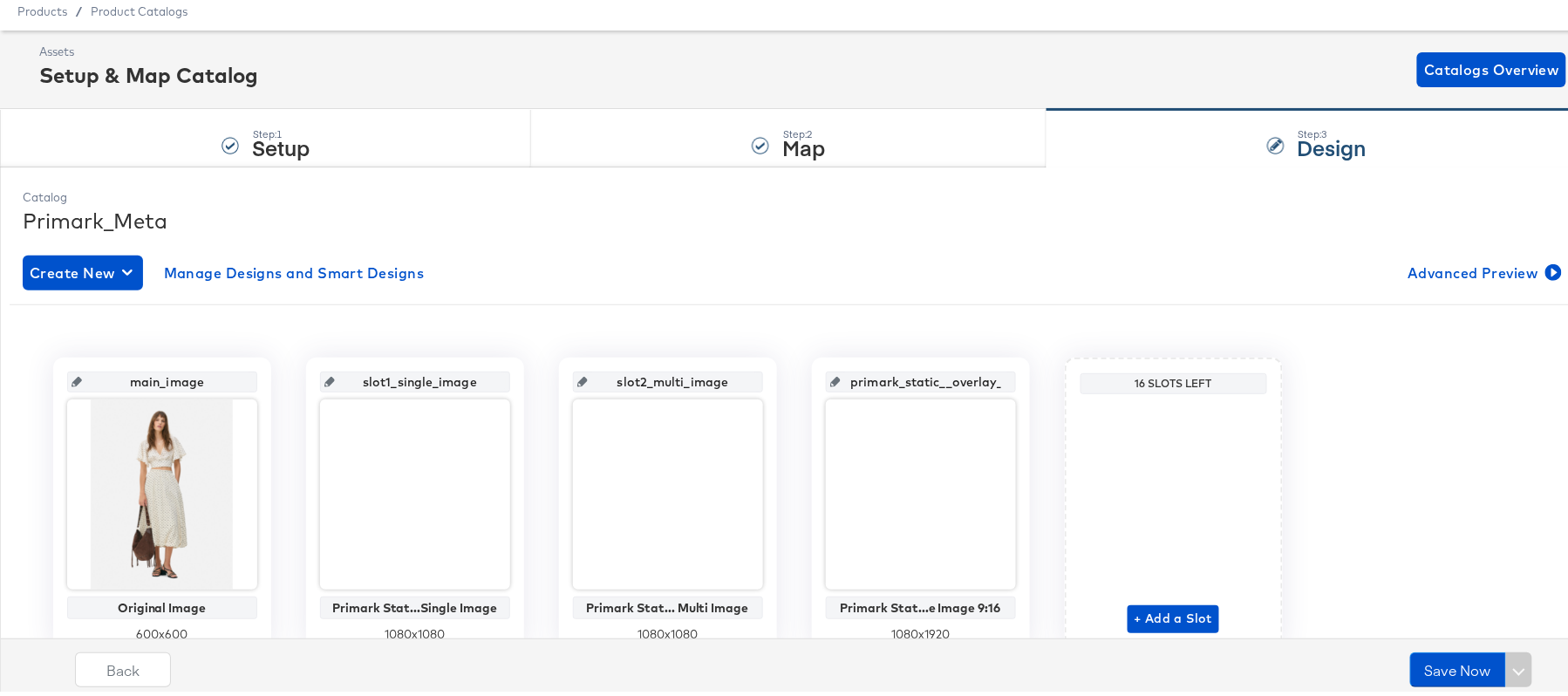
click at [1235, 50] on div "Assets Setup & Map Catalog Catalogs Overview" at bounding box center [802, 64] width 1526 height 51
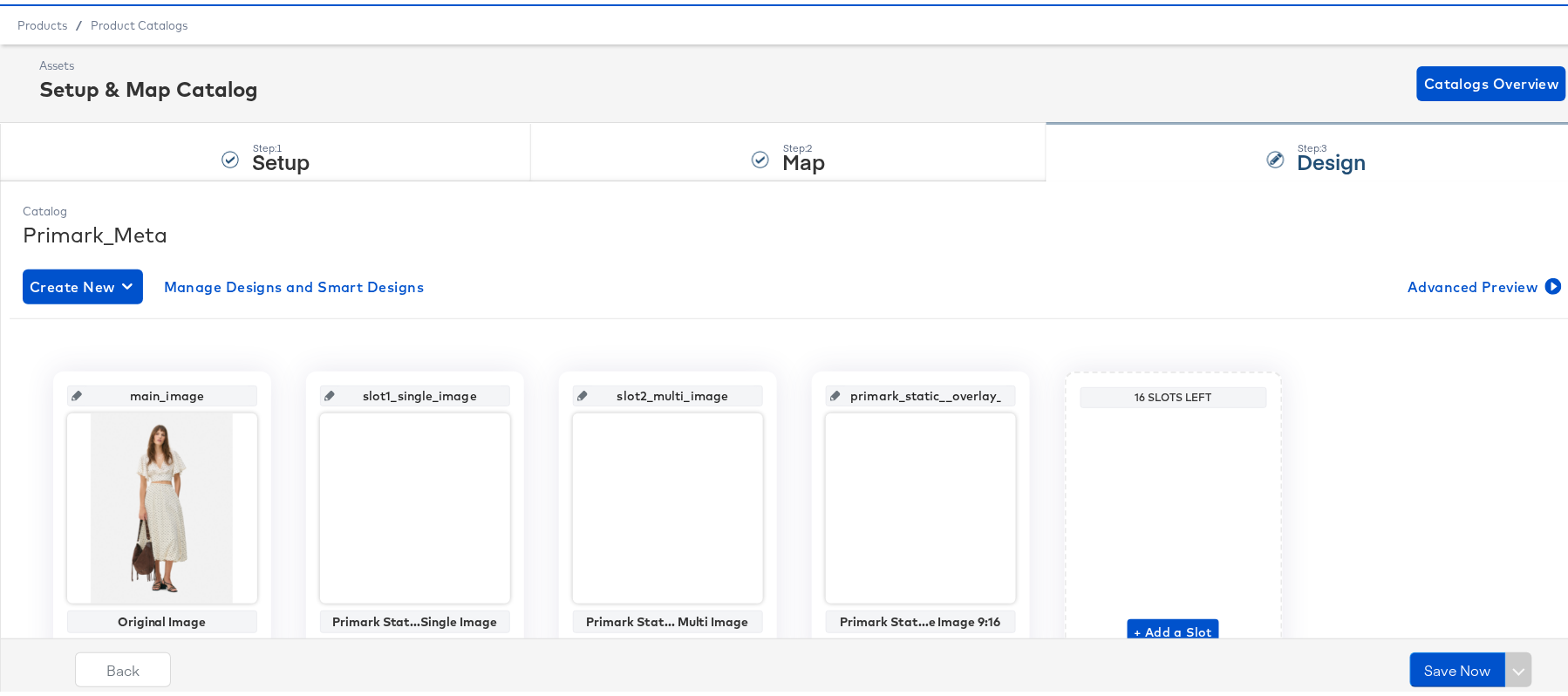
scroll to position [46, 0]
